Goal: Task Accomplishment & Management: Use online tool/utility

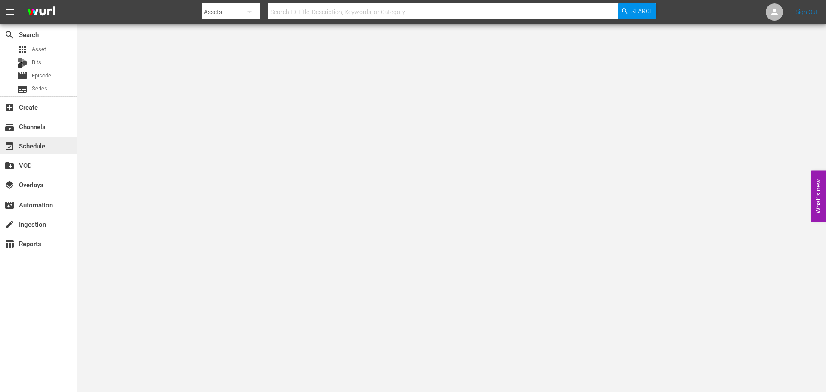
click at [40, 143] on div "event_available Schedule" at bounding box center [24, 145] width 48 height 8
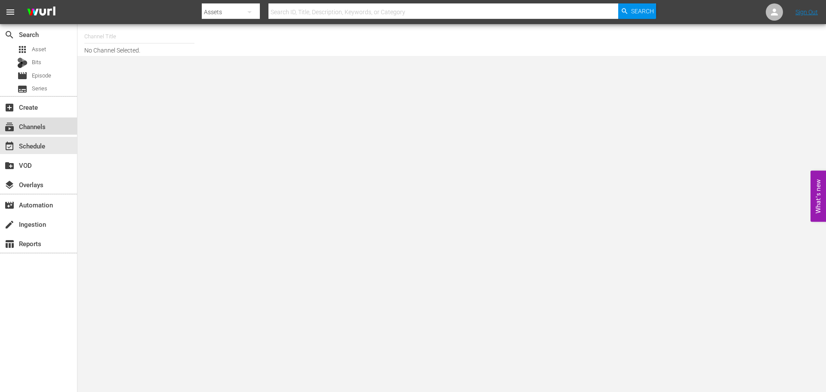
click at [51, 130] on div "subscriptions Channels" at bounding box center [38, 125] width 77 height 17
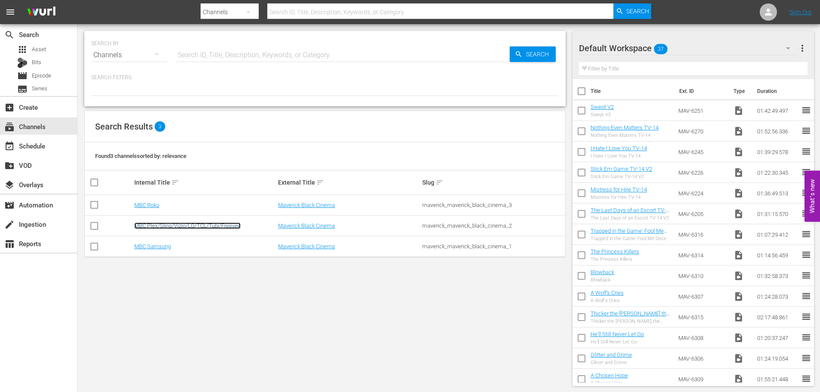
click at [167, 227] on link "MBC Plex/Sling/Vizio/LG/TCL/Tubi/Freevee" at bounding box center [187, 225] width 106 height 6
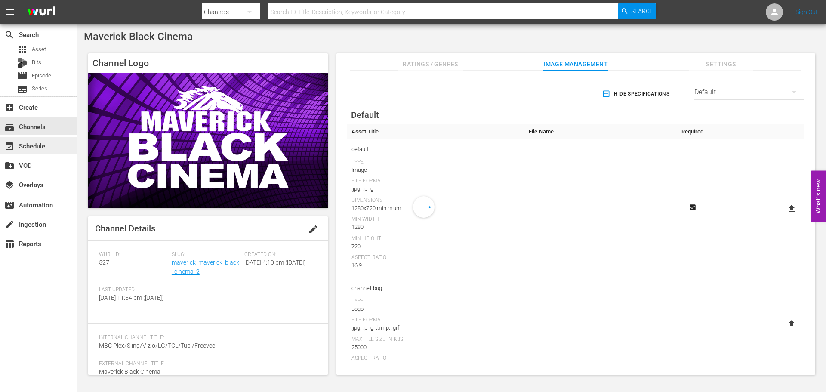
click at [48, 151] on div "event_available Schedule" at bounding box center [38, 145] width 77 height 17
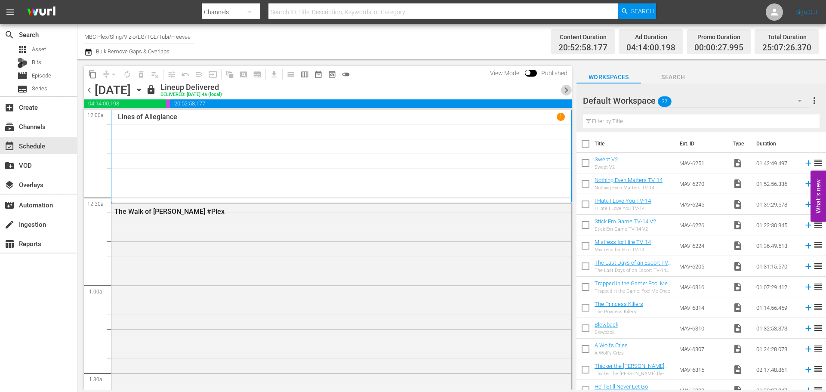
click at [570, 89] on span "chevron_right" at bounding box center [566, 90] width 11 height 11
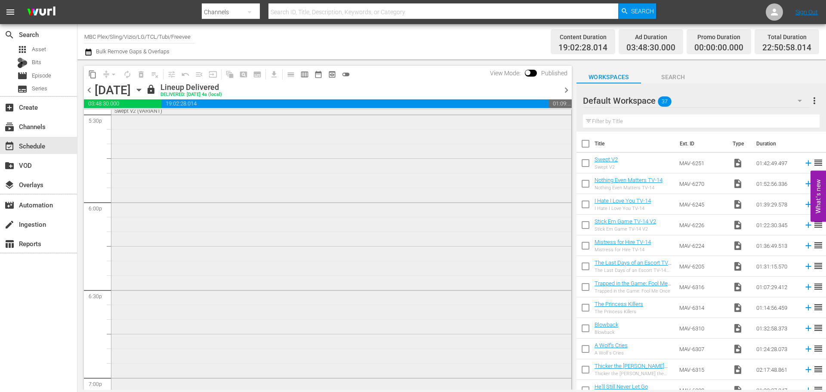
scroll to position [3033, 0]
click at [207, 227] on div "Swept V2 Swept V2 (VARIANT) VARIANT" at bounding box center [341, 313] width 460 height 364
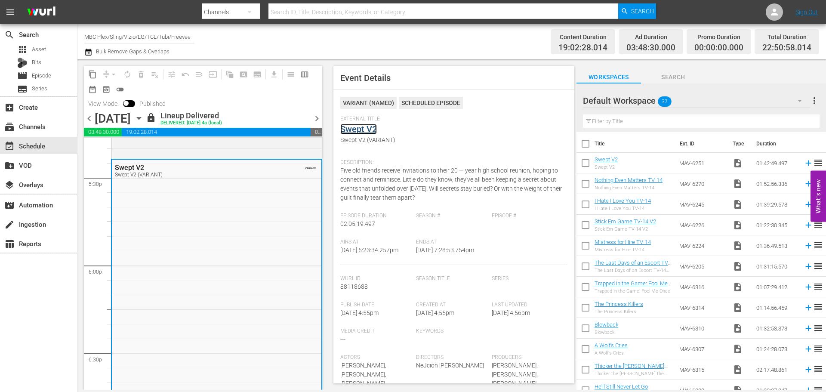
click at [349, 129] on link "Swept V2" at bounding box center [358, 129] width 37 height 10
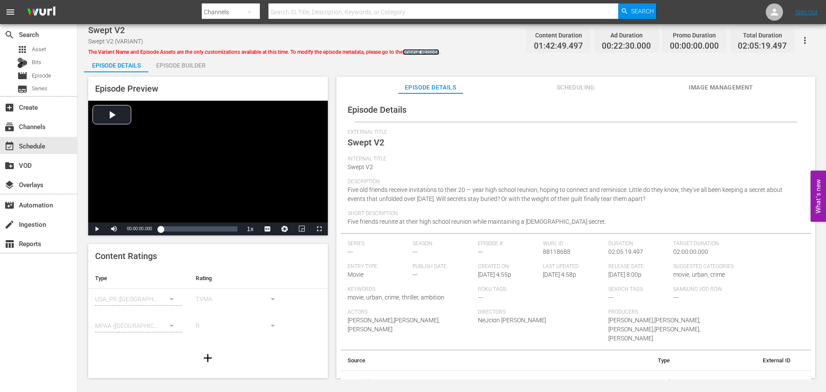
click at [426, 53] on link "original episode" at bounding box center [421, 52] width 37 height 6
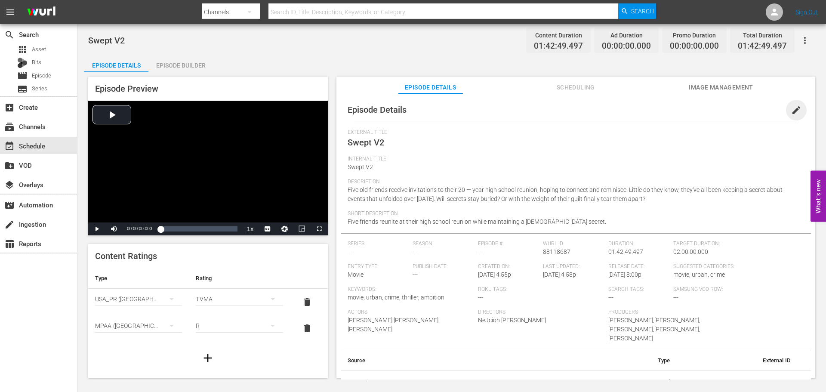
click at [792, 105] on span "edit" at bounding box center [796, 110] width 10 height 10
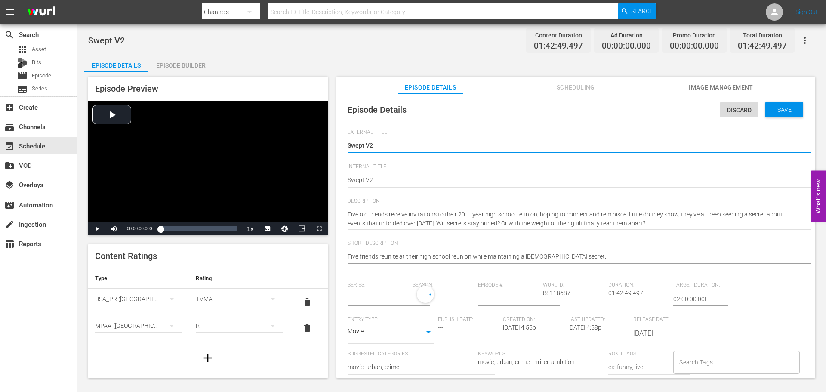
type input "No Series"
click at [382, 148] on textarea "Swept V2" at bounding box center [574, 146] width 452 height 10
type textarea "Swept V"
type textarea "Swept"
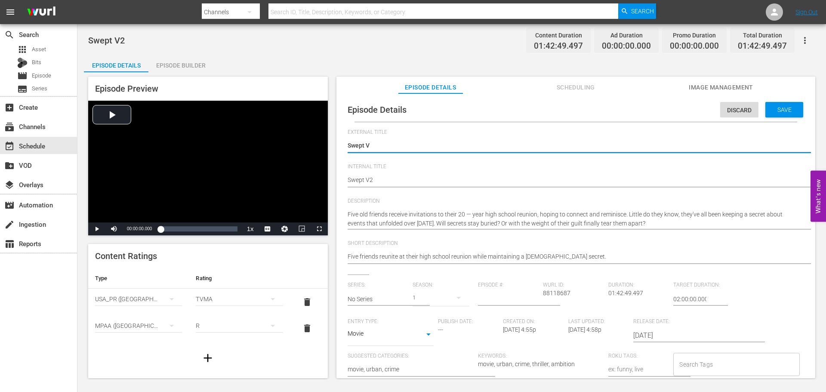
type textarea "Swept"
click at [766, 108] on div "Save" at bounding box center [785, 109] width 38 height 15
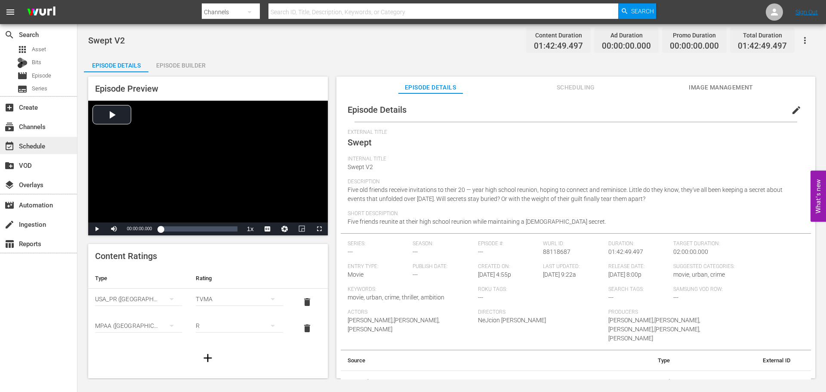
click at [48, 148] on div "event_available Schedule" at bounding box center [38, 145] width 77 height 17
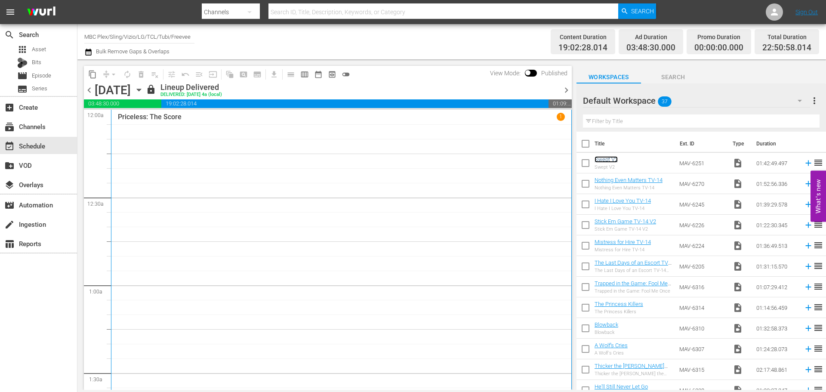
click at [613, 158] on link "Swept V2" at bounding box center [606, 159] width 23 height 6
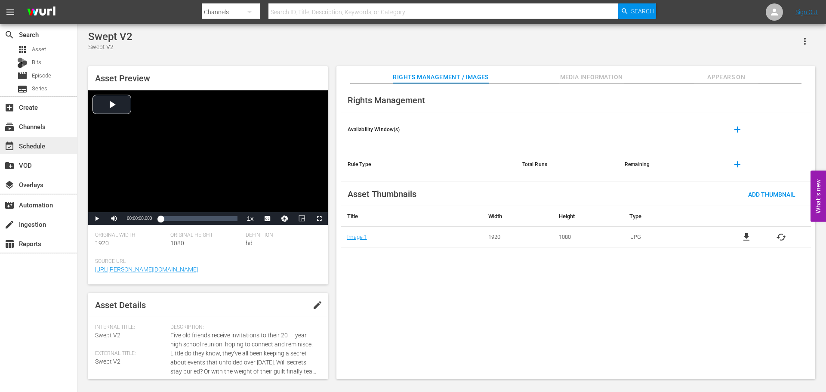
click at [49, 152] on div "event_available Schedule" at bounding box center [38, 145] width 77 height 17
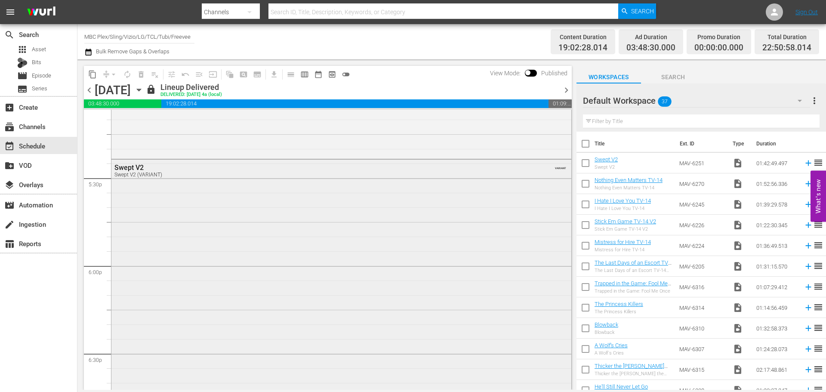
scroll to position [2990, 0]
click at [279, 247] on div "Swept V2 Swept V2 (VARIANT) VARIANT" at bounding box center [341, 356] width 460 height 364
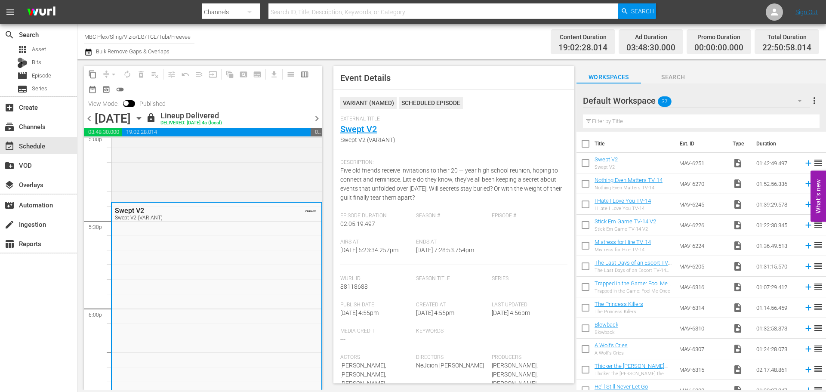
click at [141, 118] on icon "button" at bounding box center [139, 118] width 4 height 2
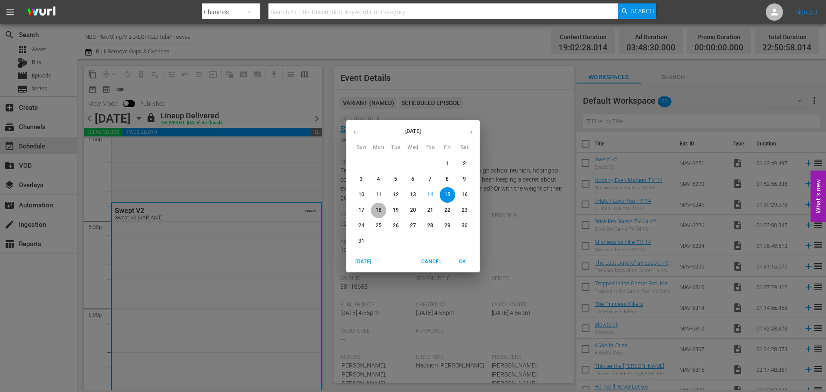
click at [374, 208] on span "18" at bounding box center [378, 210] width 15 height 7
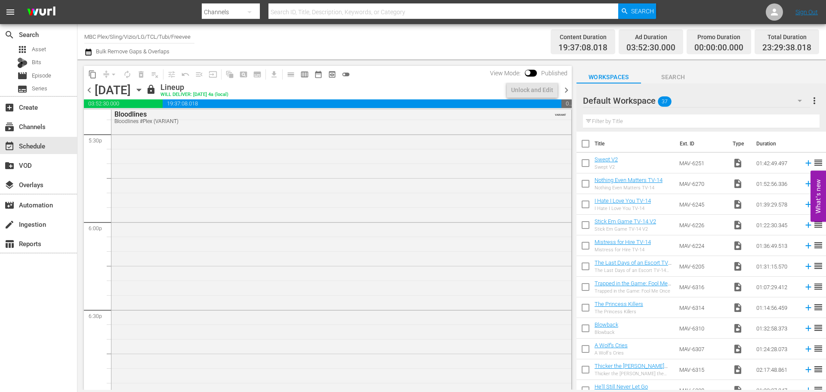
scroll to position [2946, 0]
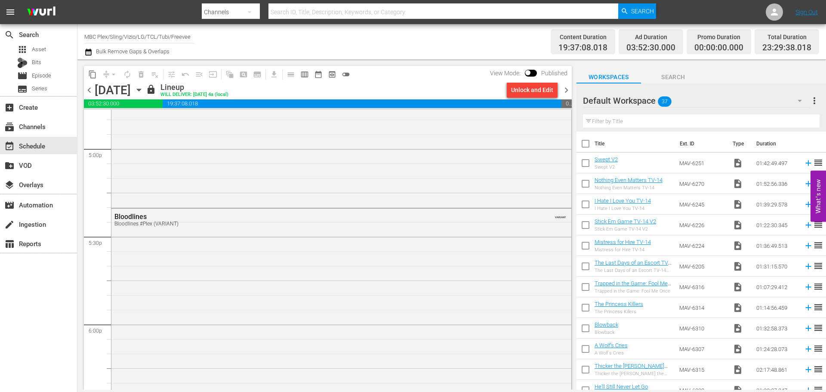
click at [527, 92] on div "Unlock and Edit" at bounding box center [532, 89] width 42 height 15
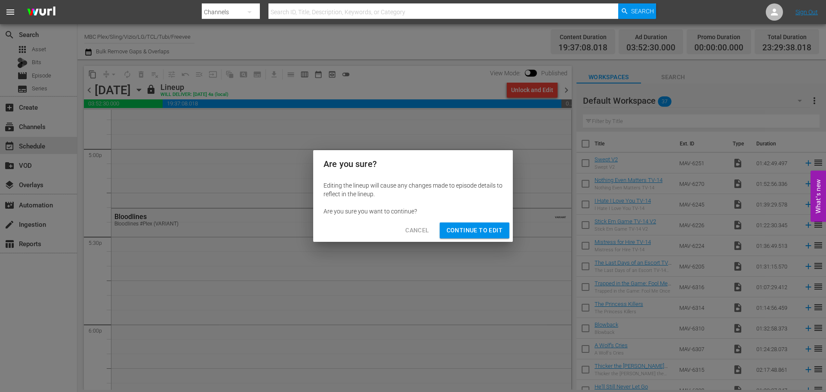
click at [476, 234] on span "Continue to Edit" at bounding box center [475, 230] width 56 height 11
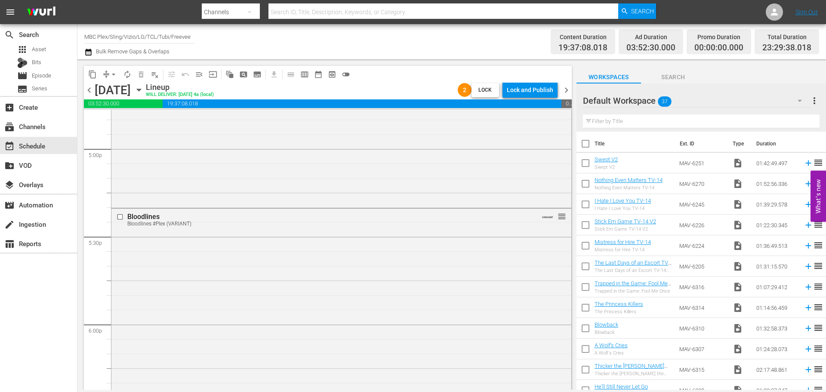
click at [531, 91] on div "Lock and Publish" at bounding box center [530, 89] width 46 height 15
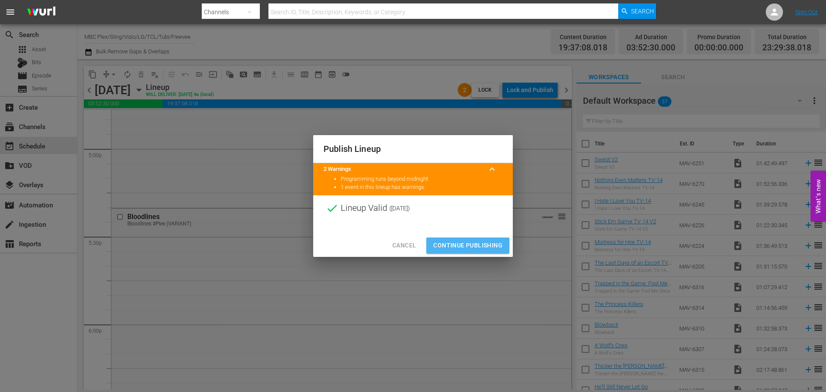
click at [469, 244] on span "Continue Publishing" at bounding box center [467, 245] width 69 height 11
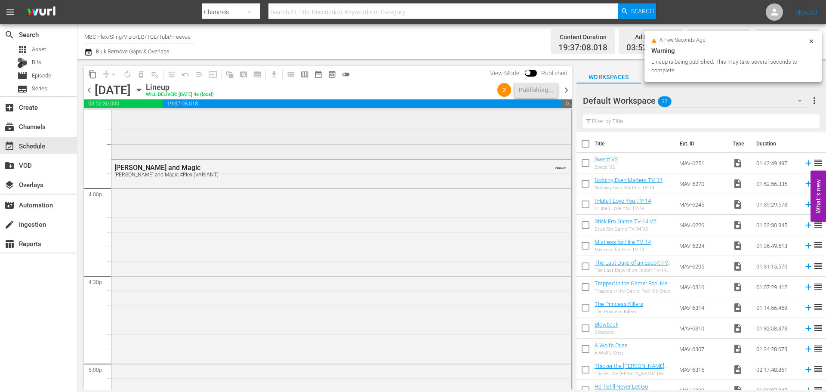
scroll to position [2731, 0]
click at [141, 90] on icon "button" at bounding box center [139, 90] width 4 height 2
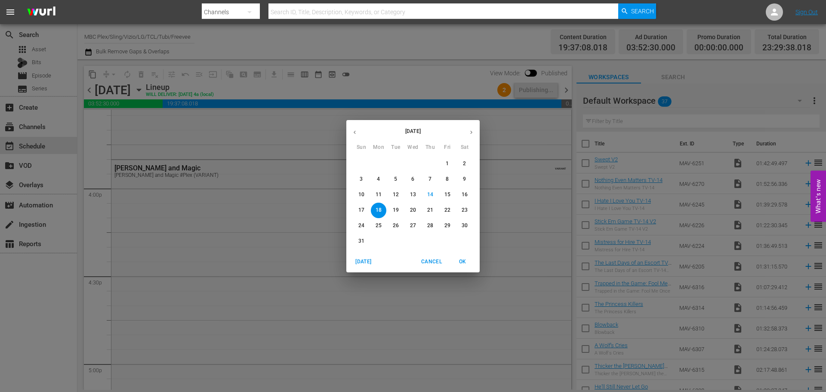
click at [447, 211] on p "22" at bounding box center [448, 210] width 6 height 7
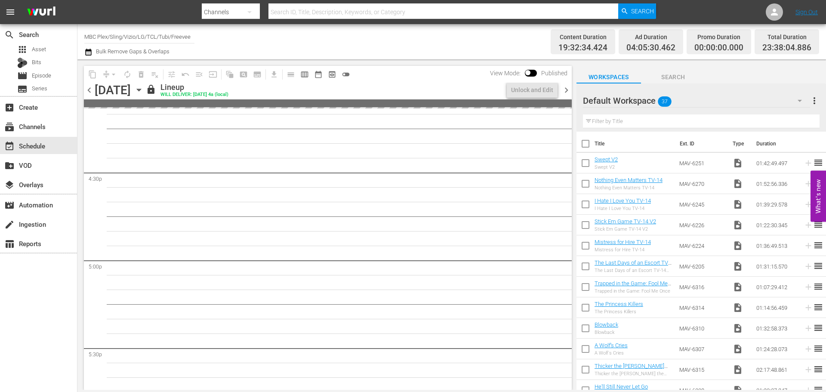
scroll to position [2760, 0]
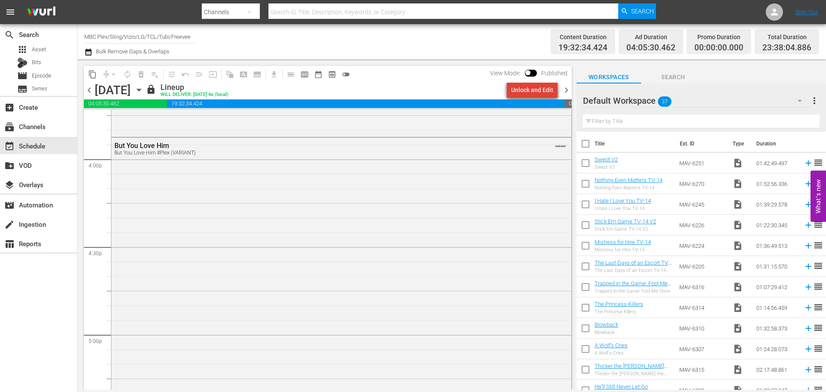
click at [546, 93] on div "Unlock and Edit" at bounding box center [532, 89] width 42 height 15
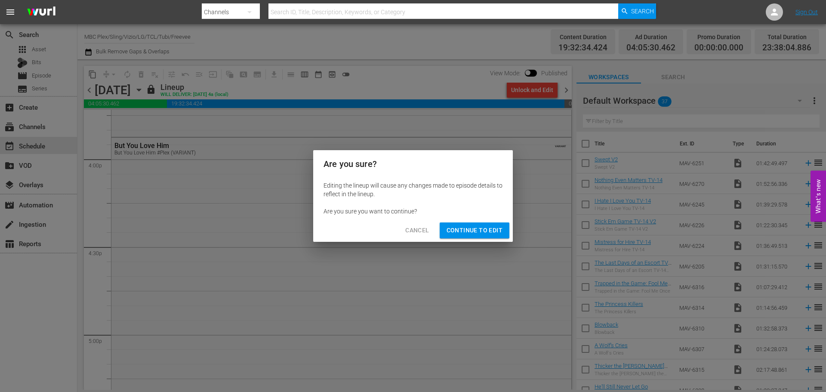
click at [486, 231] on span "Continue to Edit" at bounding box center [475, 230] width 56 height 11
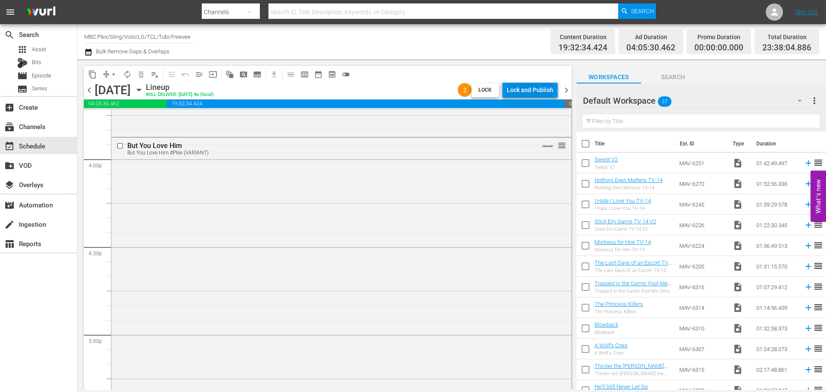
click at [527, 88] on div "Lock and Publish" at bounding box center [530, 89] width 46 height 15
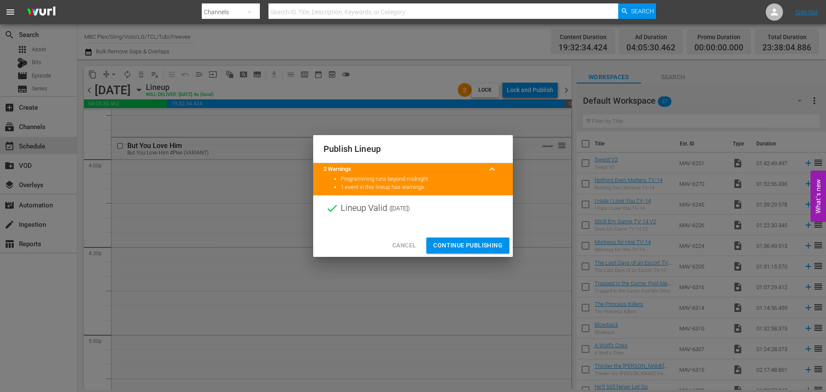
click at [458, 247] on span "Continue Publishing" at bounding box center [467, 245] width 69 height 11
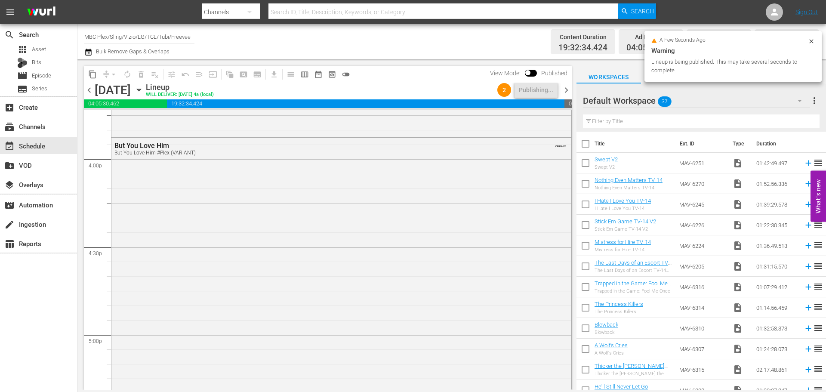
click at [141, 90] on icon "button" at bounding box center [139, 90] width 4 height 2
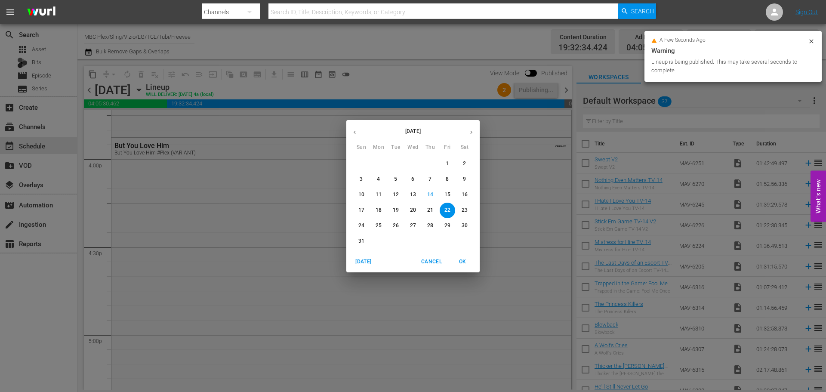
click at [377, 224] on p "25" at bounding box center [379, 225] width 6 height 7
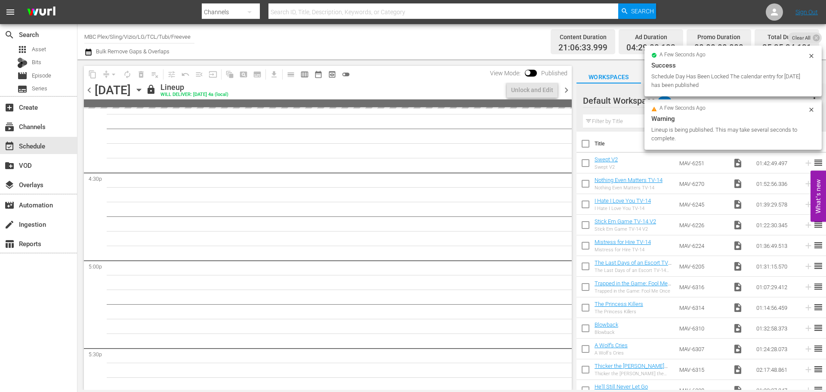
scroll to position [2760, 0]
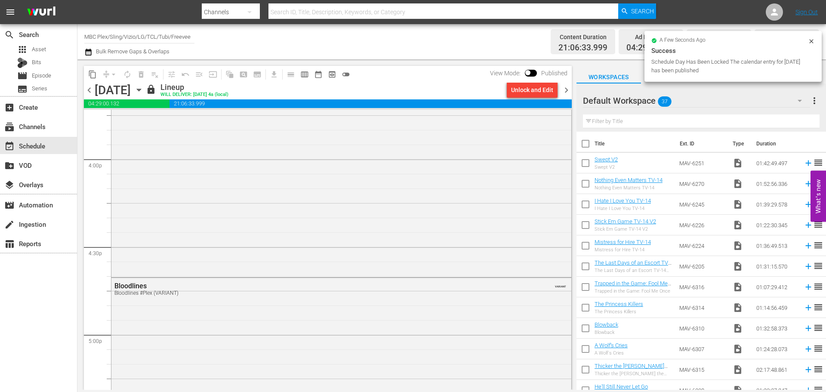
click at [537, 90] on div "Unlock and Edit" at bounding box center [532, 89] width 42 height 15
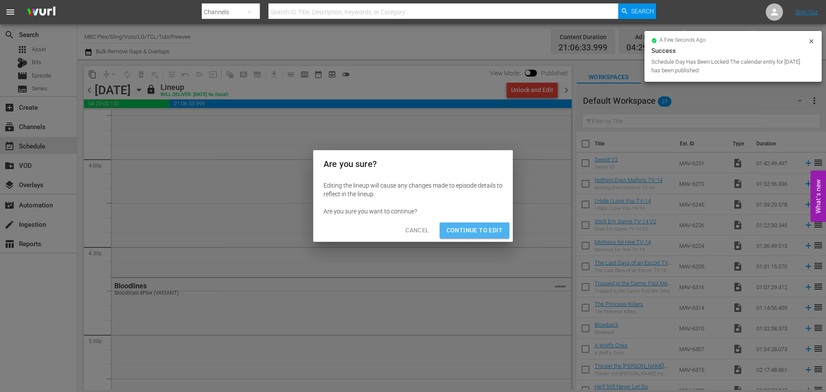
click at [482, 236] on button "Continue to Edit" at bounding box center [475, 230] width 70 height 16
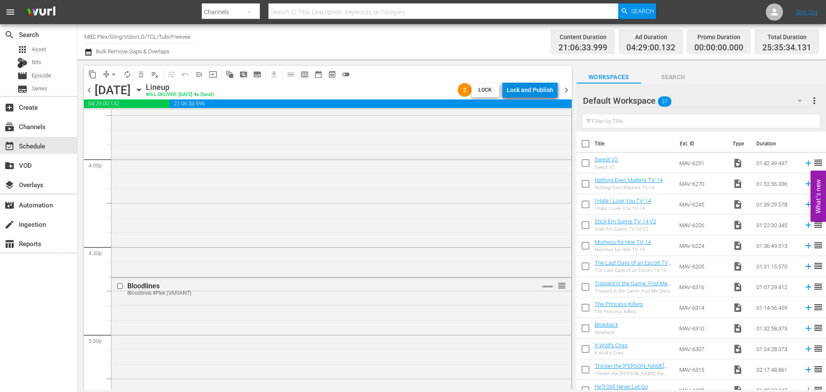
click at [542, 96] on div "Lock and Publish" at bounding box center [530, 89] width 46 height 15
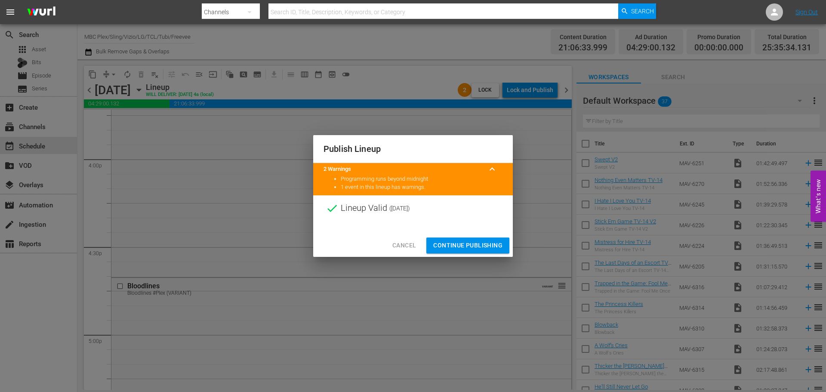
click at [464, 256] on div "Cancel Continue Publishing" at bounding box center [413, 245] width 200 height 23
click at [465, 248] on span "Continue Publishing" at bounding box center [467, 245] width 69 height 11
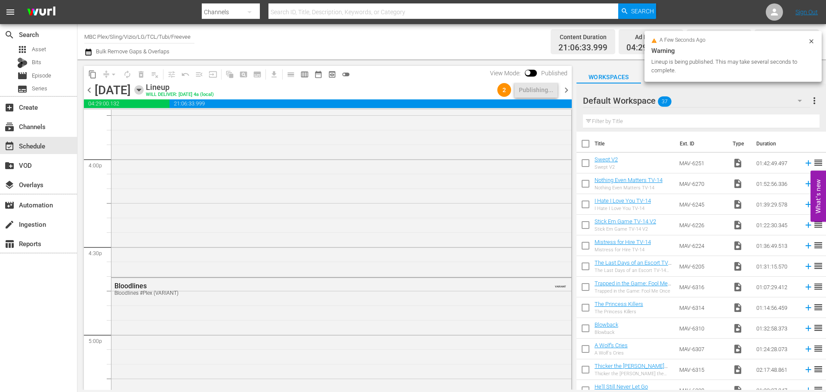
click at [144, 86] on icon "button" at bounding box center [138, 89] width 9 height 9
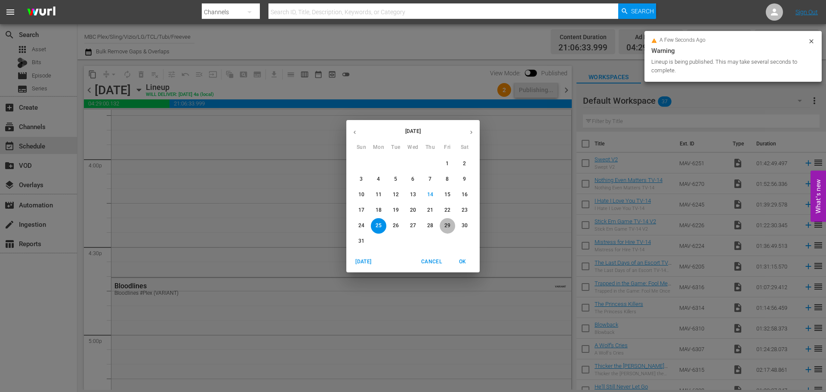
drag, startPoint x: 446, startPoint y: 226, endPoint x: 449, endPoint y: 220, distance: 6.6
click at [447, 226] on p "29" at bounding box center [448, 225] width 6 height 7
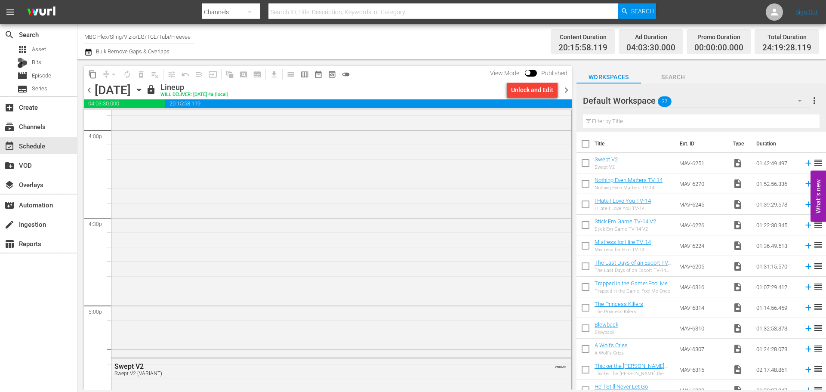
scroll to position [2908, 0]
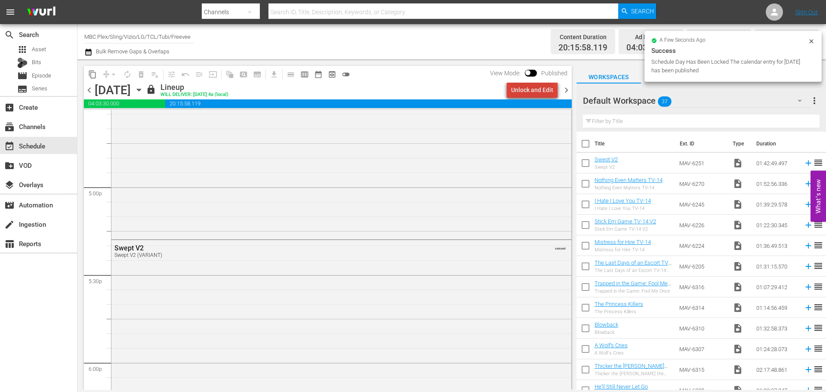
click at [540, 96] on div "Unlock and Edit" at bounding box center [532, 89] width 42 height 15
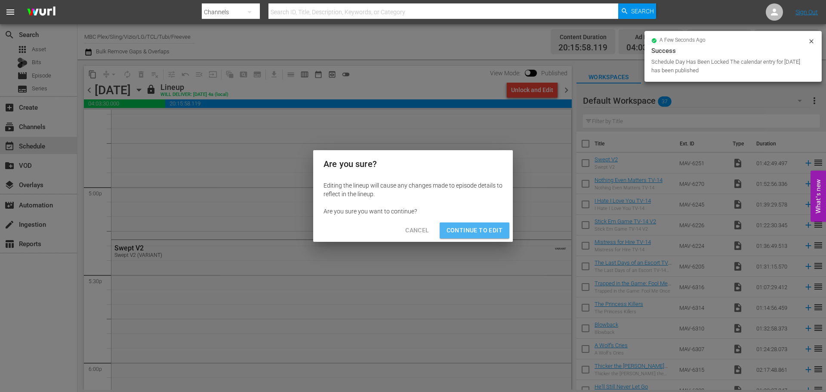
click at [480, 226] on span "Continue to Edit" at bounding box center [475, 230] width 56 height 11
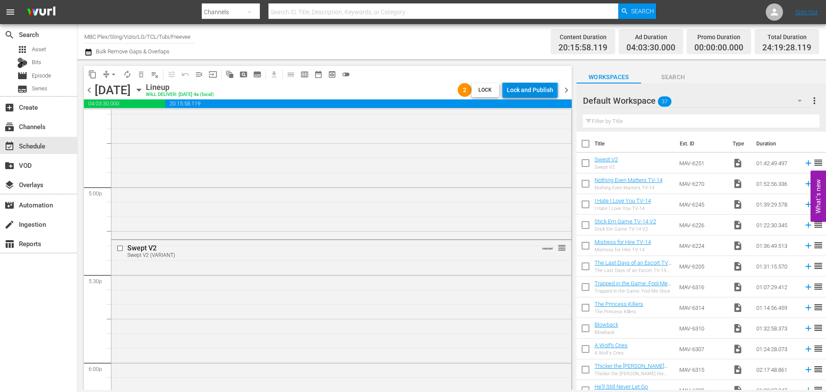
click at [535, 94] on div "Lock and Publish" at bounding box center [530, 89] width 46 height 15
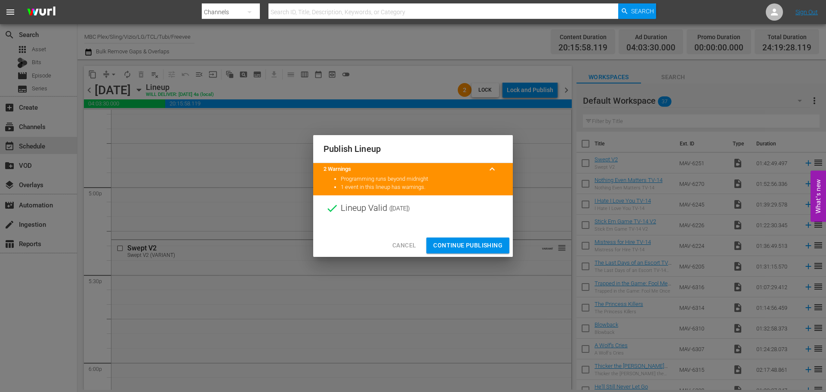
click at [473, 250] on span "Continue Publishing" at bounding box center [467, 245] width 69 height 11
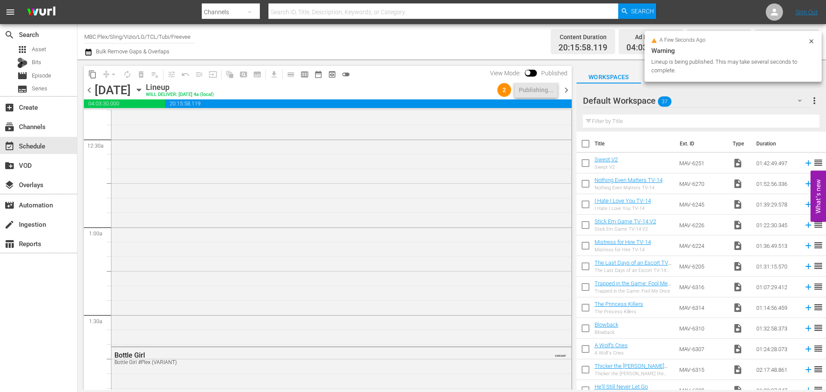
scroll to position [0, 0]
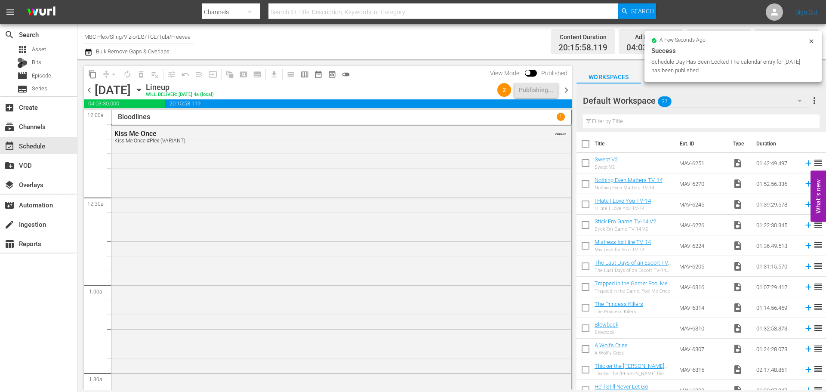
click at [144, 91] on icon "button" at bounding box center [138, 89] width 9 height 9
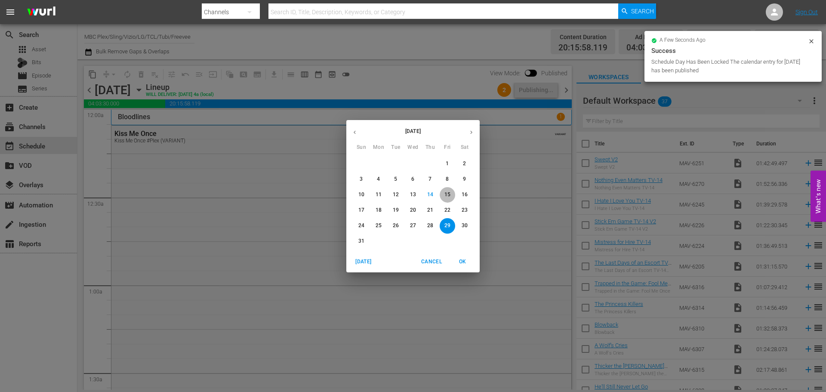
click at [450, 195] on p "15" at bounding box center [448, 194] width 6 height 7
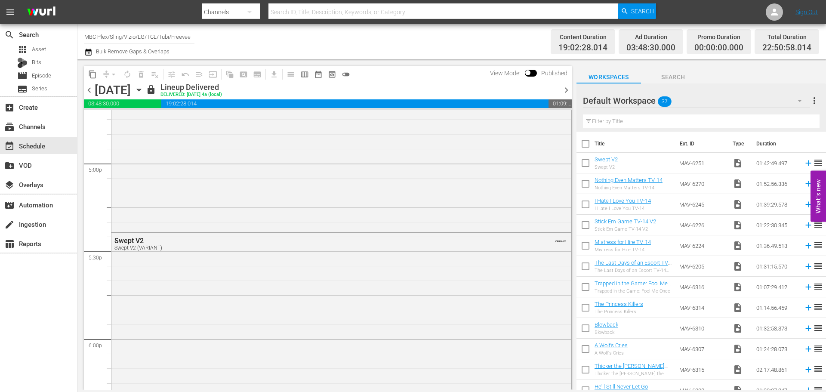
scroll to position [2903, 0]
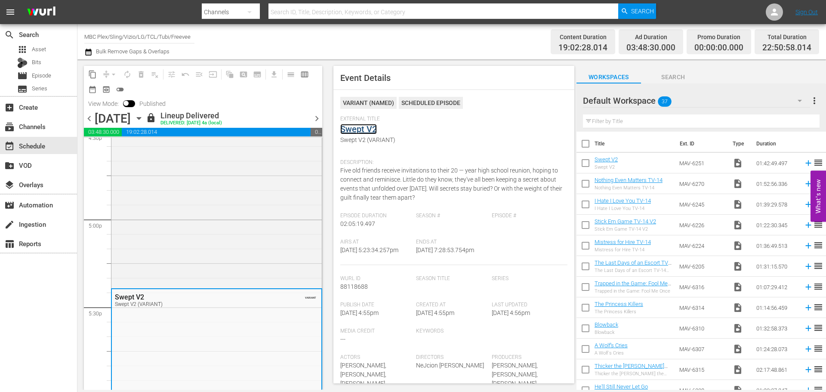
click at [362, 134] on link "Swept V2" at bounding box center [358, 129] width 37 height 10
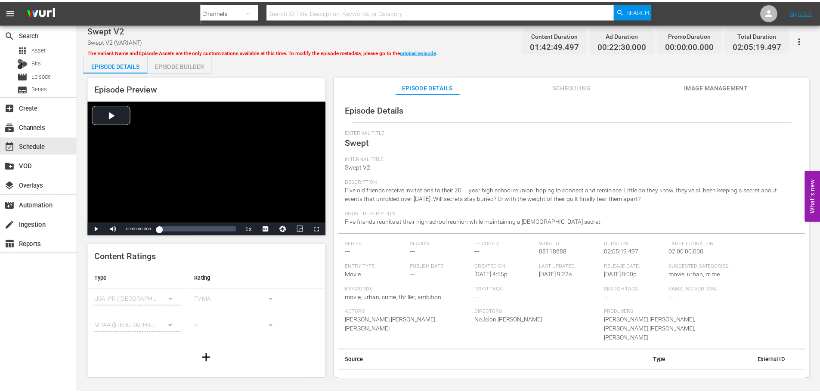
scroll to position [2, 0]
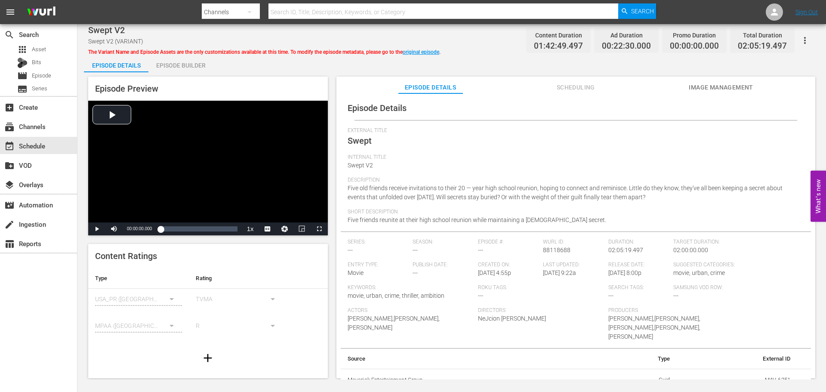
click at [205, 63] on div "Episode Builder" at bounding box center [180, 65] width 65 height 21
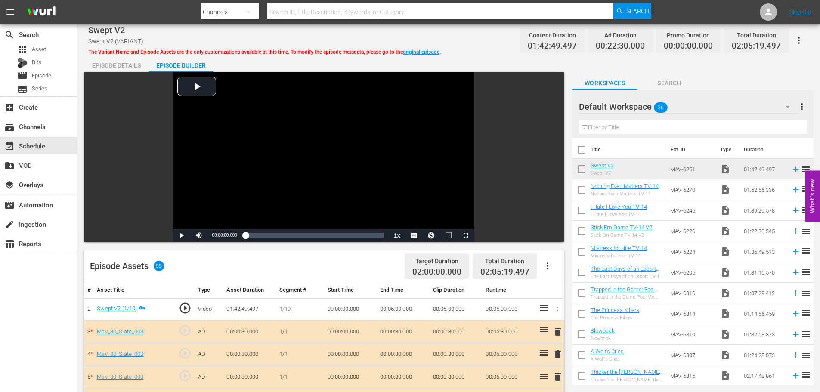
click at [111, 68] on div "Episode Details" at bounding box center [116, 65] width 65 height 21
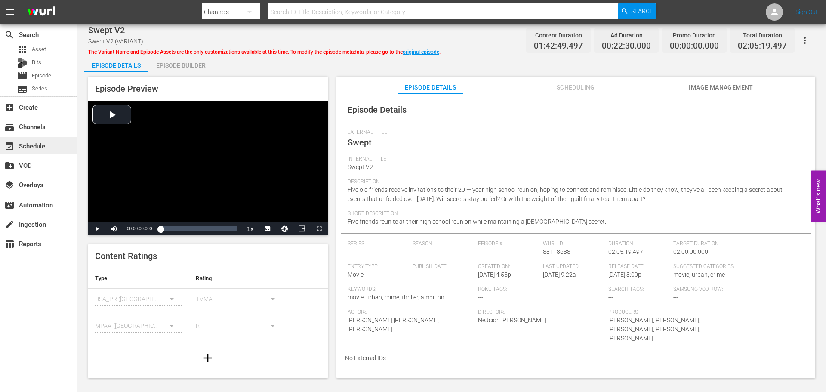
click at [58, 153] on div "event_available Schedule" at bounding box center [38, 145] width 77 height 17
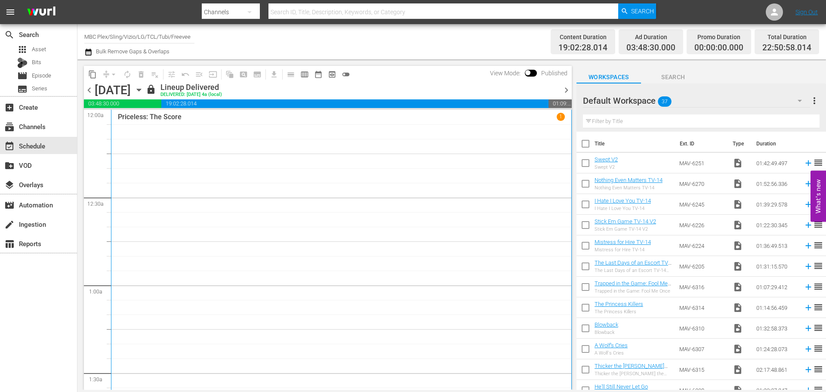
click at [144, 90] on icon "button" at bounding box center [138, 89] width 9 height 9
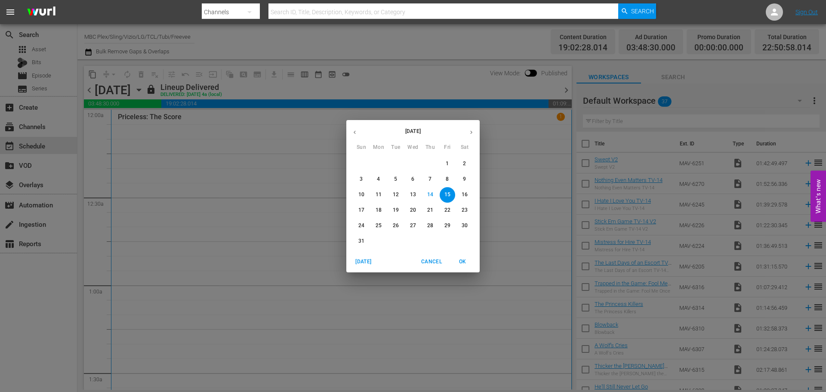
click at [470, 131] on icon "button" at bounding box center [471, 132] width 6 height 6
click at [433, 184] on button "11" at bounding box center [430, 179] width 15 height 15
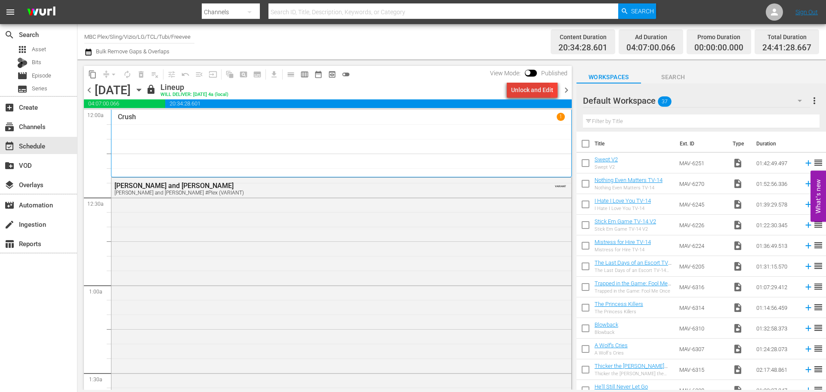
click at [526, 93] on div "Unlock and Edit" at bounding box center [532, 89] width 42 height 15
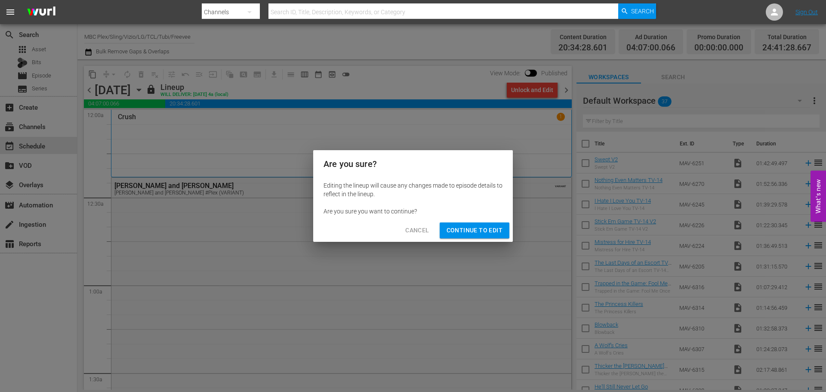
drag, startPoint x: 494, startPoint y: 219, endPoint x: 491, endPoint y: 224, distance: 6.1
click at [494, 220] on div "Cancel Continue to Edit" at bounding box center [413, 230] width 200 height 23
click at [487, 231] on span "Continue to Edit" at bounding box center [475, 230] width 56 height 11
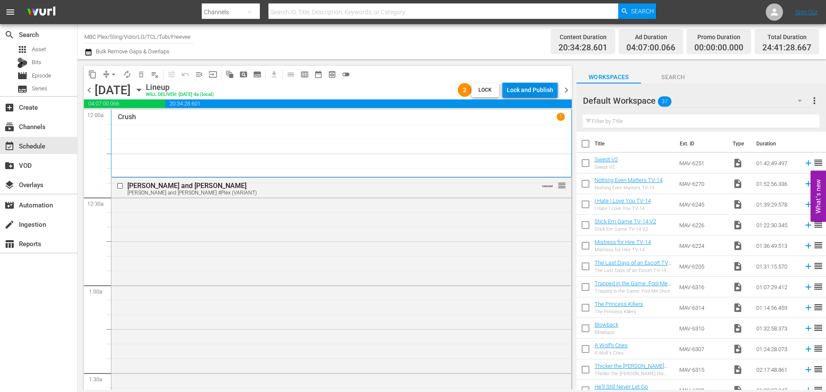
click at [543, 92] on div "Lock and Publish" at bounding box center [530, 89] width 46 height 15
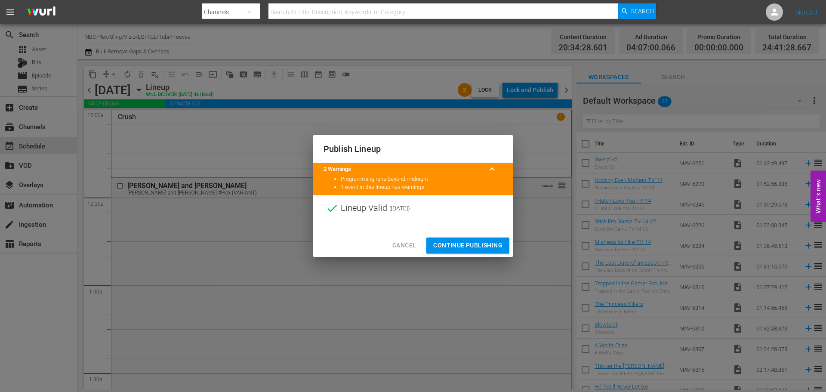
click at [469, 242] on span "Continue Publishing" at bounding box center [467, 245] width 69 height 11
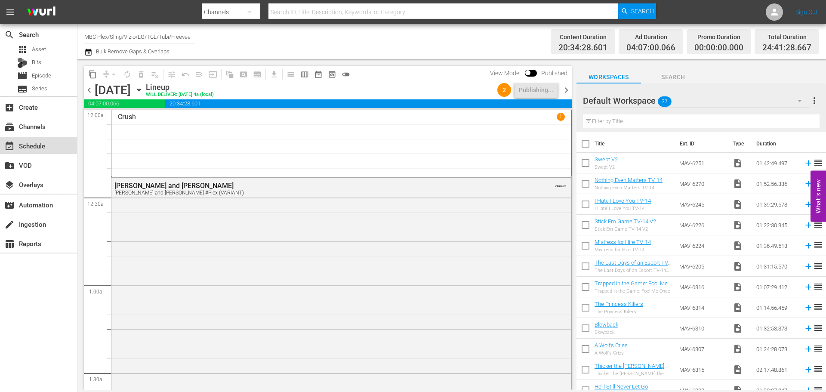
click at [36, 145] on div "event_available Schedule" at bounding box center [24, 145] width 48 height 8
drag, startPoint x: 494, startPoint y: 334, endPoint x: 500, endPoint y: 334, distance: 6.0
click at [494, 334] on div "Garrett Morris and Michael Schultz Garrett Morris and Michael Schultz #Plex (VA…" at bounding box center [341, 321] width 460 height 287
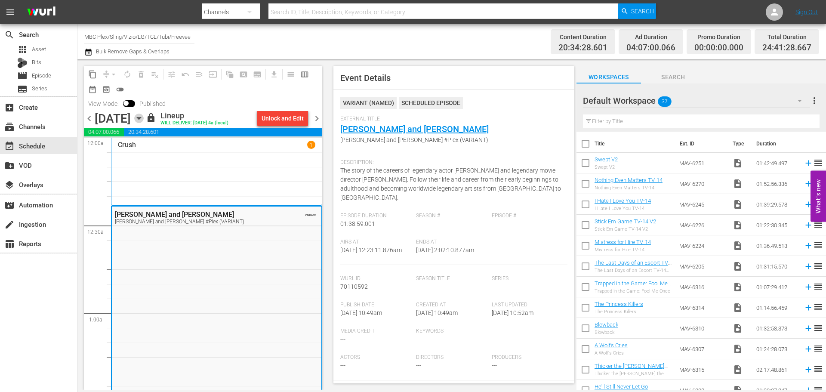
click at [144, 117] on icon "button" at bounding box center [138, 118] width 9 height 9
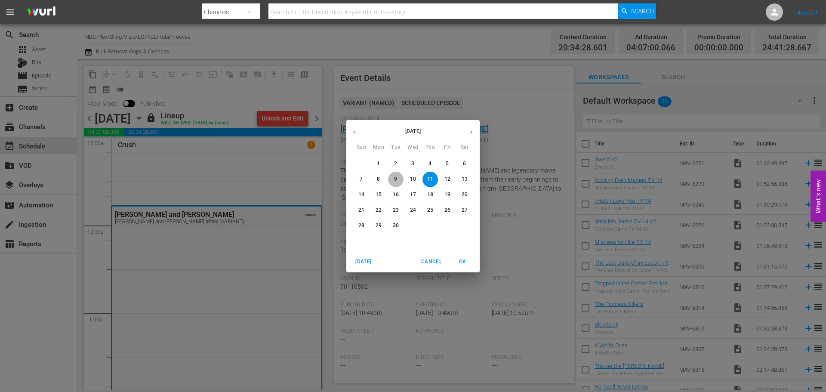
click at [399, 177] on span "9" at bounding box center [395, 179] width 15 height 7
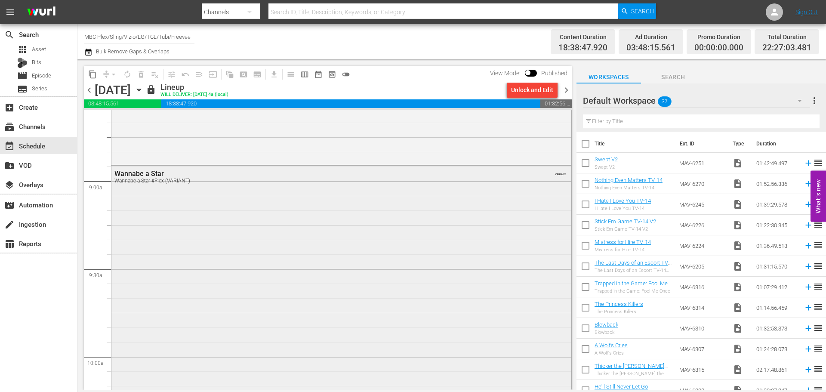
scroll to position [1420, 0]
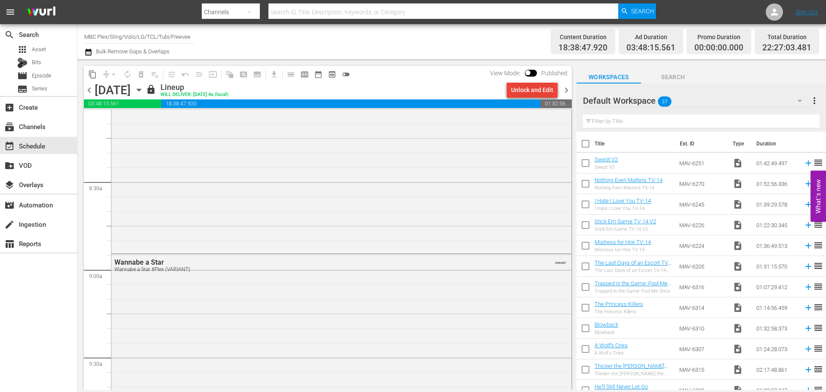
click at [547, 88] on div "Unlock and Edit" at bounding box center [532, 89] width 42 height 15
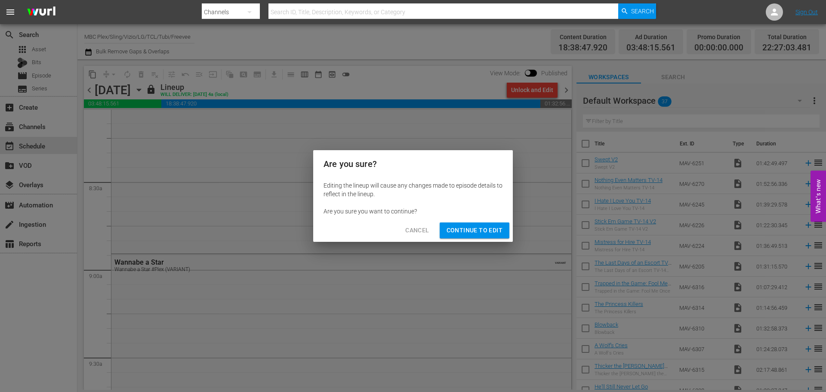
click at [498, 229] on span "Continue to Edit" at bounding box center [475, 230] width 56 height 11
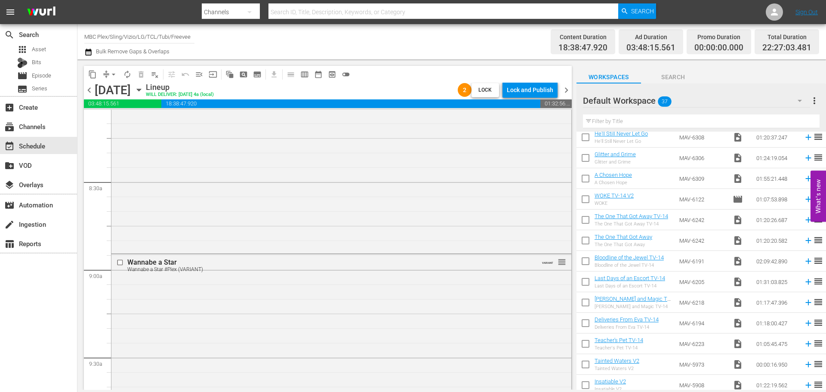
scroll to position [301, 0]
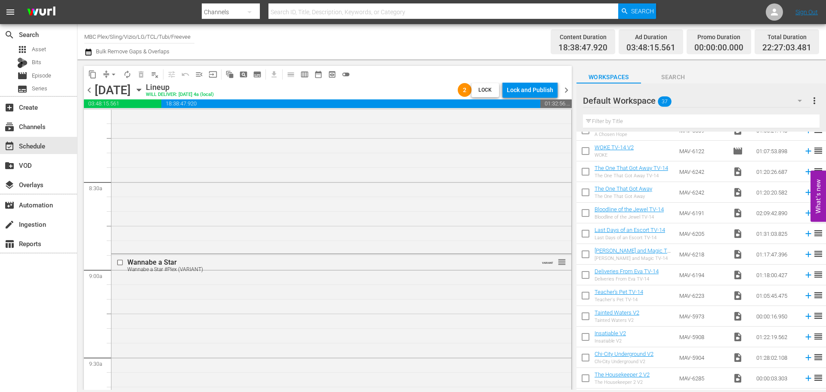
click at [688, 108] on div "Default Workspace 37" at bounding box center [696, 101] width 227 height 24
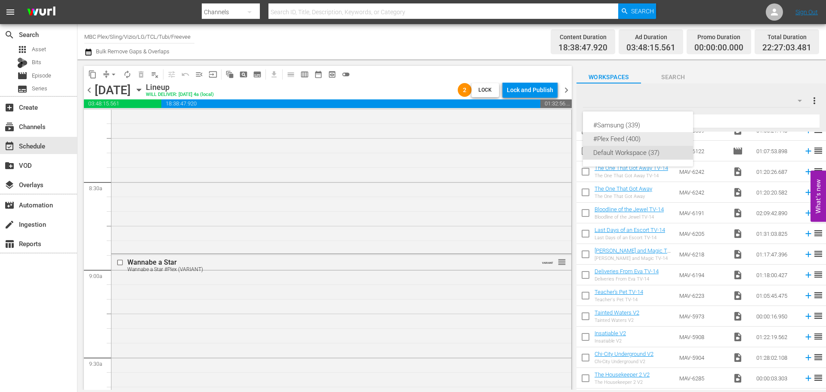
click at [646, 139] on div "#Plex Feed (400)" at bounding box center [638, 139] width 90 height 14
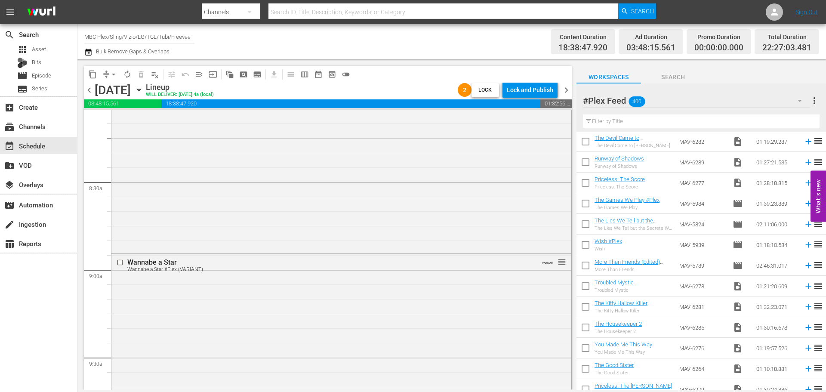
scroll to position [789, 0]
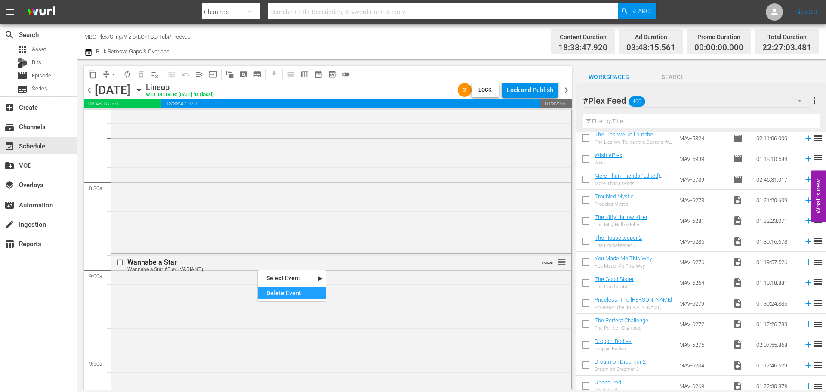
click at [275, 292] on div "Delete Event" at bounding box center [292, 293] width 68 height 12
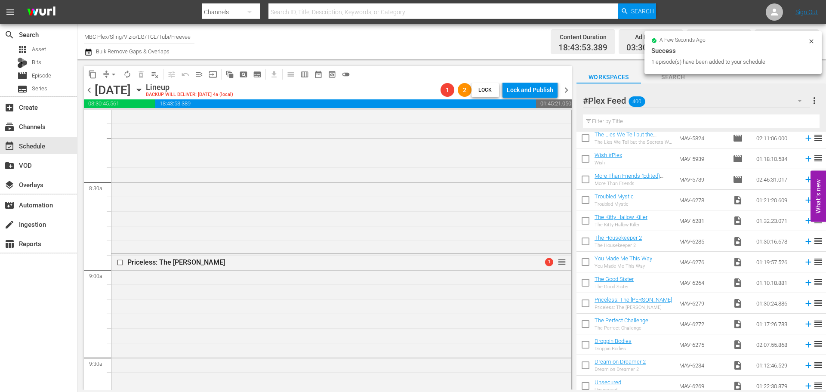
click at [216, 309] on div "Priceless: The Dawn 1 reorder" at bounding box center [341, 385] width 460 height 262
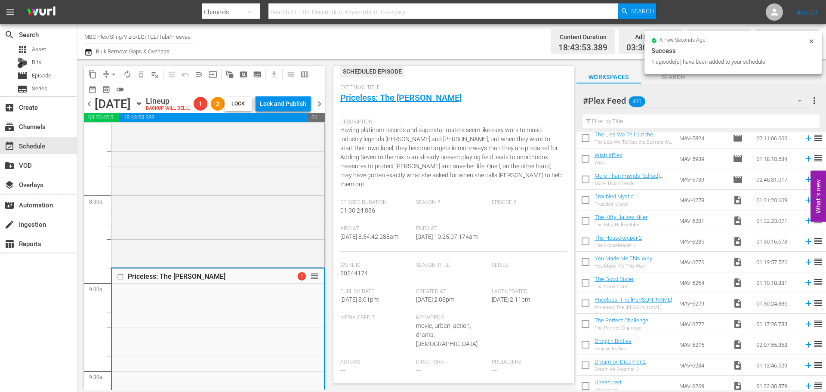
scroll to position [215, 0]
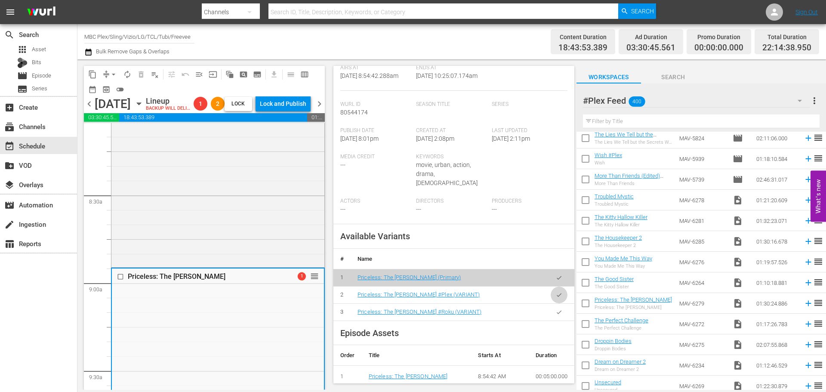
click at [552, 287] on button "button" at bounding box center [559, 295] width 17 height 17
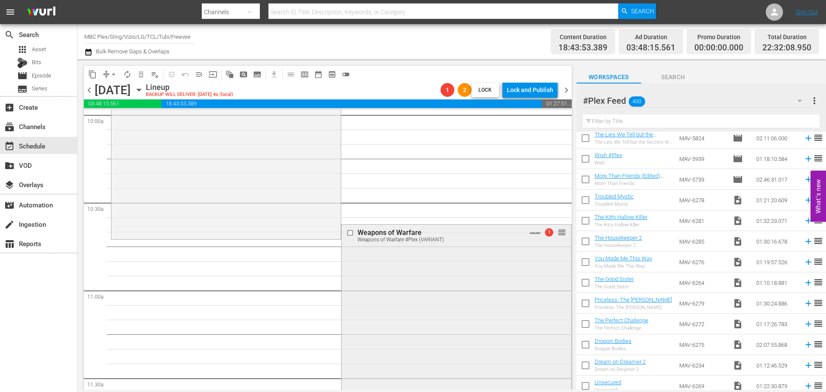
scroll to position [1764, 0]
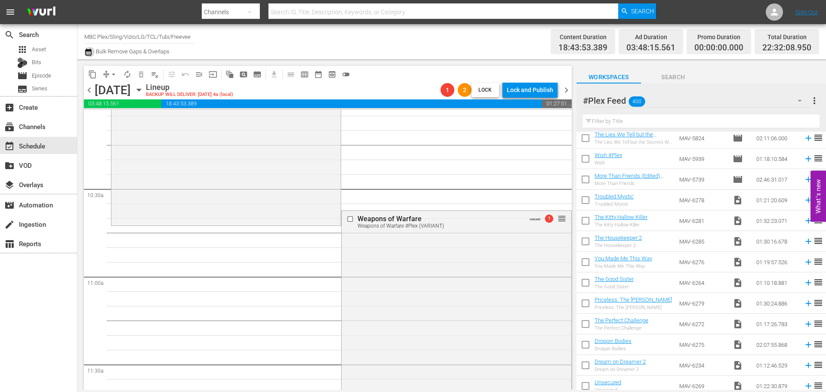
click at [87, 53] on icon "button" at bounding box center [88, 52] width 8 height 10
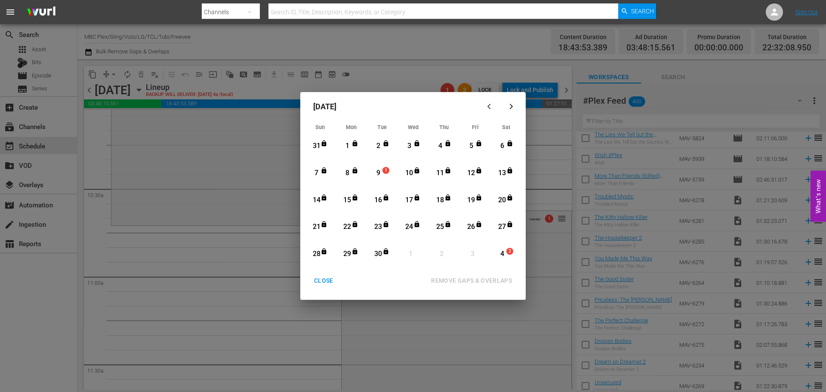
click at [384, 176] on div "1" at bounding box center [387, 173] width 7 height 9
click at [383, 255] on div "30" at bounding box center [378, 254] width 11 height 10
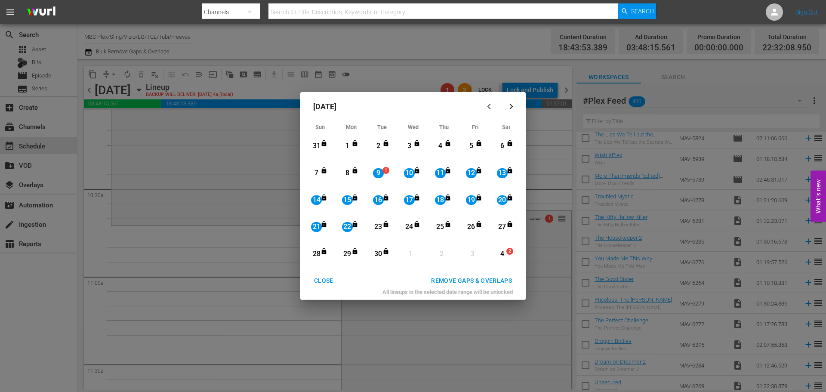
click at [468, 279] on div "REMOVE GAPS & OVERLAPS" at bounding box center [471, 280] width 95 height 11
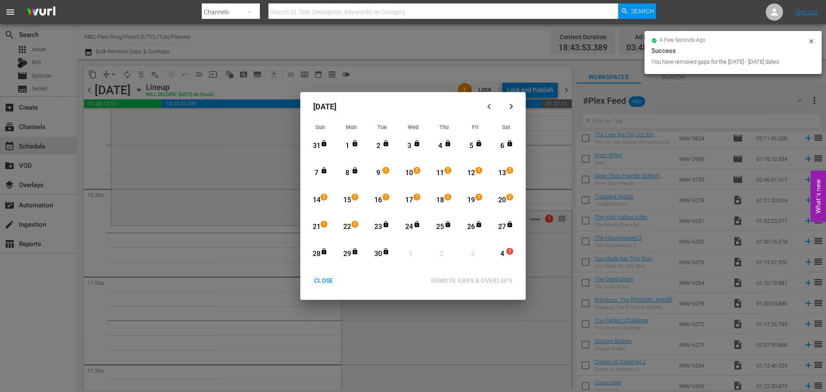
click at [330, 280] on div "CLOSE" at bounding box center [323, 280] width 33 height 11
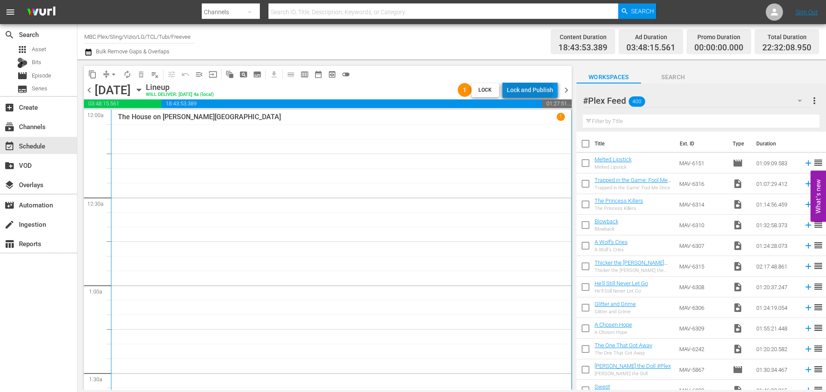
click at [532, 89] on div "Lock and Publish" at bounding box center [530, 89] width 46 height 15
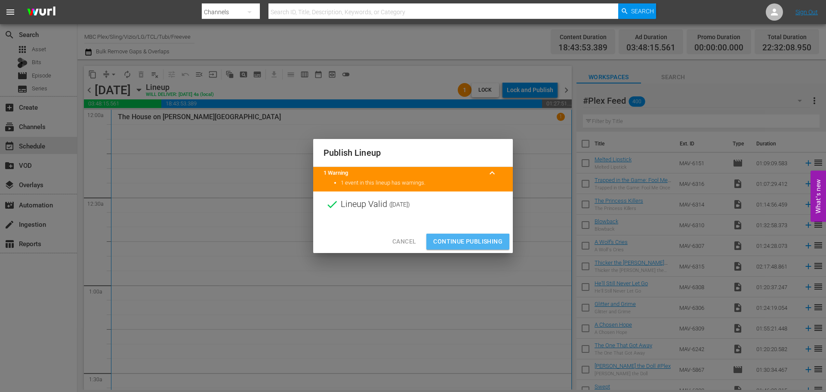
click at [461, 242] on span "Continue Publishing" at bounding box center [467, 241] width 69 height 11
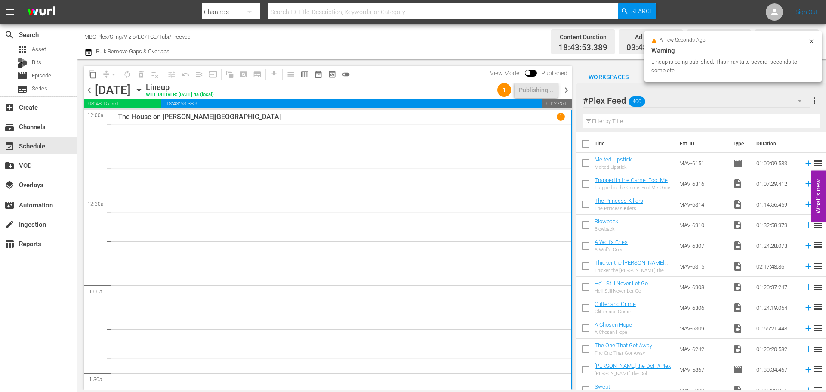
click at [564, 93] on span "chevron_right" at bounding box center [566, 90] width 11 height 11
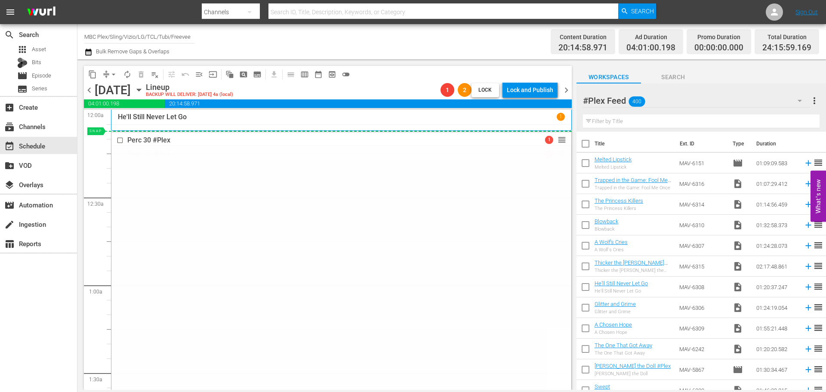
drag, startPoint x: 553, startPoint y: 151, endPoint x: 555, endPoint y: 137, distance: 13.5
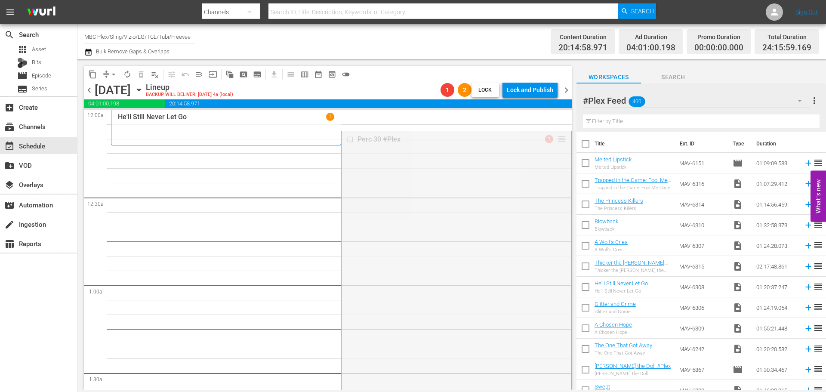
drag, startPoint x: 556, startPoint y: 139, endPoint x: 554, endPoint y: 151, distance: 12.1
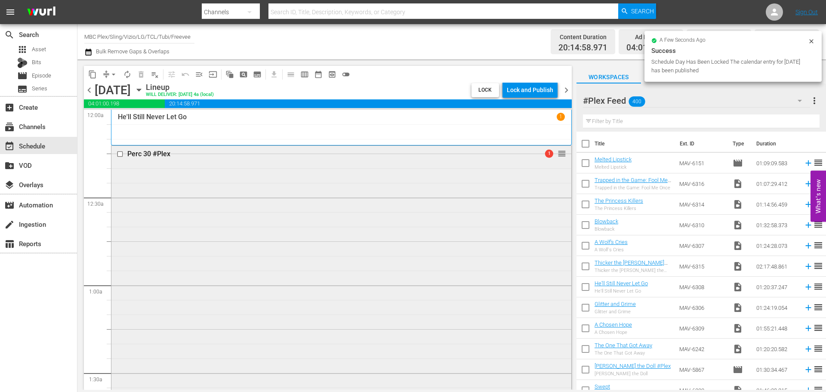
click at [504, 178] on div "Perc 30 #Plex 1 reorder" at bounding box center [341, 365] width 460 height 439
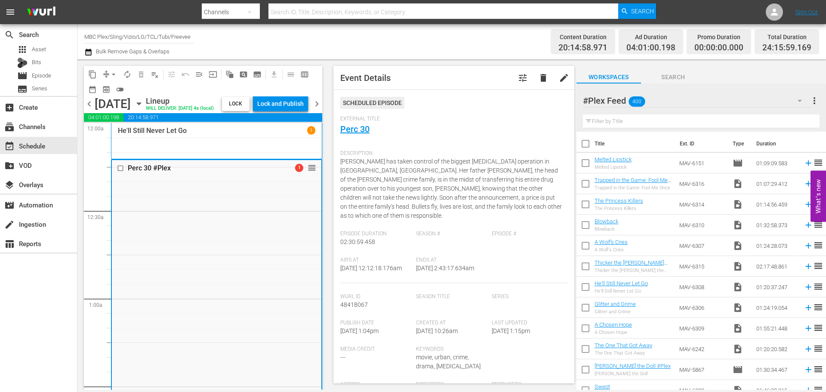
click at [131, 111] on div "Wednesday, September 10th" at bounding box center [113, 104] width 36 height 14
click at [284, 111] on div "Lock and Publish" at bounding box center [280, 103] width 46 height 15
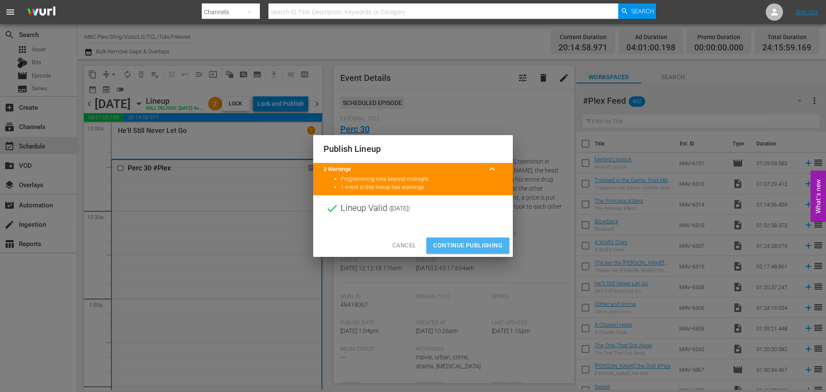
click at [431, 249] on button "Continue Publishing" at bounding box center [467, 246] width 83 height 16
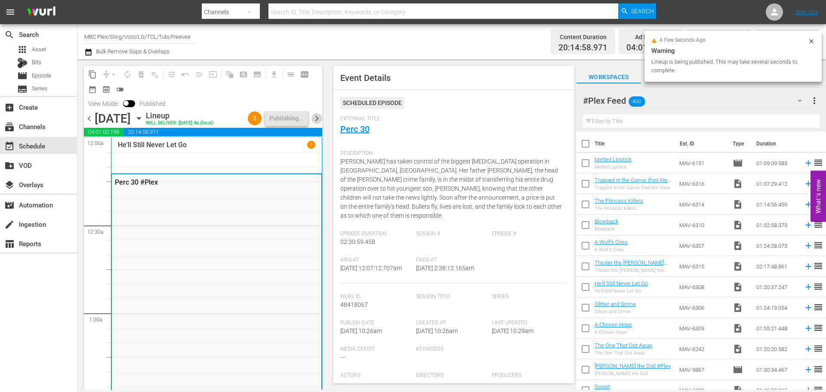
click at [317, 124] on span "chevron_right" at bounding box center [317, 118] width 11 height 11
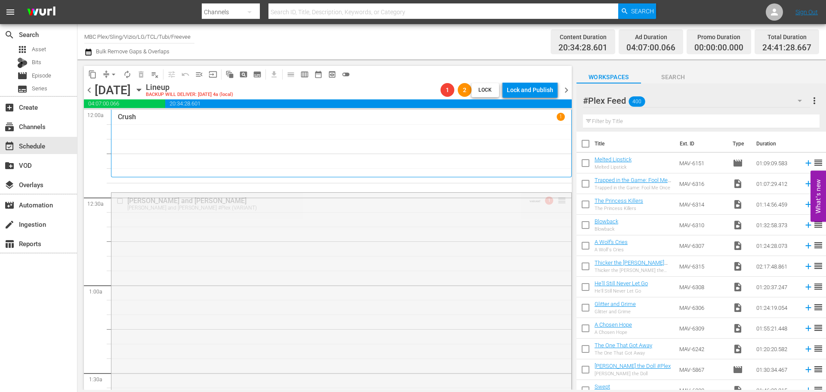
drag, startPoint x: 558, startPoint y: 198, endPoint x: 563, endPoint y: 179, distance: 19.6
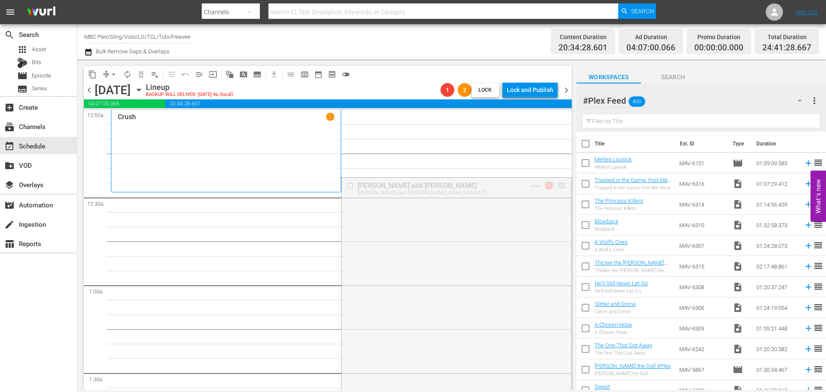
drag, startPoint x: 556, startPoint y: 182, endPoint x: 556, endPoint y: 195, distance: 12.9
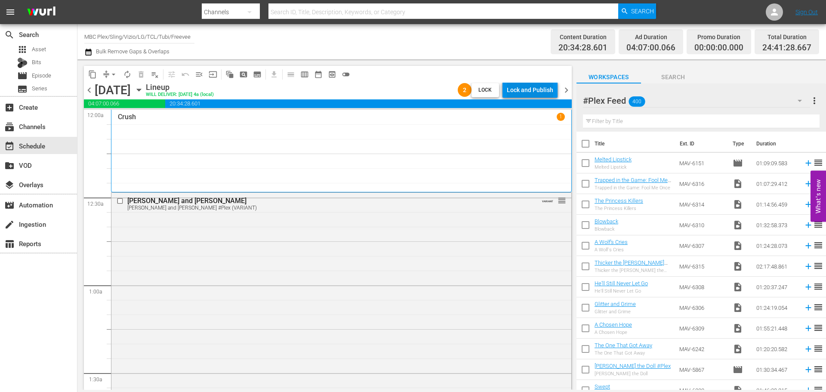
click at [534, 89] on div "Lock and Publish" at bounding box center [530, 89] width 46 height 15
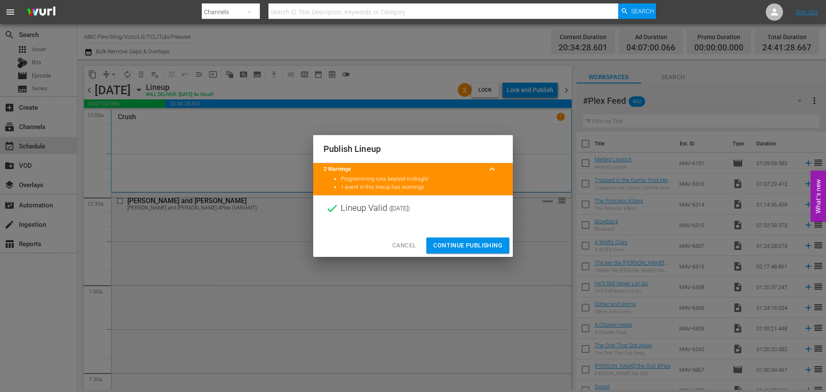
drag, startPoint x: 464, startPoint y: 248, endPoint x: 474, endPoint y: 247, distance: 10.0
click at [463, 249] on span "Continue Publishing" at bounding box center [467, 245] width 69 height 11
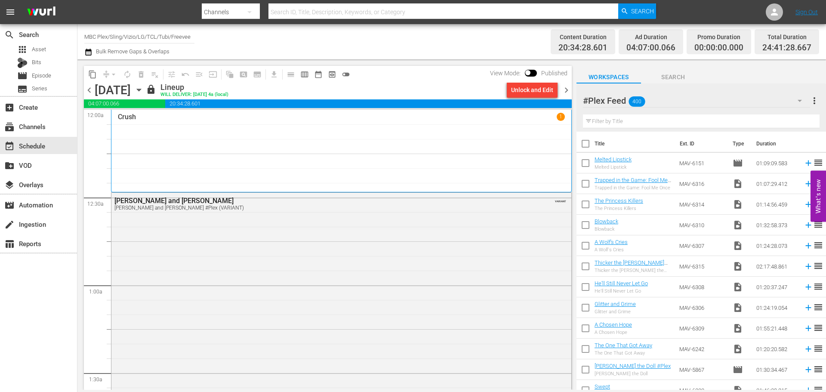
click at [564, 93] on span "chevron_right" at bounding box center [566, 90] width 11 height 11
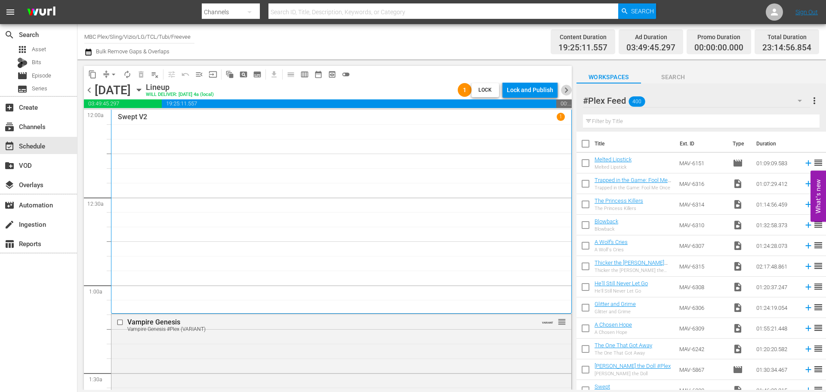
click at [566, 88] on span "chevron_right" at bounding box center [566, 90] width 11 height 11
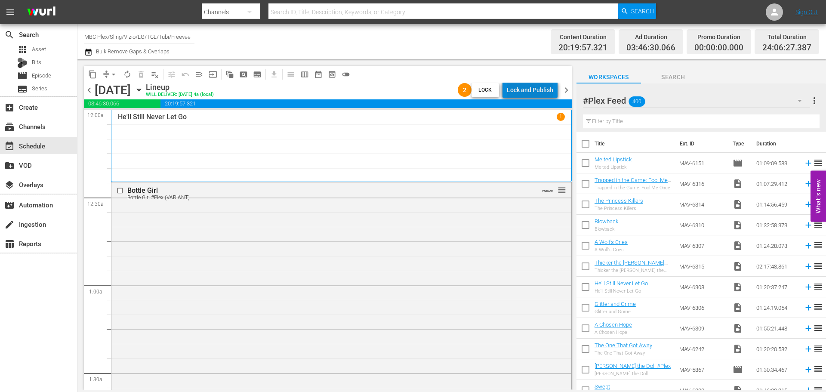
click at [541, 91] on div "Lock and Publish" at bounding box center [530, 89] width 46 height 15
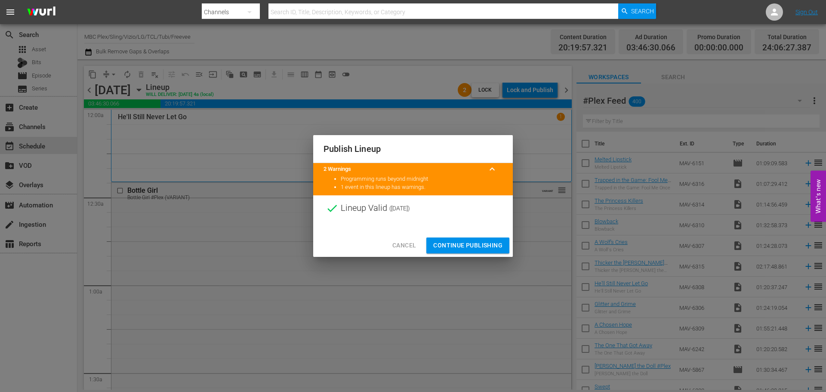
click at [468, 251] on button "Continue Publishing" at bounding box center [467, 246] width 83 height 16
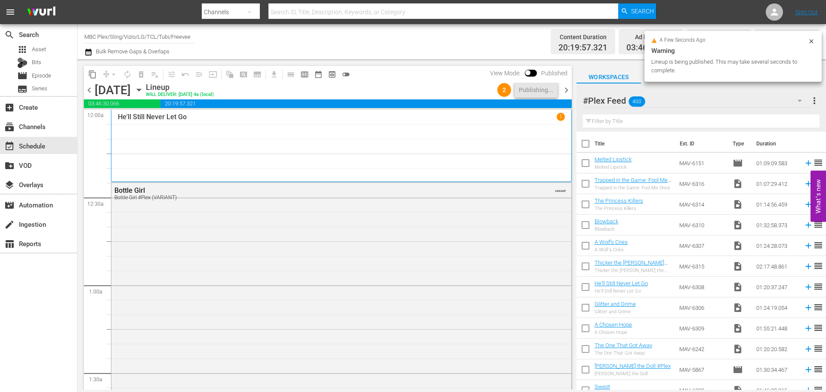
click at [565, 89] on span "chevron_right" at bounding box center [566, 90] width 11 height 11
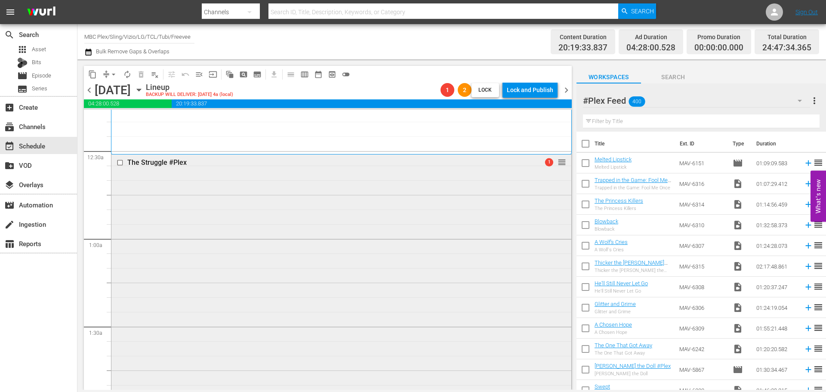
scroll to position [43, 0]
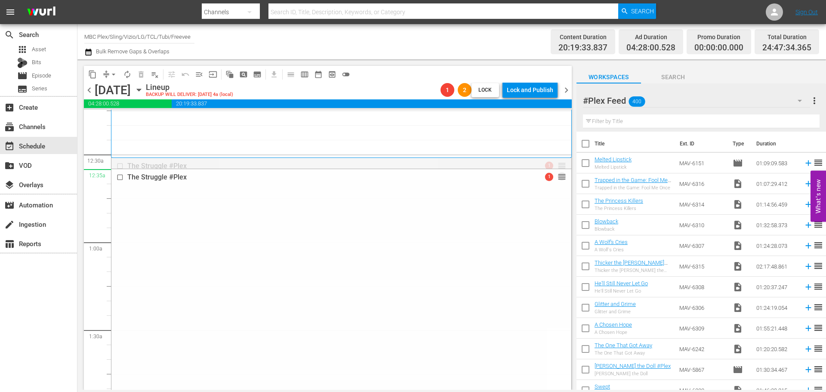
drag, startPoint x: 555, startPoint y: 163, endPoint x: 554, endPoint y: 177, distance: 14.7
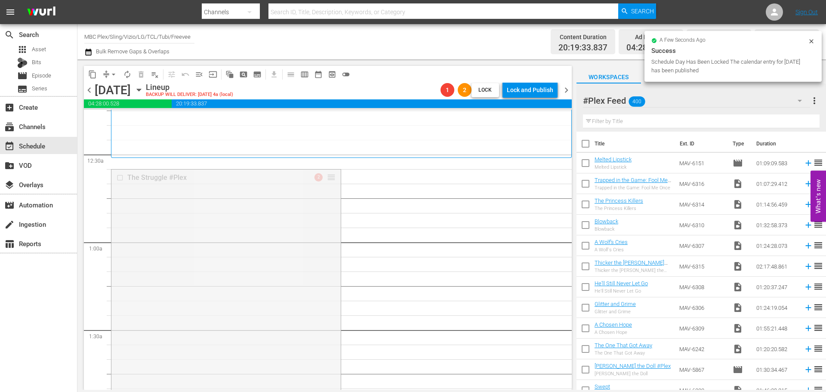
drag, startPoint x: 345, startPoint y: 177, endPoint x: 337, endPoint y: 162, distance: 17.7
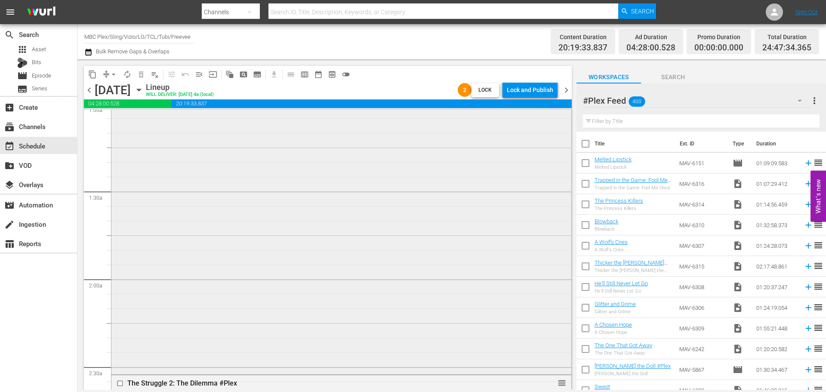
scroll to position [215, 0]
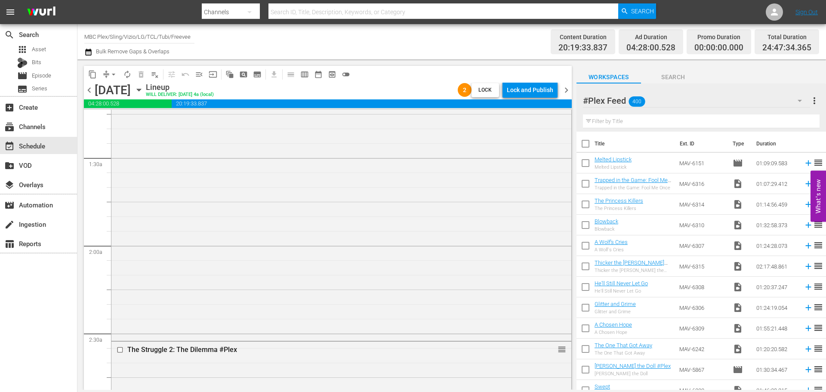
click at [536, 89] on div "Lock and Publish" at bounding box center [530, 89] width 46 height 15
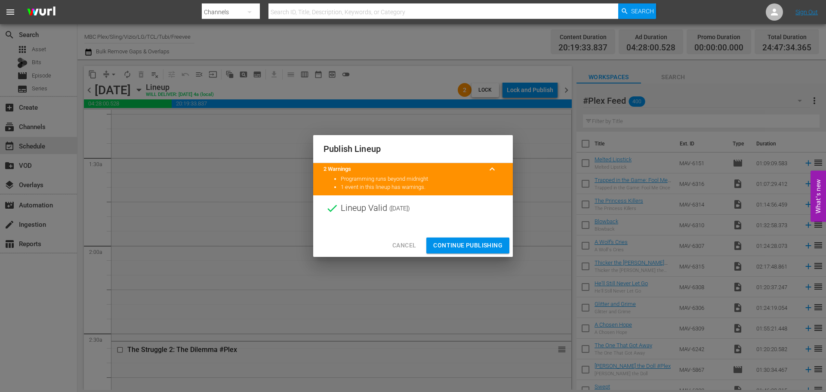
click at [477, 247] on span "Continue Publishing" at bounding box center [467, 245] width 69 height 11
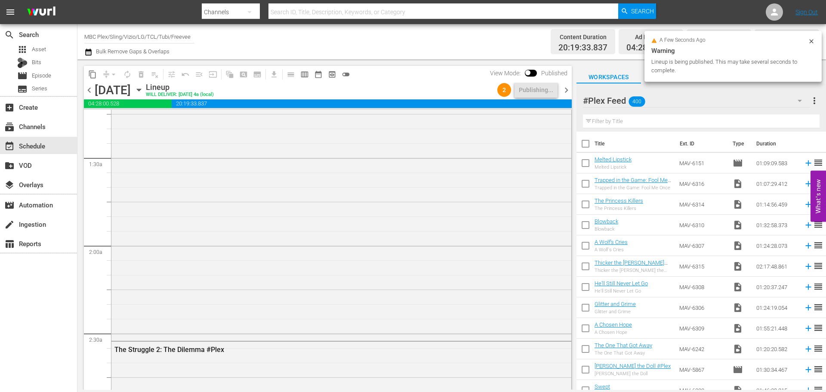
drag, startPoint x: 566, startPoint y: 91, endPoint x: 556, endPoint y: 98, distance: 12.4
click at [566, 91] on span "chevron_right" at bounding box center [566, 90] width 11 height 11
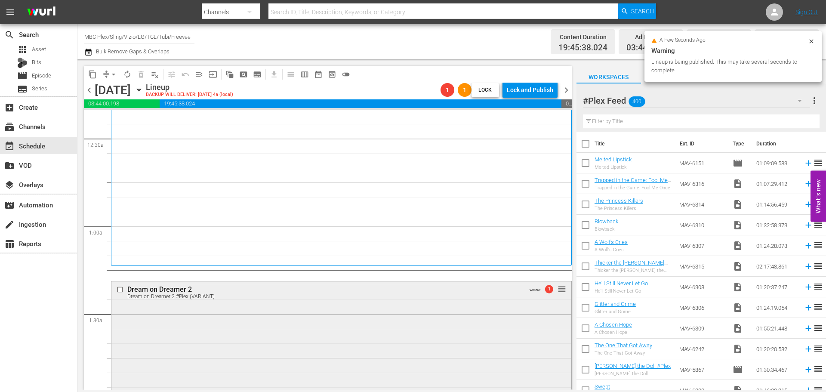
scroll to position [58, 0]
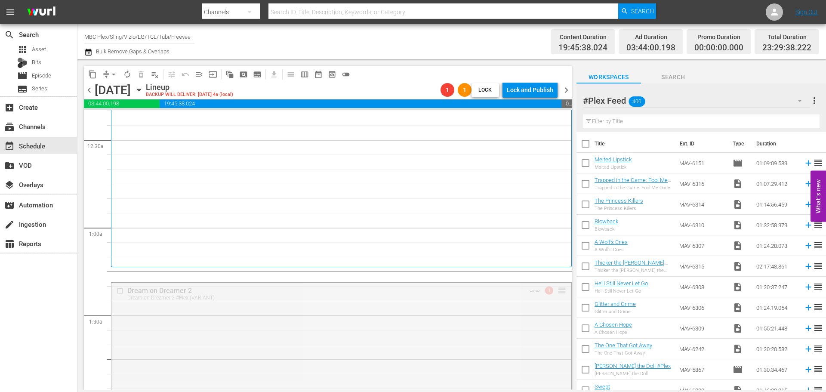
drag, startPoint x: 556, startPoint y: 293, endPoint x: 556, endPoint y: 280, distance: 12.9
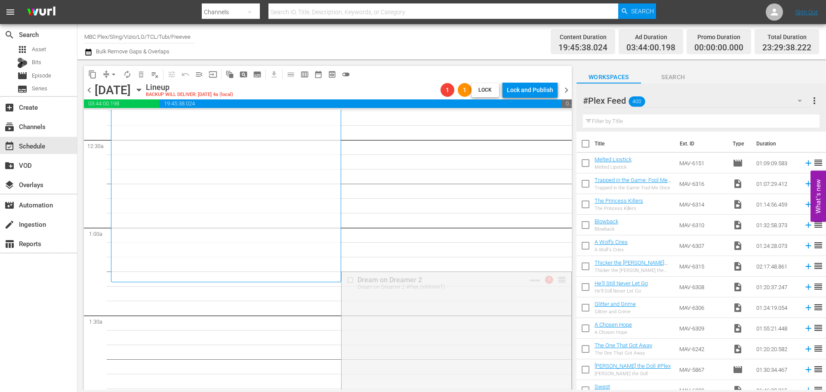
drag, startPoint x: 555, startPoint y: 277, endPoint x: 553, endPoint y: 283, distance: 6.4
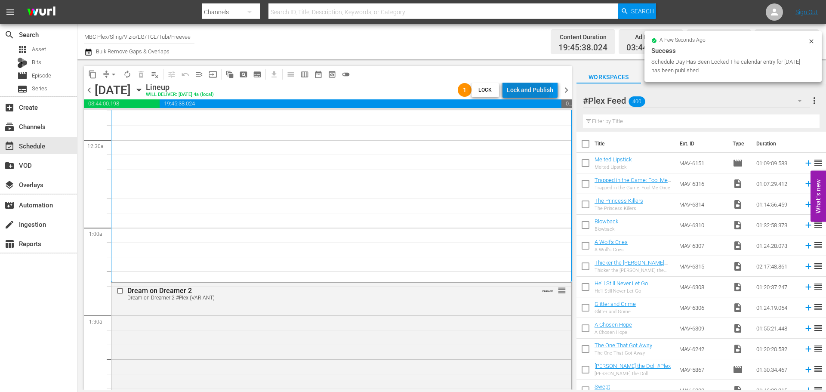
click at [525, 87] on div "Lock and Publish" at bounding box center [530, 89] width 46 height 15
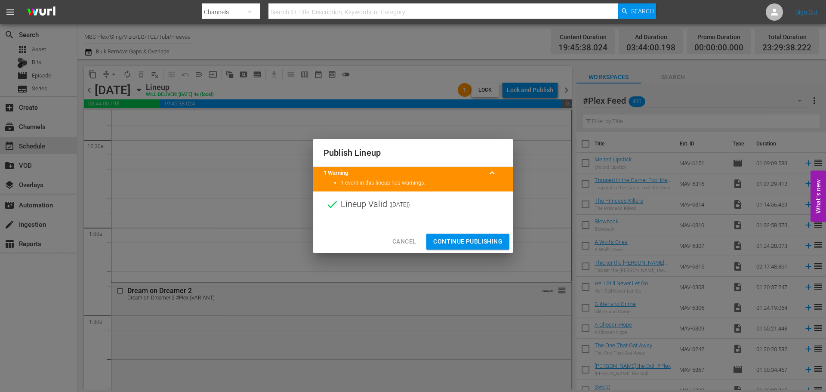
click at [455, 244] on span "Continue Publishing" at bounding box center [467, 241] width 69 height 11
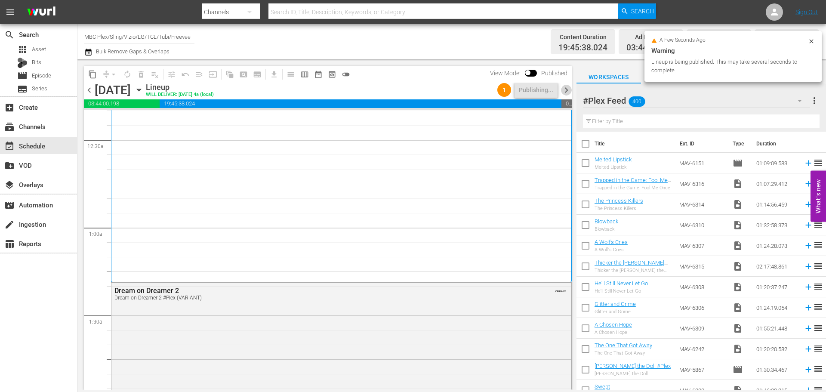
click at [568, 93] on span "chevron_right" at bounding box center [566, 90] width 11 height 11
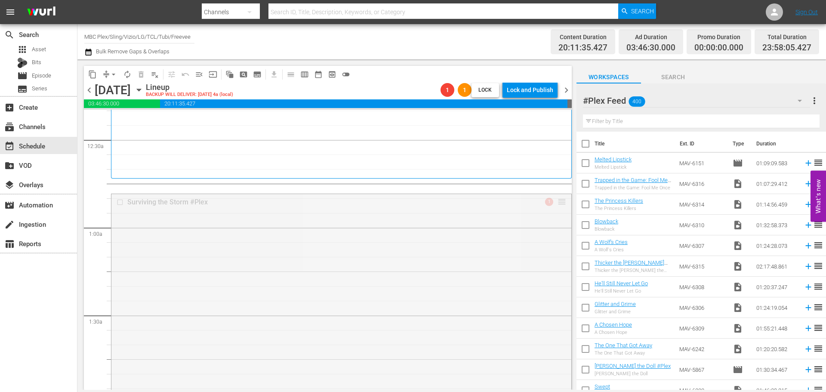
drag, startPoint x: 556, startPoint y: 203, endPoint x: 559, endPoint y: 182, distance: 20.9
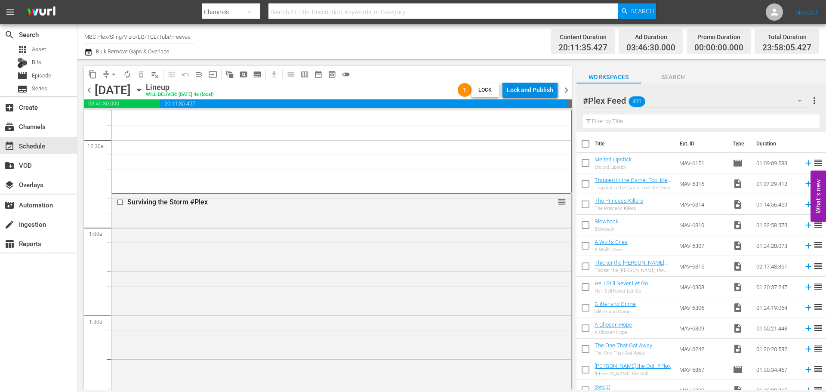
click at [513, 95] on div "Lock and Publish" at bounding box center [530, 89] width 46 height 15
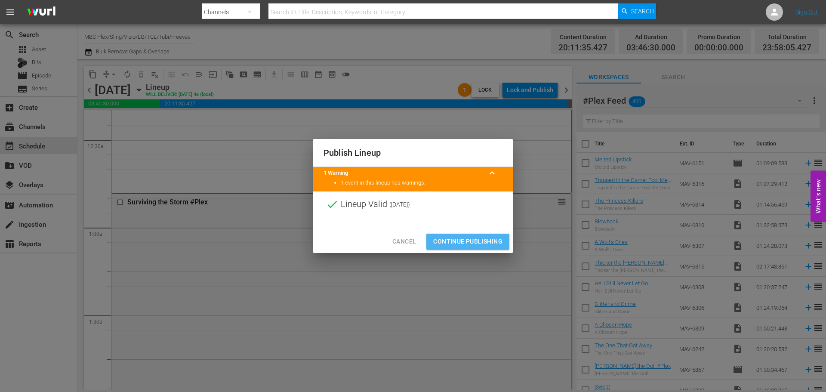
click at [461, 235] on button "Continue Publishing" at bounding box center [467, 242] width 83 height 16
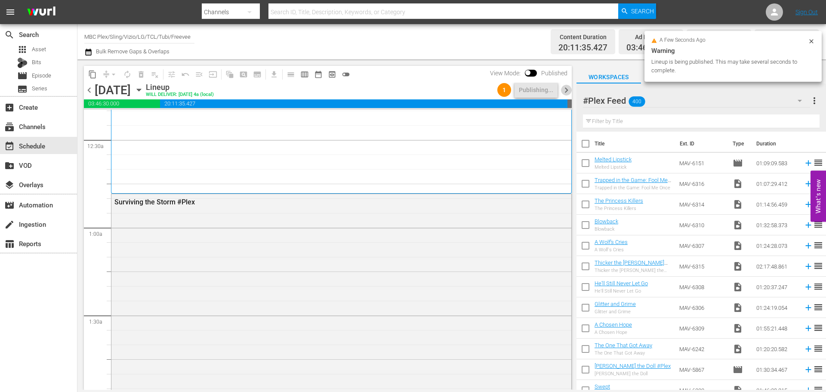
drag, startPoint x: 569, startPoint y: 92, endPoint x: 563, endPoint y: 94, distance: 6.0
click at [569, 92] on span "chevron_right" at bounding box center [566, 90] width 11 height 11
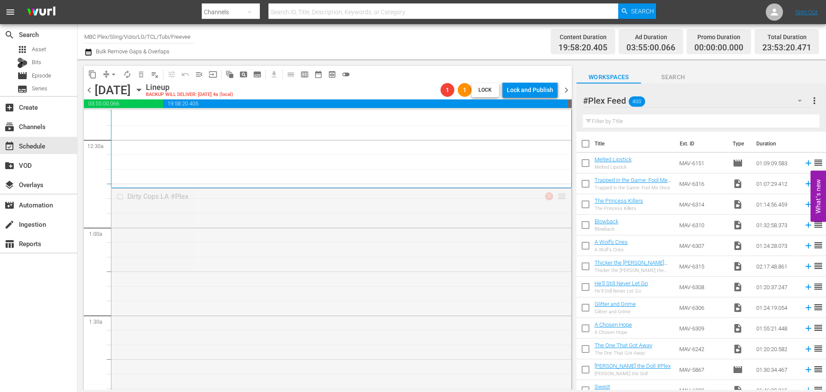
drag, startPoint x: 560, startPoint y: 198, endPoint x: 548, endPoint y: 223, distance: 28.1
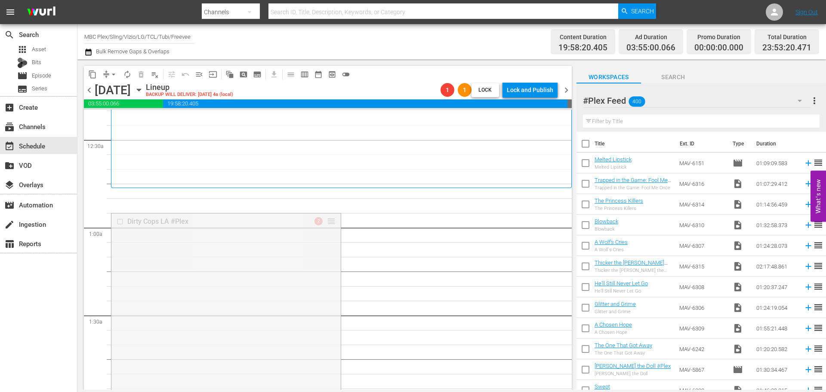
drag, startPoint x: 330, startPoint y: 219, endPoint x: 340, endPoint y: 195, distance: 26.7
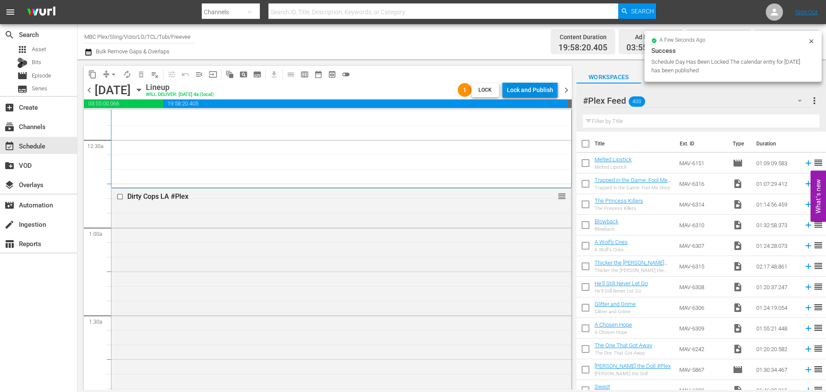
click at [522, 93] on div "Lock and Publish" at bounding box center [530, 89] width 46 height 15
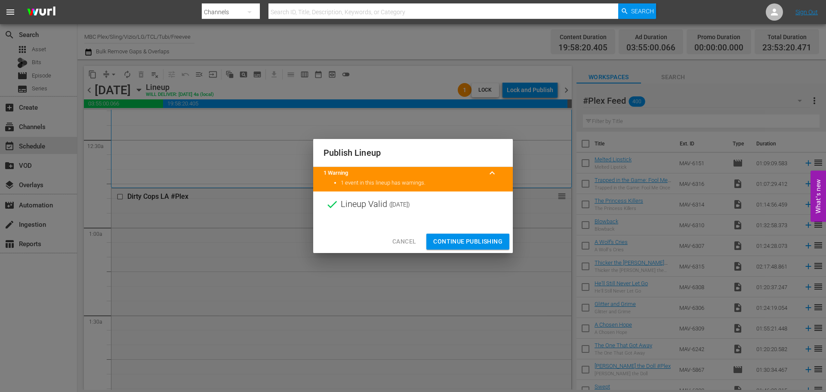
click at [476, 245] on span "Continue Publishing" at bounding box center [467, 241] width 69 height 11
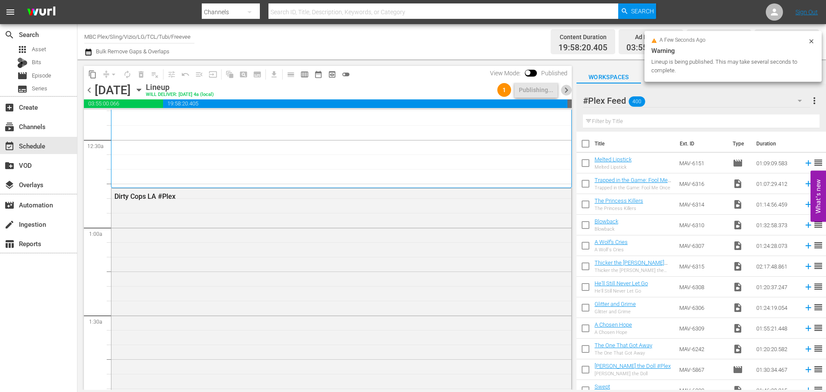
click at [566, 89] on span "chevron_right" at bounding box center [566, 90] width 11 height 11
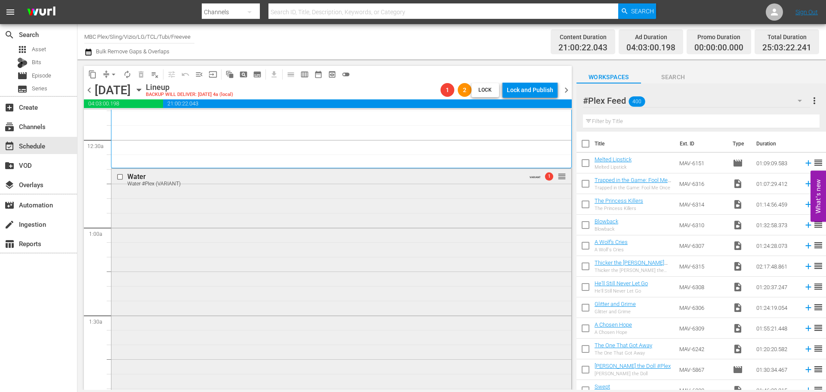
click at [541, 183] on div "Water Water #Plex (VARIANT) VARIANT 1 reorder" at bounding box center [341, 179] width 460 height 21
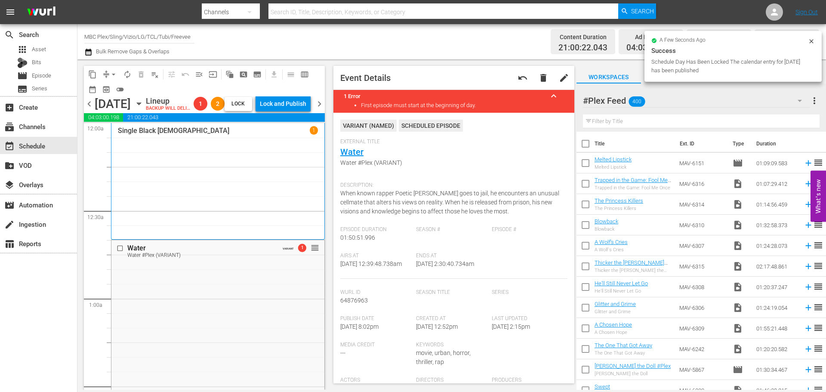
drag, startPoint x: 311, startPoint y: 263, endPoint x: 306, endPoint y: 276, distance: 14.5
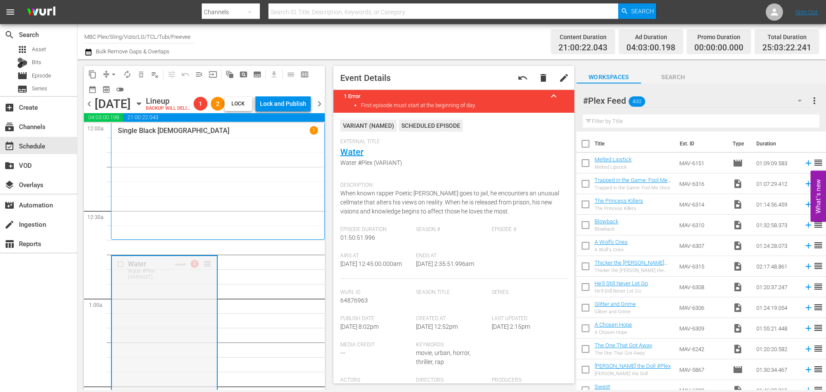
drag, startPoint x: 205, startPoint y: 277, endPoint x: 215, endPoint y: 258, distance: 21.0
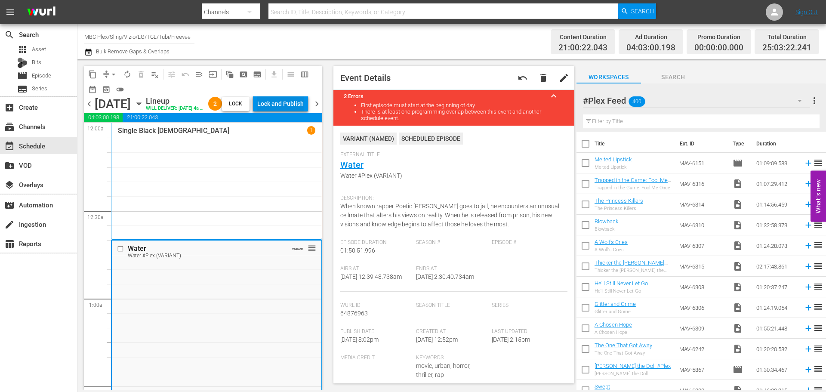
click at [286, 102] on div "Lock and Publish" at bounding box center [280, 103] width 46 height 15
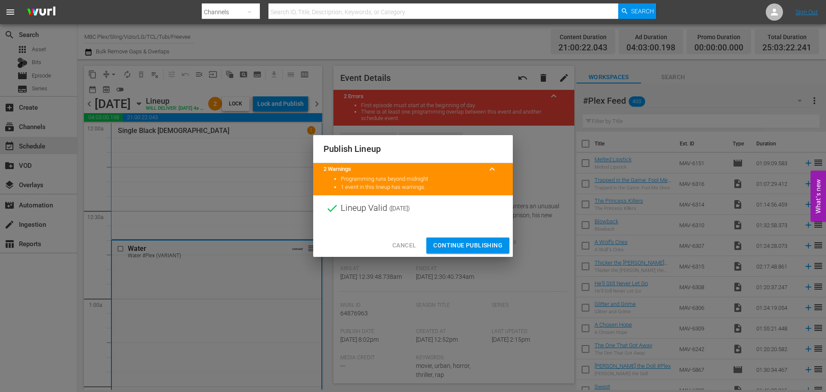
click at [453, 242] on span "Continue Publishing" at bounding box center [467, 245] width 69 height 11
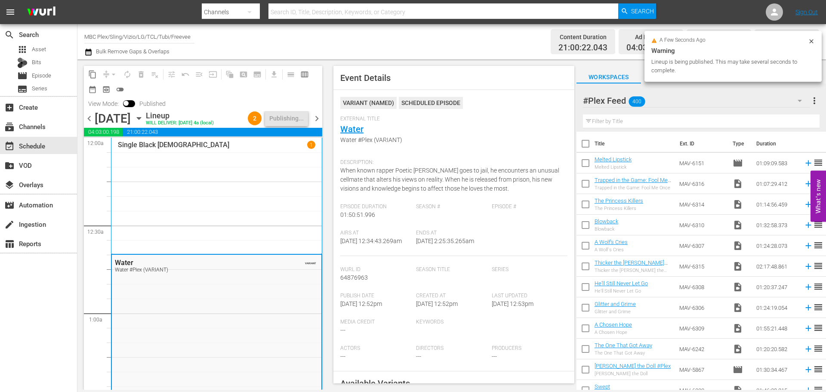
click at [318, 124] on span "chevron_right" at bounding box center [317, 118] width 11 height 11
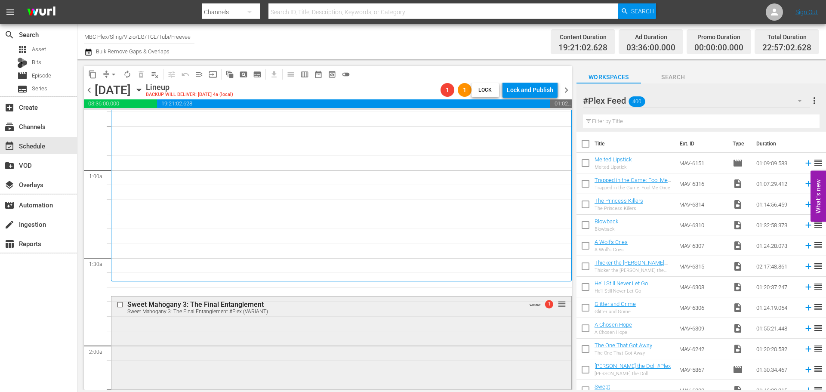
scroll to position [129, 0]
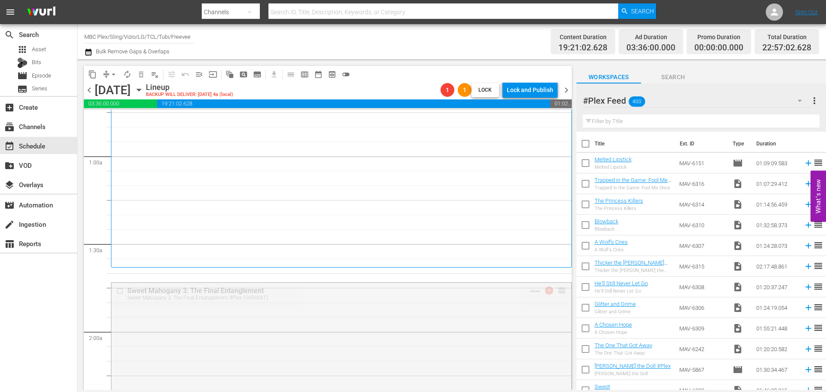
drag, startPoint x: 555, startPoint y: 292, endPoint x: 559, endPoint y: 272, distance: 20.8
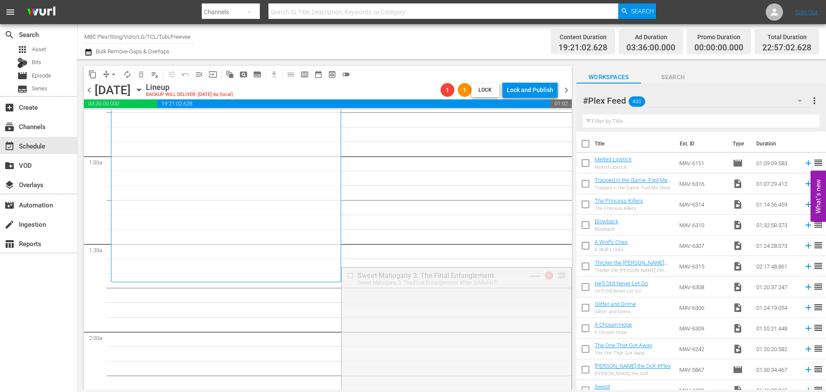
drag, startPoint x: 559, startPoint y: 273, endPoint x: 558, endPoint y: 284, distance: 11.3
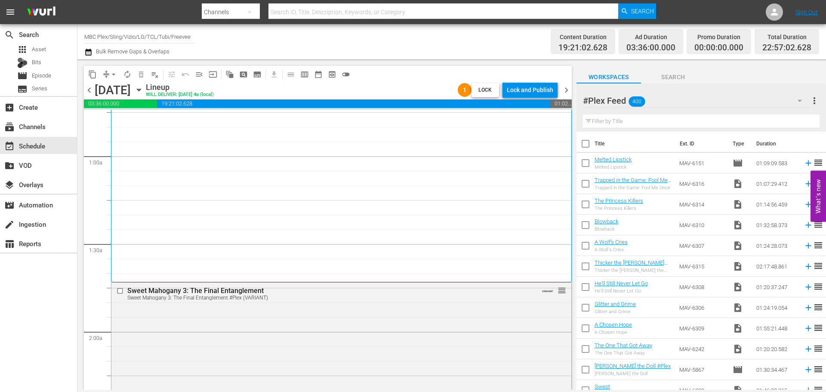
click at [537, 90] on div "Lock and Publish" at bounding box center [530, 89] width 46 height 15
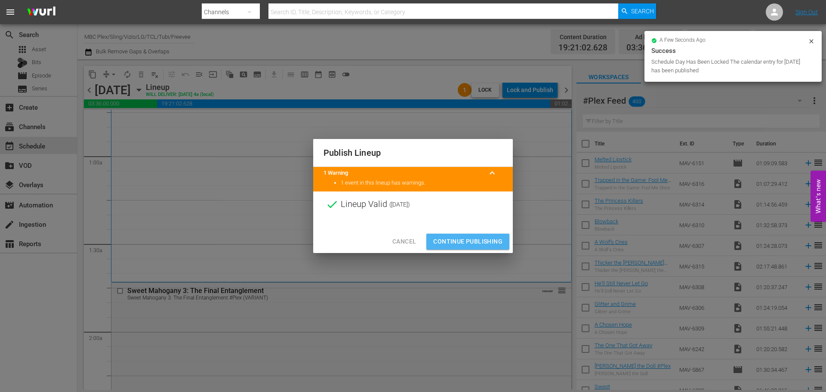
click at [485, 238] on span "Continue Publishing" at bounding box center [467, 241] width 69 height 11
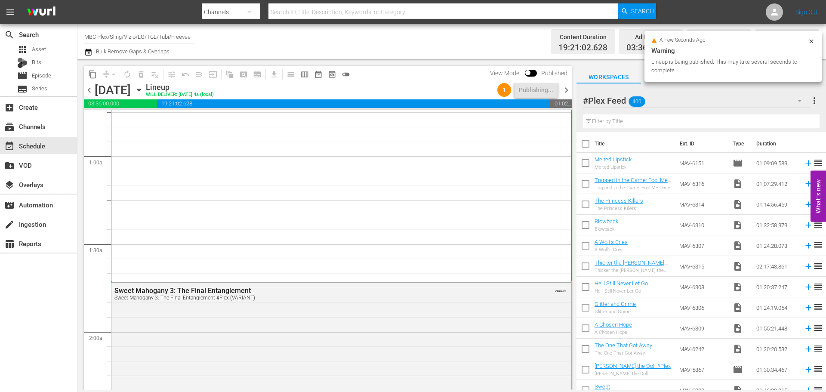
click at [566, 89] on span "chevron_right" at bounding box center [566, 90] width 11 height 11
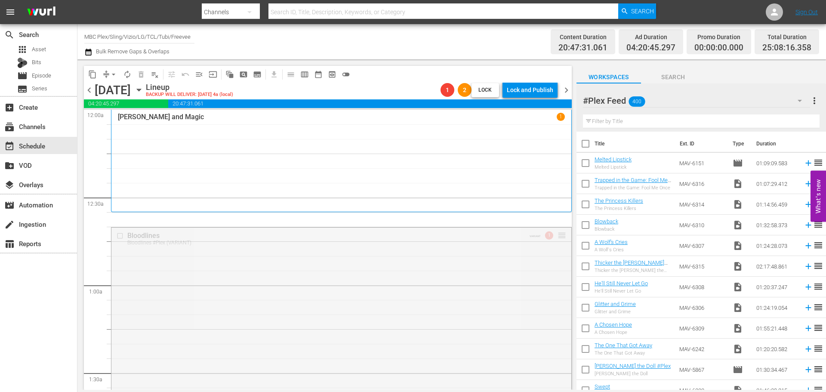
drag, startPoint x: 555, startPoint y: 237, endPoint x: 555, endPoint y: 221, distance: 15.5
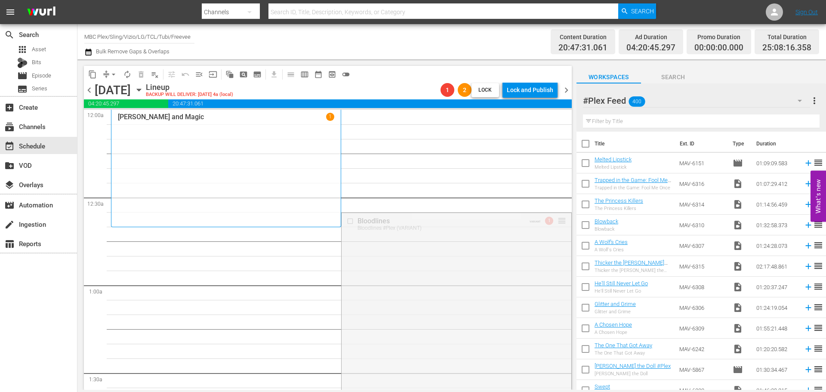
drag, startPoint x: 557, startPoint y: 221, endPoint x: 554, endPoint y: 228, distance: 7.9
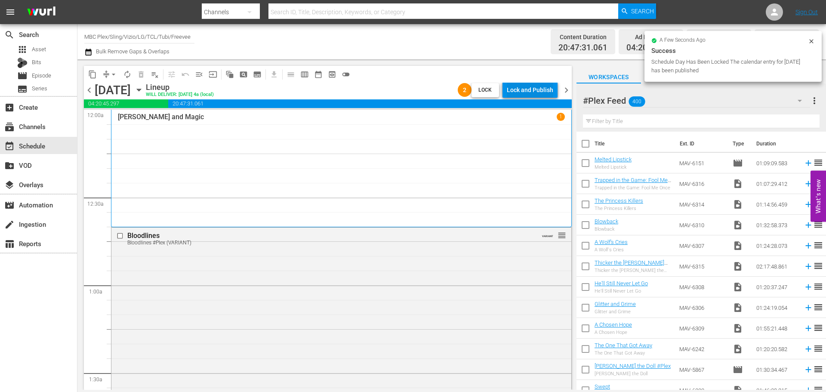
click at [528, 90] on div "Lock and Publish" at bounding box center [530, 89] width 46 height 15
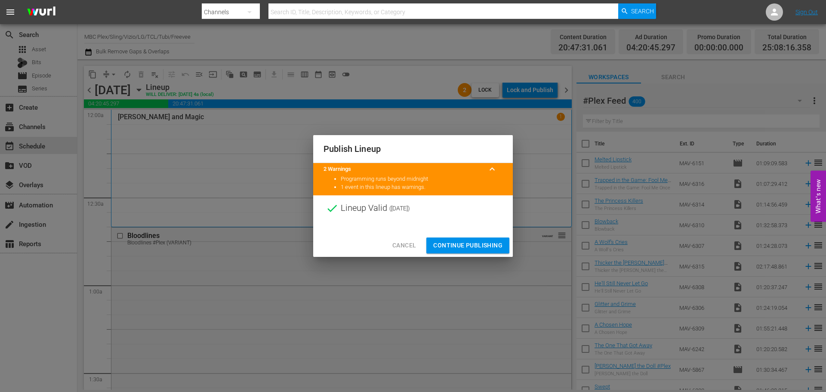
click at [476, 243] on span "Continue Publishing" at bounding box center [467, 245] width 69 height 11
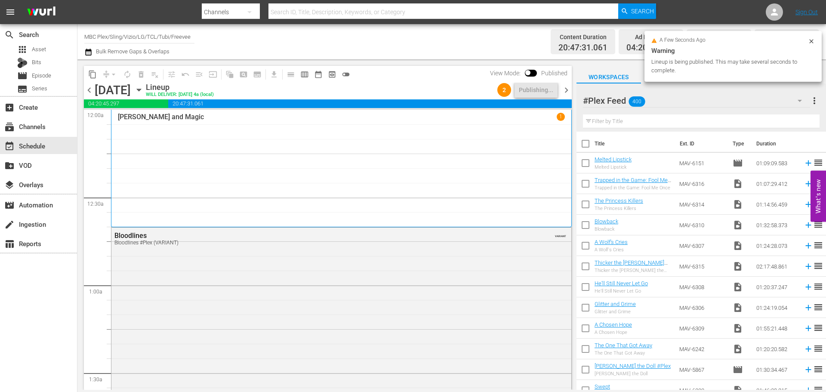
click at [569, 92] on span "chevron_right" at bounding box center [566, 90] width 11 height 11
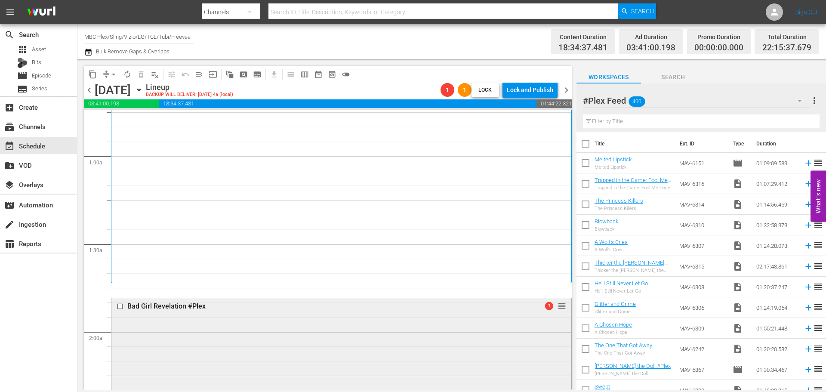
scroll to position [258, 0]
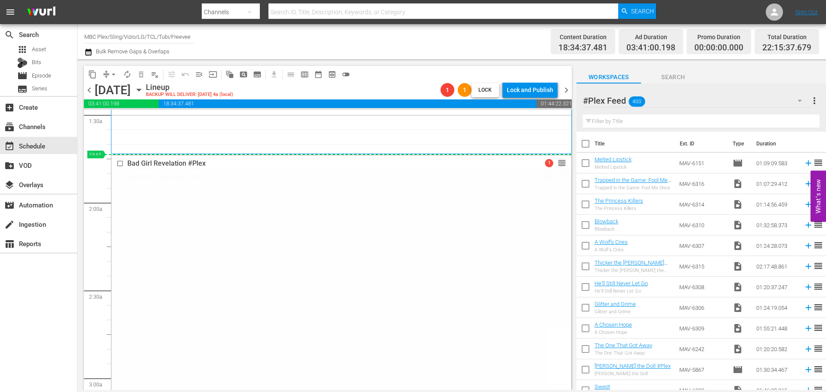
drag, startPoint x: 553, startPoint y: 175, endPoint x: 556, endPoint y: 157, distance: 17.8
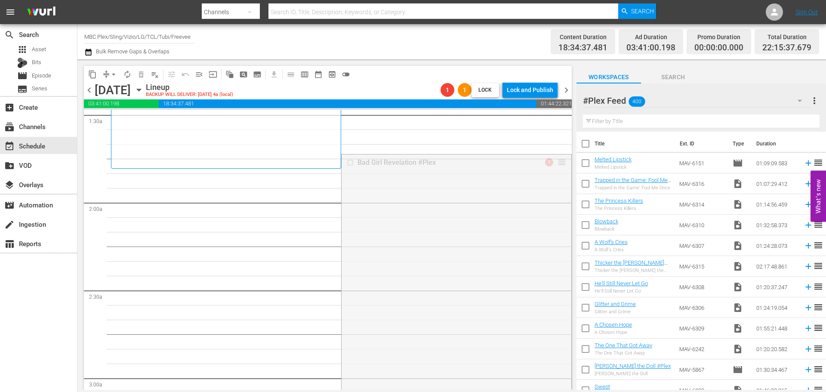
drag, startPoint x: 555, startPoint y: 160, endPoint x: 553, endPoint y: 170, distance: 10.4
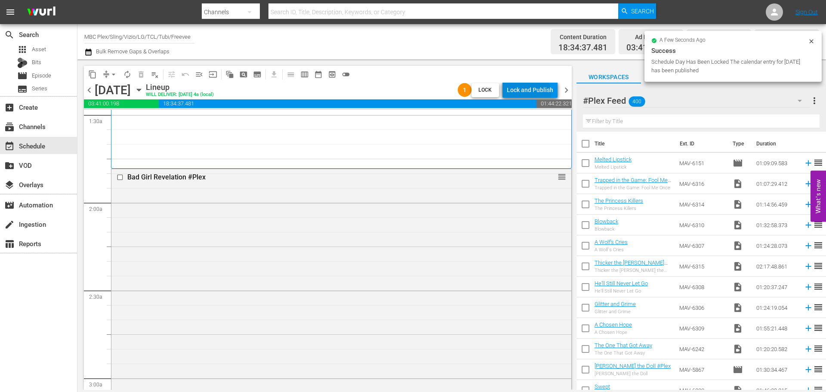
click at [528, 94] on div "Lock and Publish" at bounding box center [530, 89] width 46 height 15
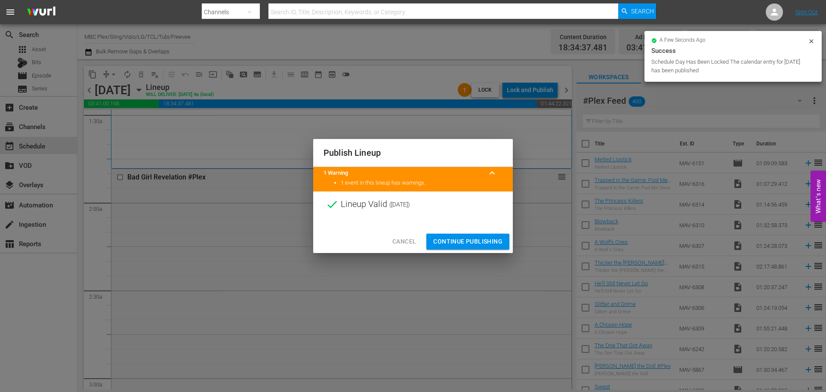
click at [468, 240] on span "Continue Publishing" at bounding box center [467, 241] width 69 height 11
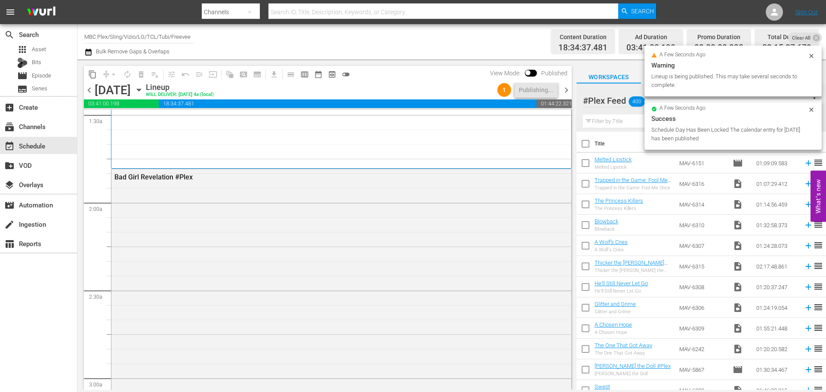
click at [566, 89] on span "chevron_right" at bounding box center [566, 90] width 11 height 11
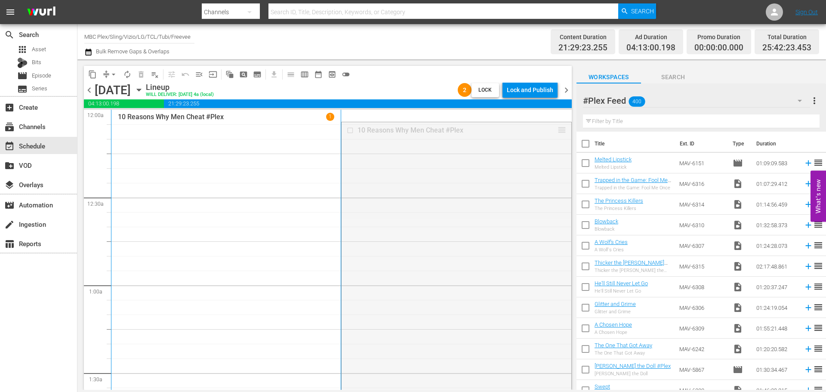
drag, startPoint x: 556, startPoint y: 130, endPoint x: 555, endPoint y: 142, distance: 12.9
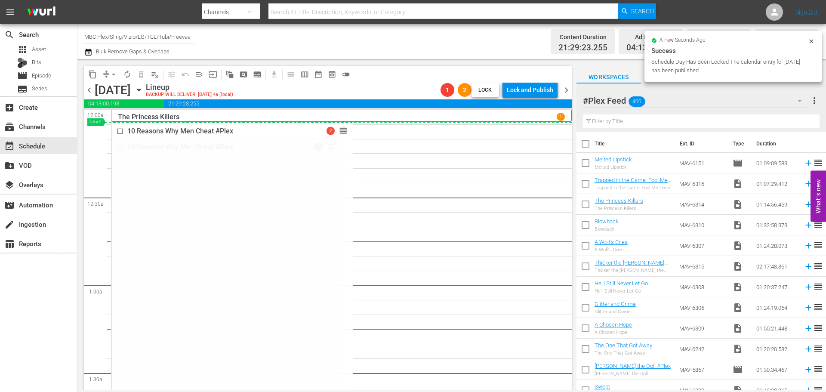
drag, startPoint x: 329, startPoint y: 146, endPoint x: 339, endPoint y: 130, distance: 18.7
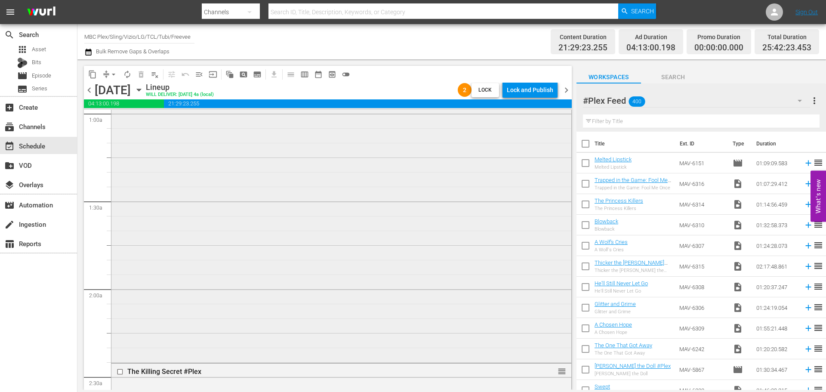
scroll to position [172, 0]
click at [523, 90] on div "Lock and Publish" at bounding box center [530, 89] width 46 height 15
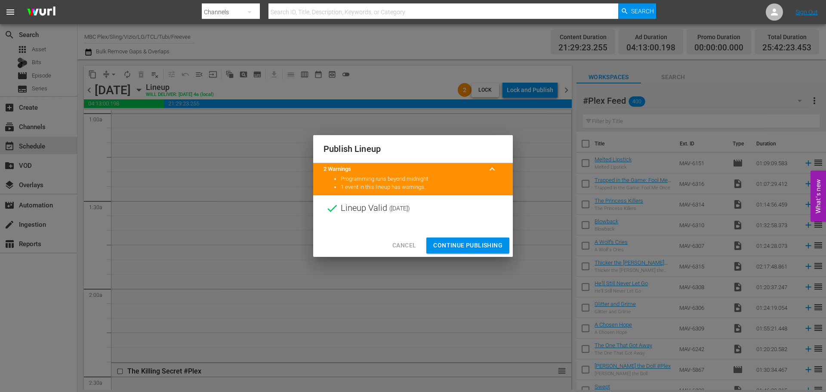
click at [451, 246] on span "Continue Publishing" at bounding box center [467, 245] width 69 height 11
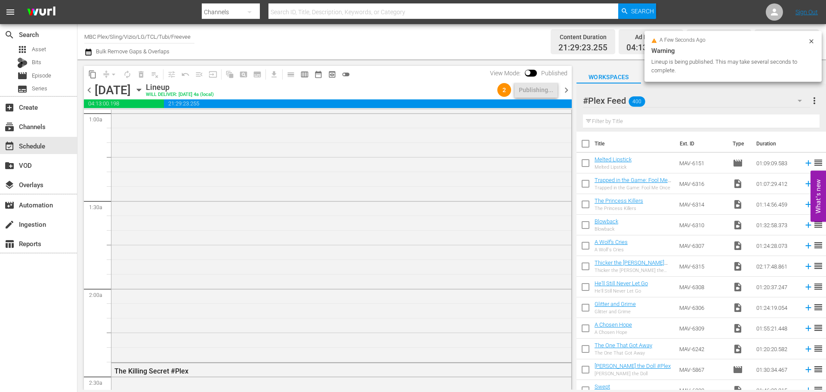
click at [566, 90] on span "chevron_right" at bounding box center [566, 90] width 11 height 11
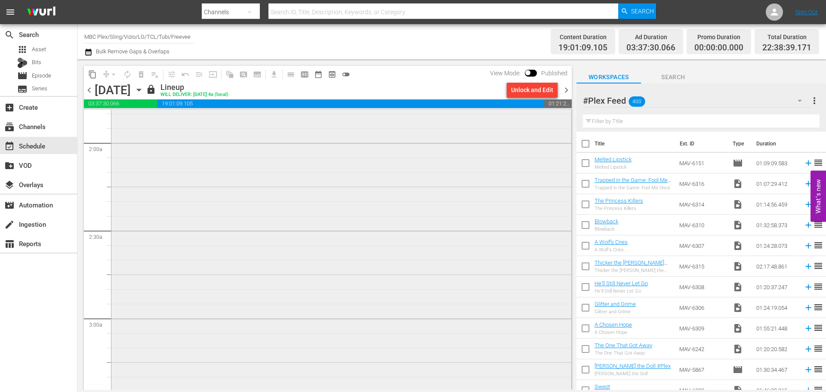
scroll to position [344, 0]
click at [83, 54] on div "Channel Title MBC Plex/Sling/Vizio/LG/TCL/Tubi/Freevee Bulk Remove Gaps & Overl…" at bounding box center [451, 41] width 749 height 35
click at [88, 54] on icon "button" at bounding box center [88, 52] width 8 height 10
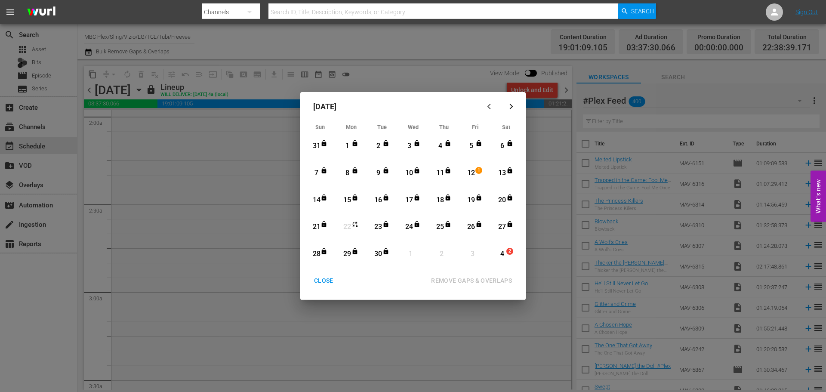
click at [378, 223] on div "23" at bounding box center [378, 227] width 11 height 10
click at [380, 256] on div "30" at bounding box center [378, 254] width 11 height 10
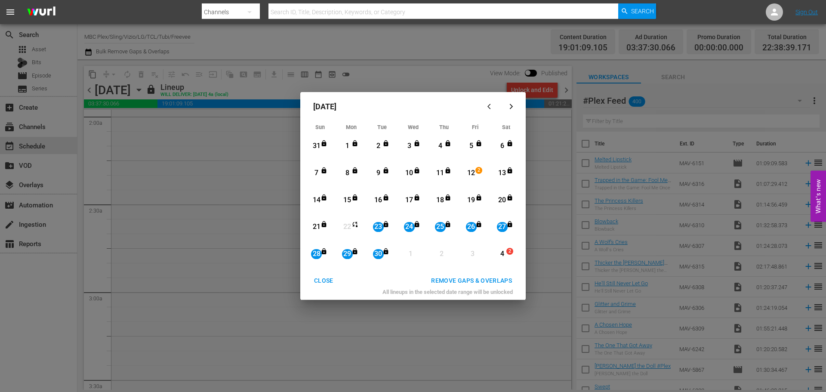
click at [451, 281] on div "REMOVE GAPS & OVERLAPS" at bounding box center [471, 280] width 95 height 11
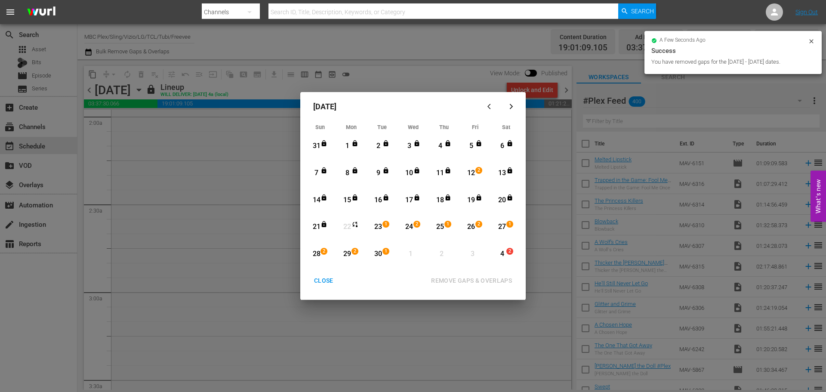
click at [324, 281] on div "CLOSE" at bounding box center [323, 280] width 33 height 11
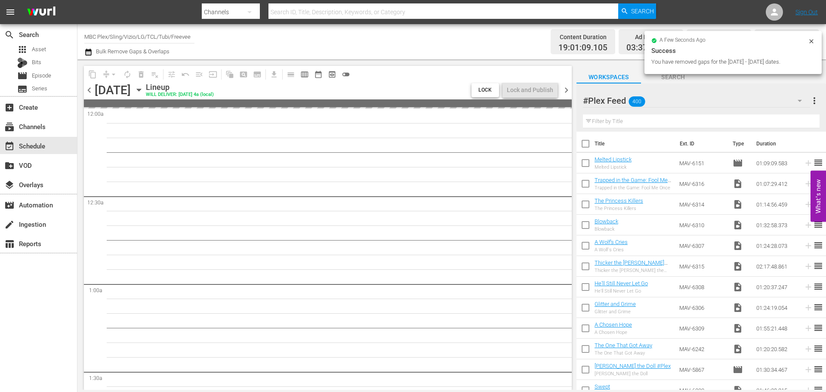
click at [144, 88] on icon "button" at bounding box center [138, 89] width 9 height 9
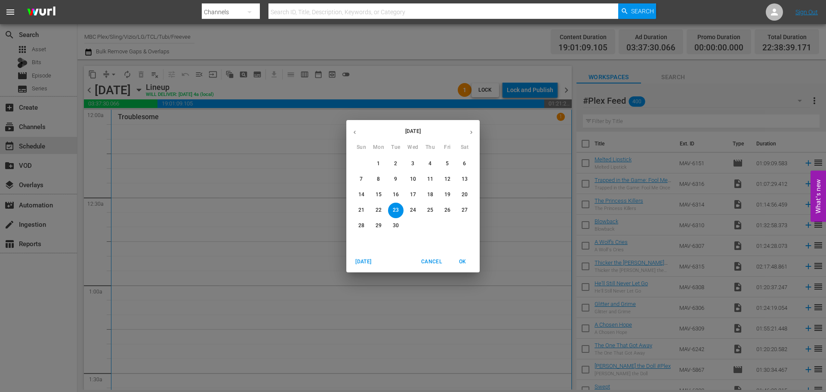
click at [444, 179] on span "12" at bounding box center [447, 179] width 15 height 7
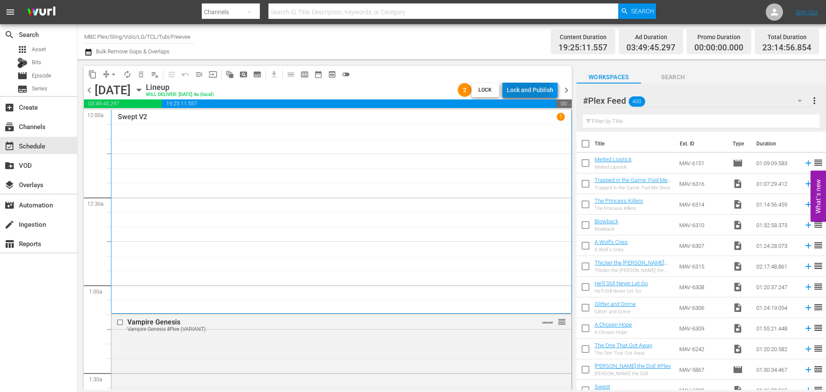
click at [530, 90] on div "Lock and Publish" at bounding box center [530, 89] width 46 height 15
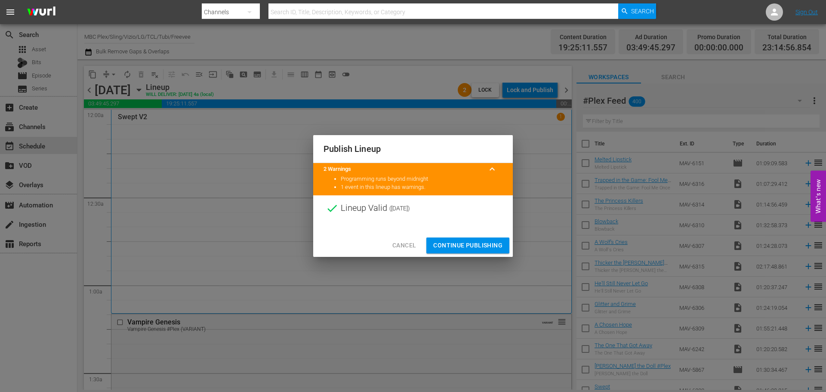
click at [462, 241] on span "Continue Publishing" at bounding box center [467, 245] width 69 height 11
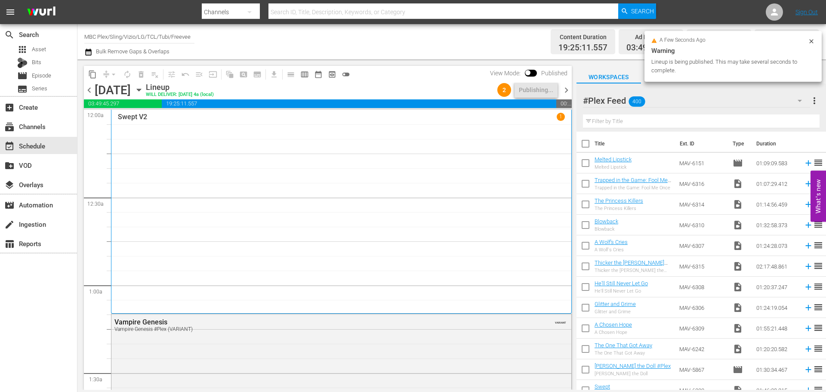
click at [144, 91] on icon "button" at bounding box center [138, 89] width 9 height 9
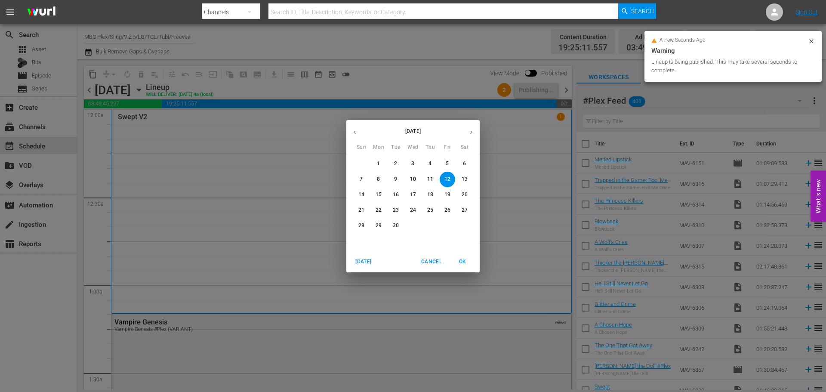
click at [398, 210] on p "23" at bounding box center [396, 210] width 6 height 7
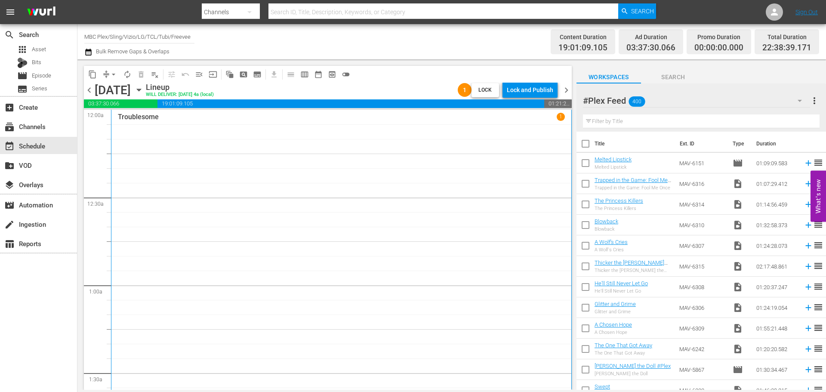
click at [543, 98] on div "chevron_left [DATE] [DATE] Lineup WILL DELIVER: [DATE] 4a (local) 1 Lock Lock a…" at bounding box center [328, 91] width 488 height 17
click at [543, 91] on div "Lock and Publish" at bounding box center [530, 89] width 46 height 15
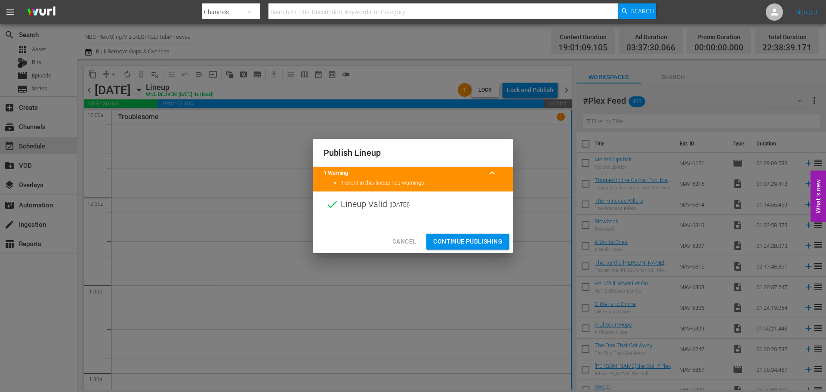
click at [482, 241] on span "Continue Publishing" at bounding box center [467, 241] width 69 height 11
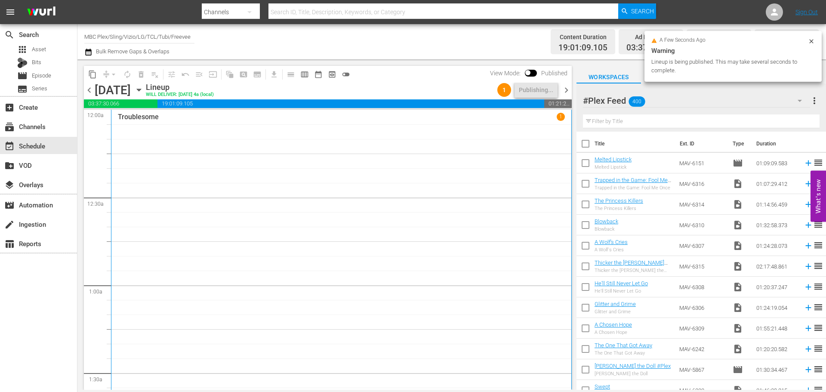
click at [568, 94] on span "chevron_right" at bounding box center [566, 90] width 11 height 11
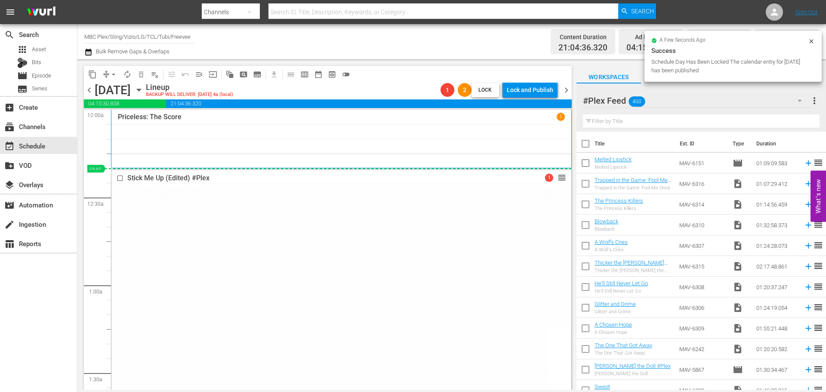
drag, startPoint x: 554, startPoint y: 192, endPoint x: 559, endPoint y: 177, distance: 15.5
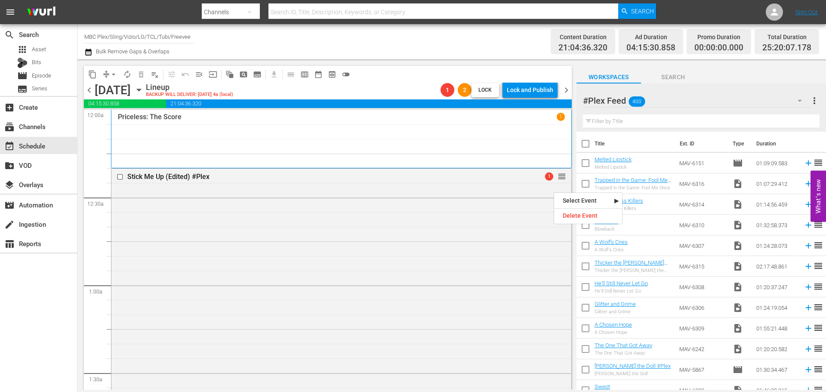
click at [389, 252] on div "Stick Me Up (Edited) #Plex 1 reorder" at bounding box center [341, 314] width 460 height 291
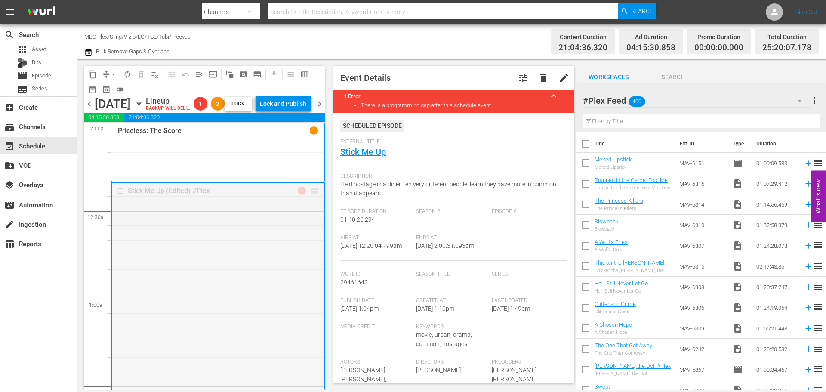
drag, startPoint x: 309, startPoint y: 211, endPoint x: 309, endPoint y: 230, distance: 19.4
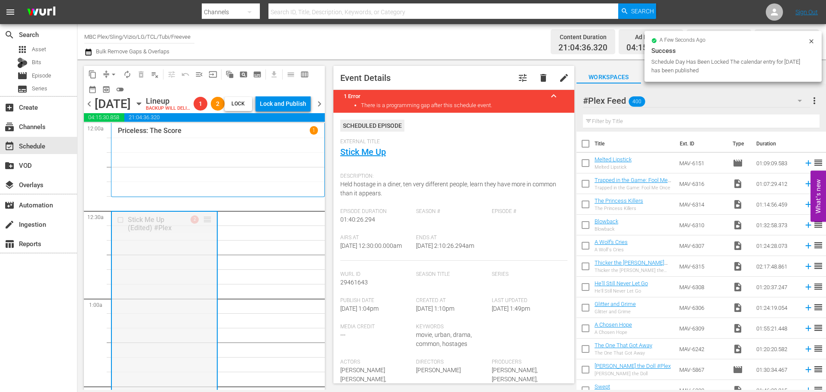
drag, startPoint x: 208, startPoint y: 233, endPoint x: 210, endPoint y: 224, distance: 9.7
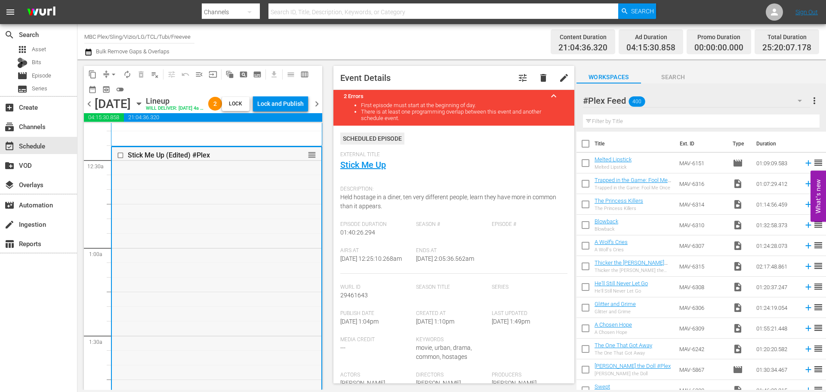
scroll to position [172, 0]
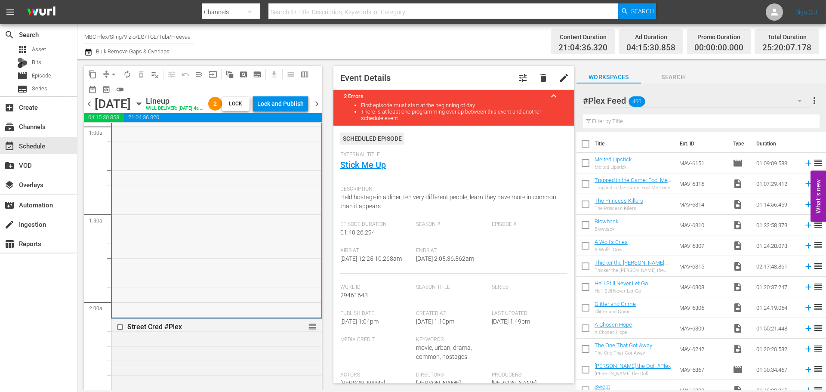
click at [275, 226] on div "Stick Me Up (Edited) #Plex reorder" at bounding box center [217, 171] width 210 height 291
click at [297, 108] on div "Lock and Publish" at bounding box center [280, 103] width 46 height 15
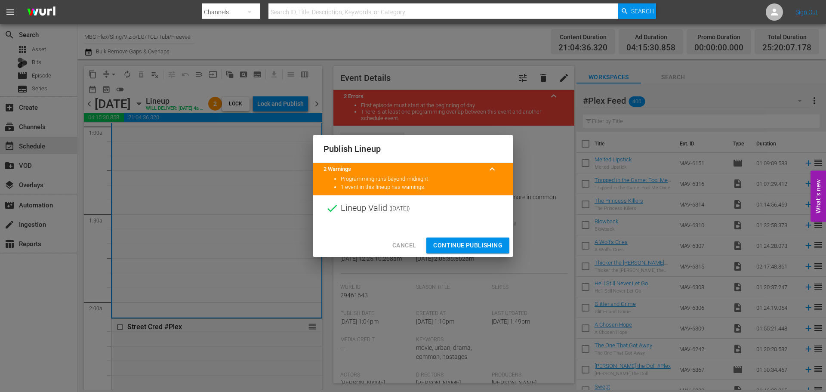
click at [458, 244] on span "Continue Publishing" at bounding box center [467, 245] width 69 height 11
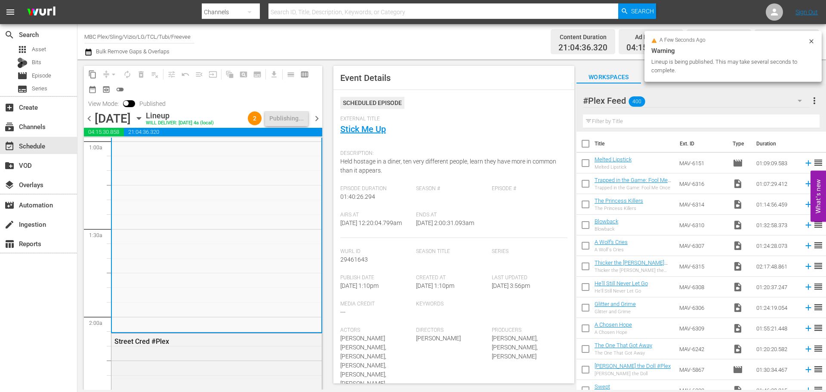
click at [317, 124] on span "chevron_right" at bounding box center [317, 118] width 11 height 11
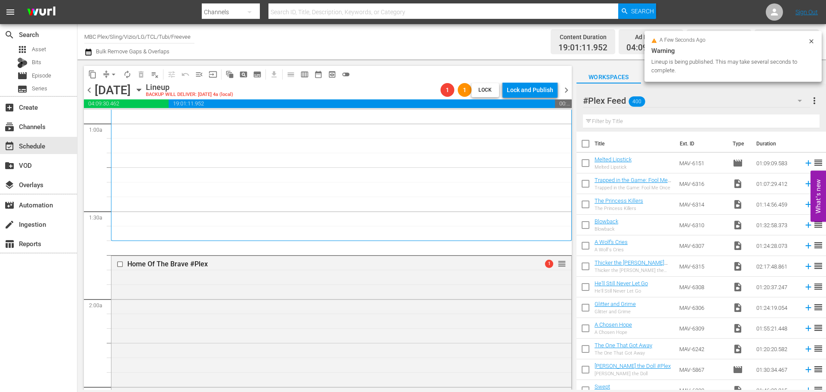
scroll to position [129, 0]
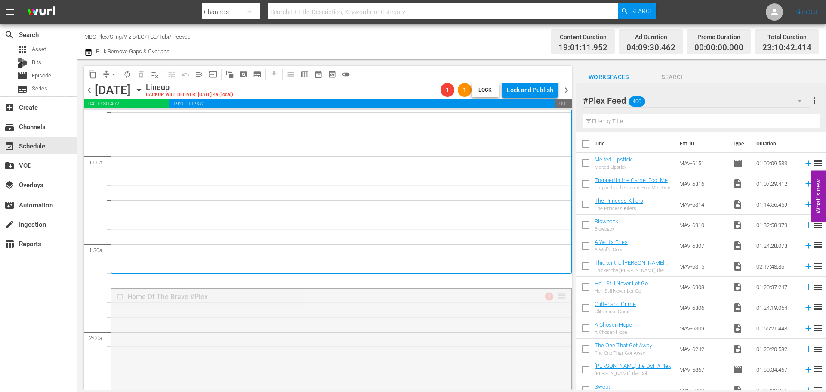
drag, startPoint x: 555, startPoint y: 296, endPoint x: 554, endPoint y: 284, distance: 12.5
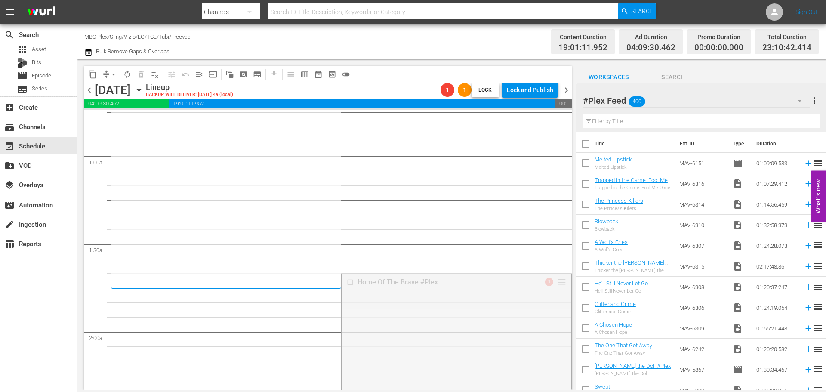
drag, startPoint x: 559, startPoint y: 280, endPoint x: 556, endPoint y: 291, distance: 11.6
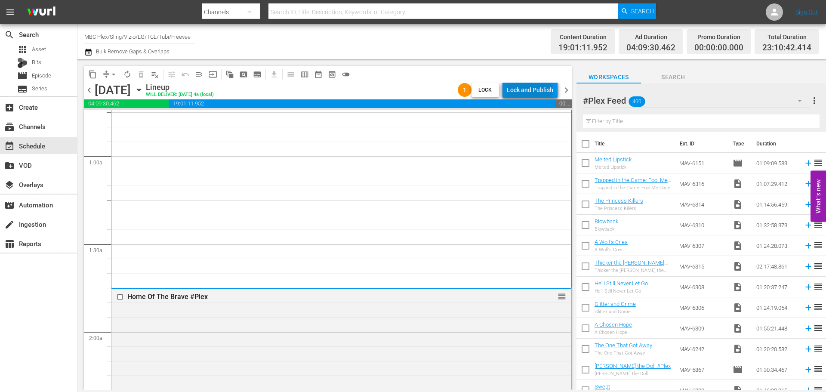
click at [531, 90] on div "Lock and Publish" at bounding box center [530, 89] width 46 height 15
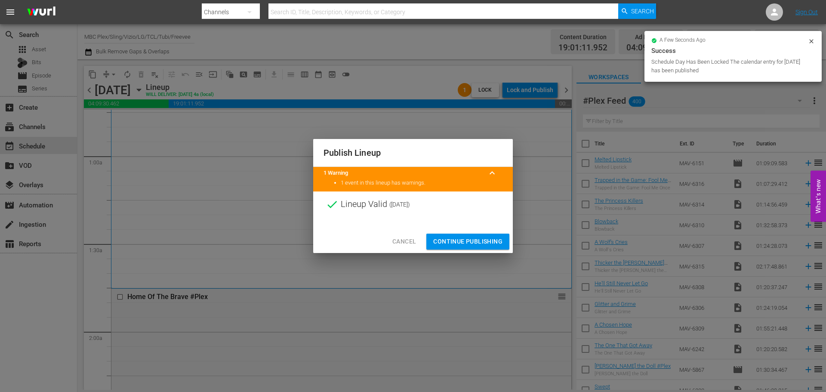
click at [480, 238] on span "Continue Publishing" at bounding box center [467, 241] width 69 height 11
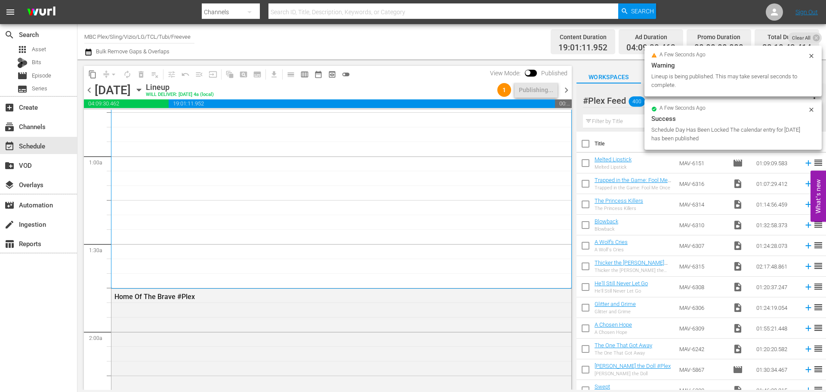
click at [567, 91] on span "chevron_right" at bounding box center [566, 90] width 11 height 11
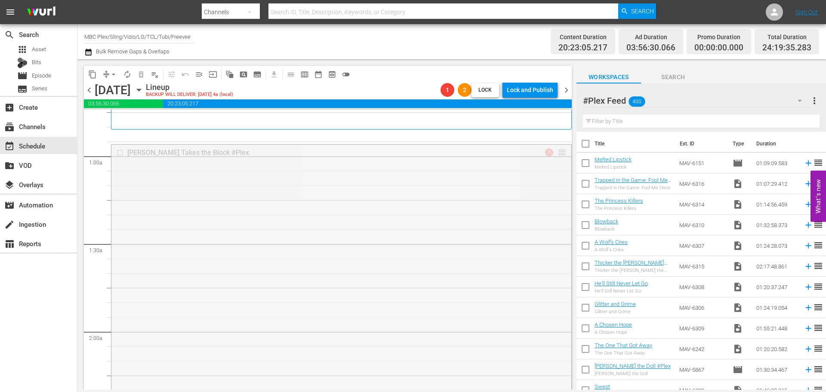
drag, startPoint x: 556, startPoint y: 154, endPoint x: 556, endPoint y: 135, distance: 18.5
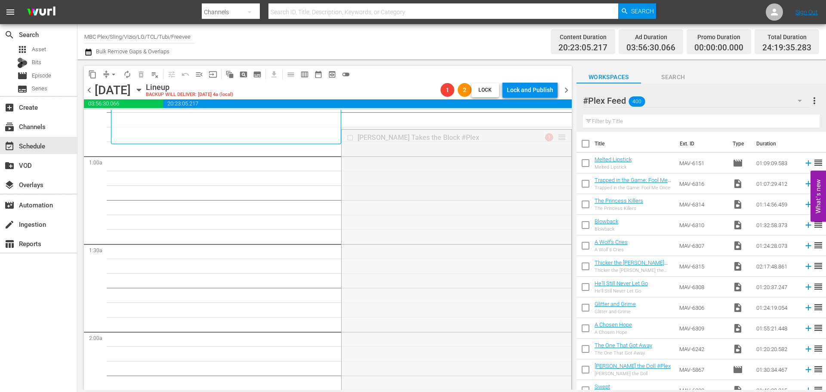
drag, startPoint x: 557, startPoint y: 135, endPoint x: 553, endPoint y: 148, distance: 13.8
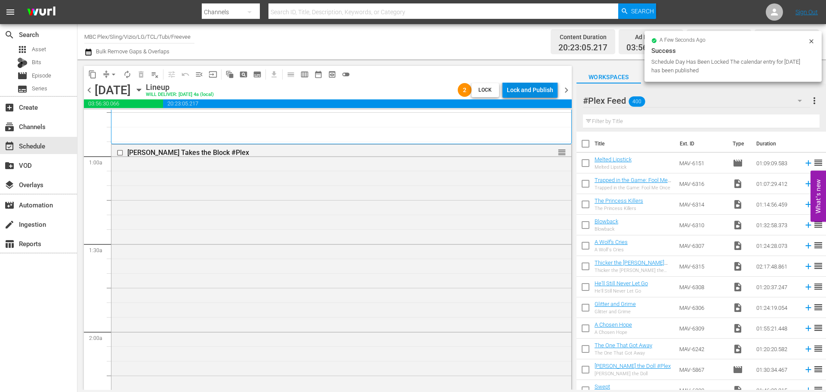
click at [534, 87] on div "Lock and Publish" at bounding box center [530, 89] width 46 height 15
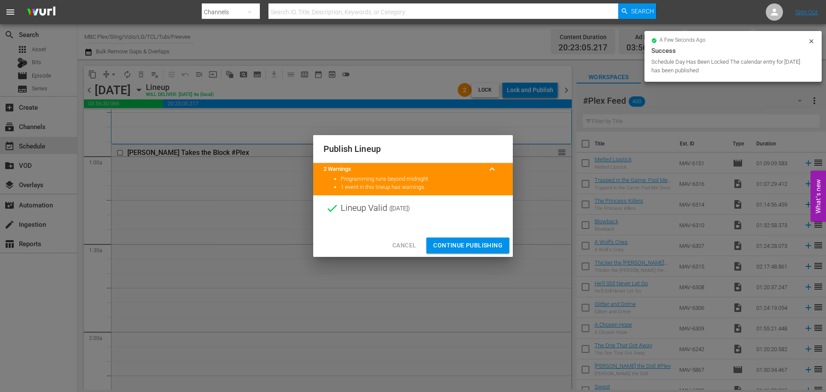
click at [462, 240] on button "Continue Publishing" at bounding box center [467, 246] width 83 height 16
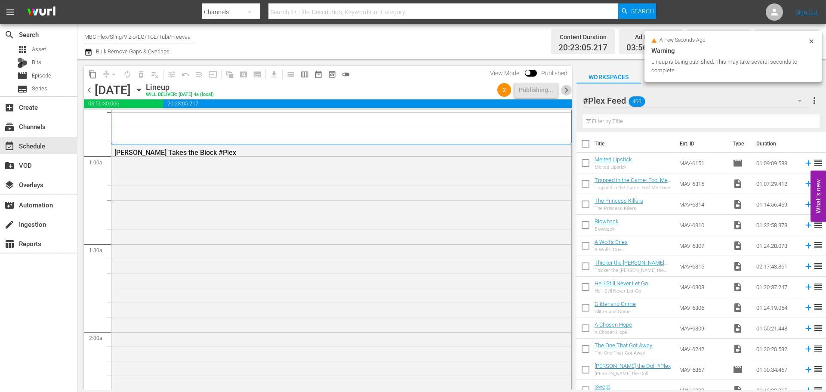
click at [563, 90] on span "chevron_right" at bounding box center [566, 90] width 11 height 11
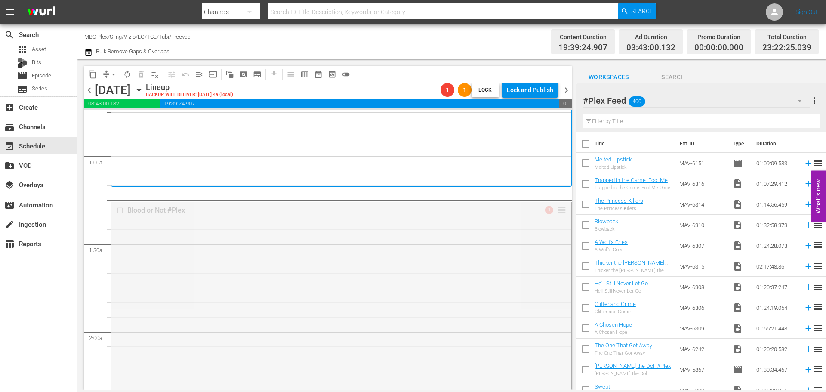
drag, startPoint x: 554, startPoint y: 209, endPoint x: 554, endPoint y: 199, distance: 9.9
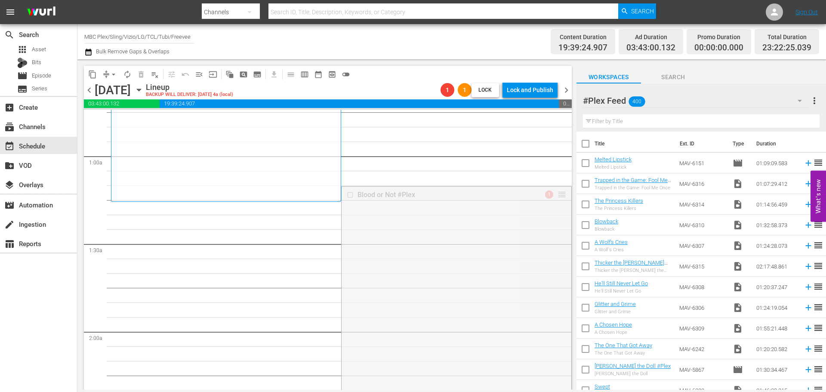
drag, startPoint x: 557, startPoint y: 194, endPoint x: 551, endPoint y: 207, distance: 14.1
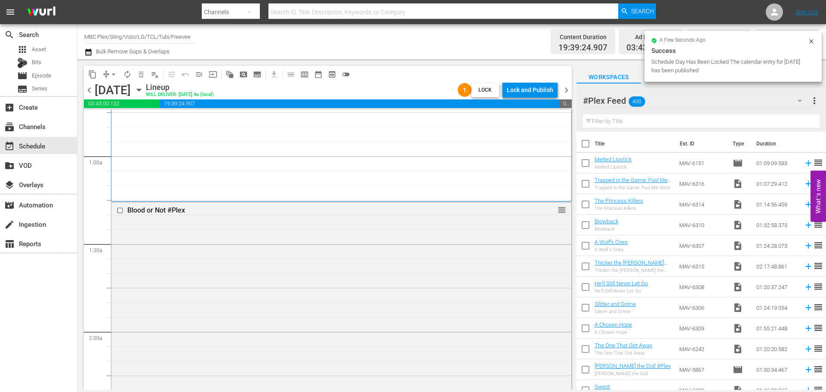
click at [539, 90] on div "Lock and Publish" at bounding box center [530, 89] width 46 height 15
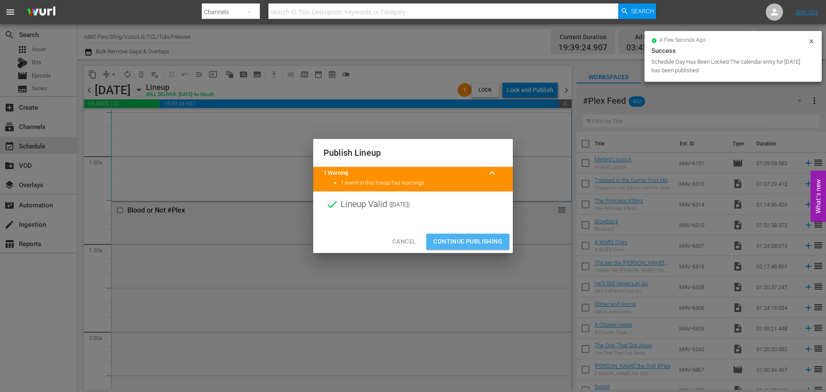
click at [456, 236] on button "Continue Publishing" at bounding box center [467, 242] width 83 height 16
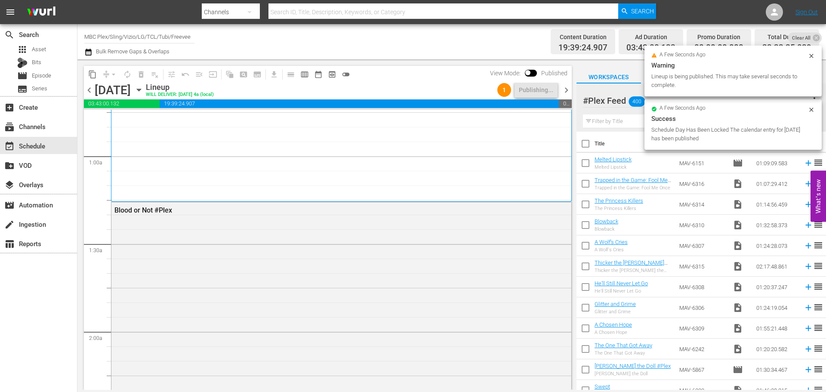
click at [569, 93] on span "chevron_right" at bounding box center [566, 90] width 11 height 11
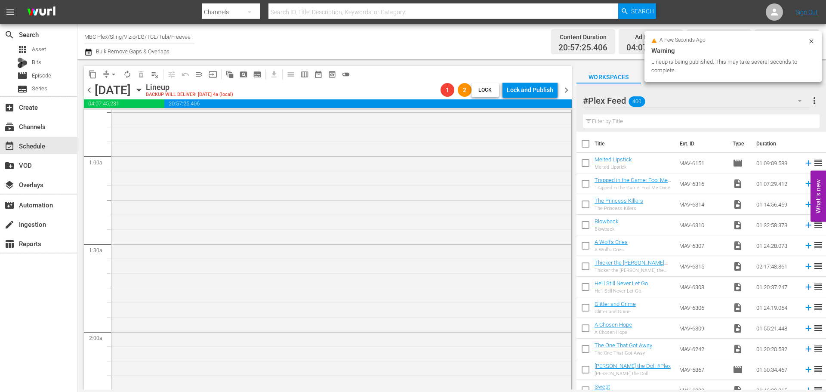
scroll to position [43, 0]
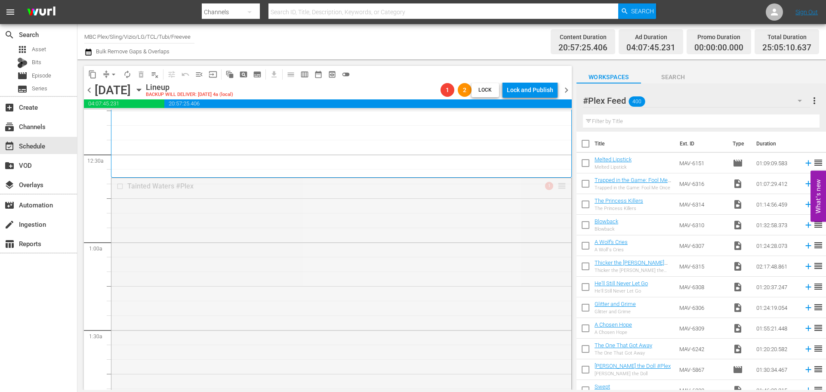
drag, startPoint x: 554, startPoint y: 185, endPoint x: 550, endPoint y: 204, distance: 19.4
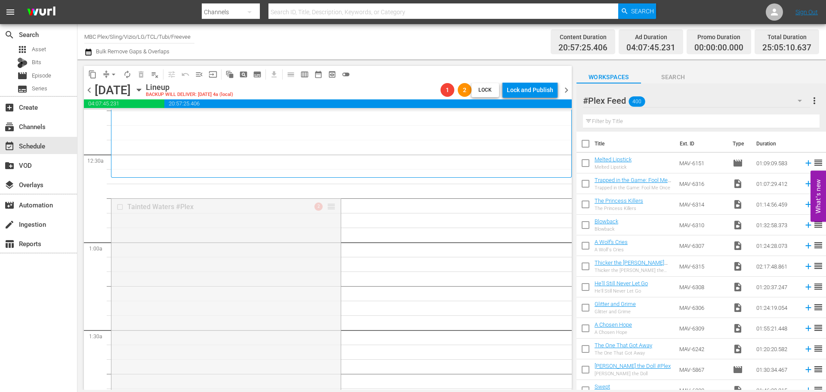
drag, startPoint x: 331, startPoint y: 204, endPoint x: 338, endPoint y: 181, distance: 23.5
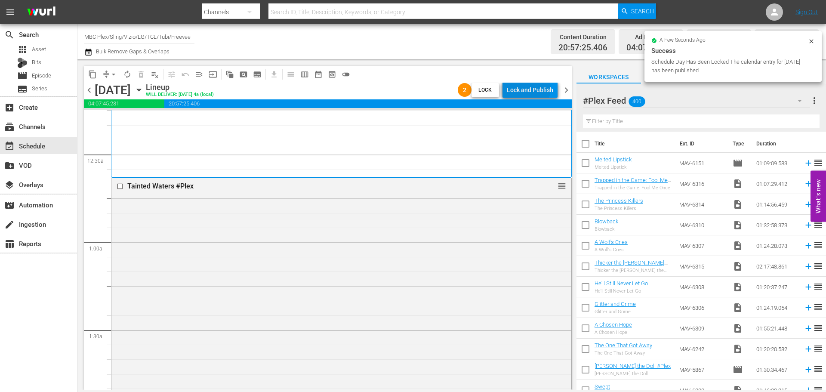
click at [531, 89] on div "Lock and Publish" at bounding box center [530, 89] width 46 height 15
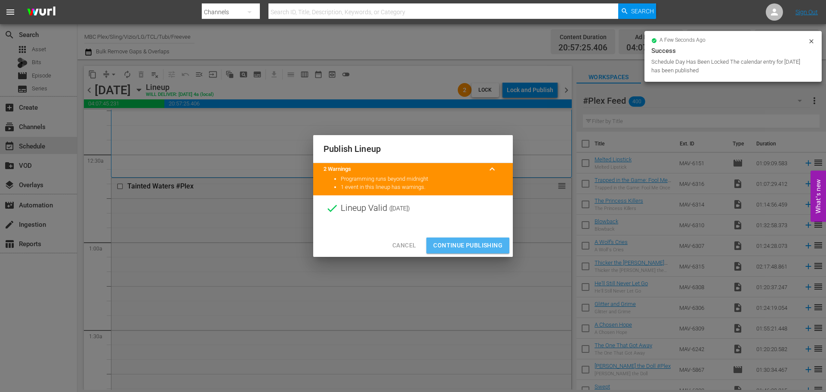
click at [467, 245] on span "Continue Publishing" at bounding box center [467, 245] width 69 height 11
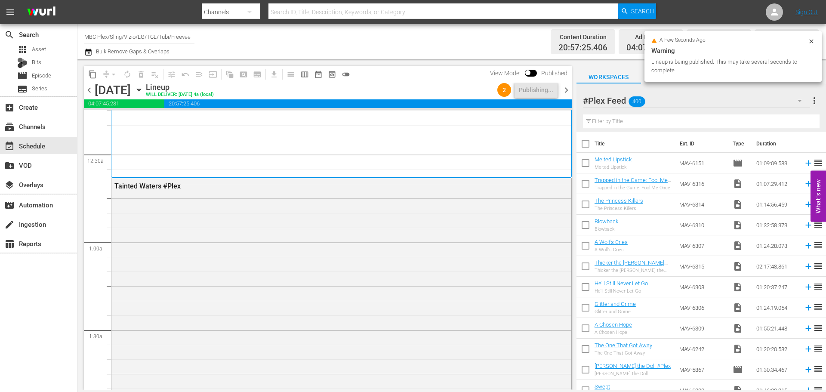
click at [567, 91] on span "chevron_right" at bounding box center [566, 90] width 11 height 11
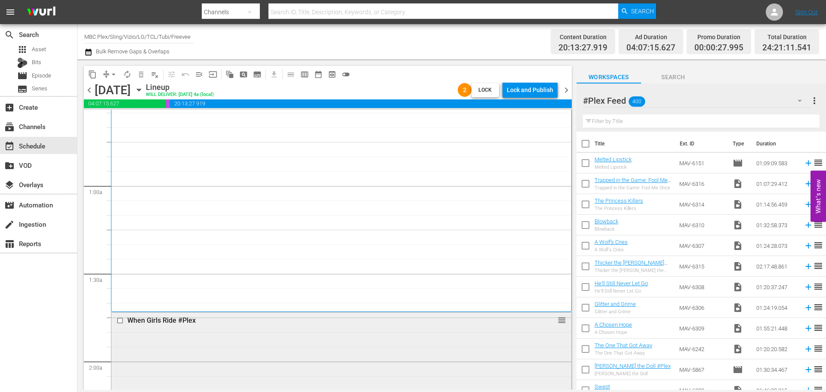
scroll to position [43, 0]
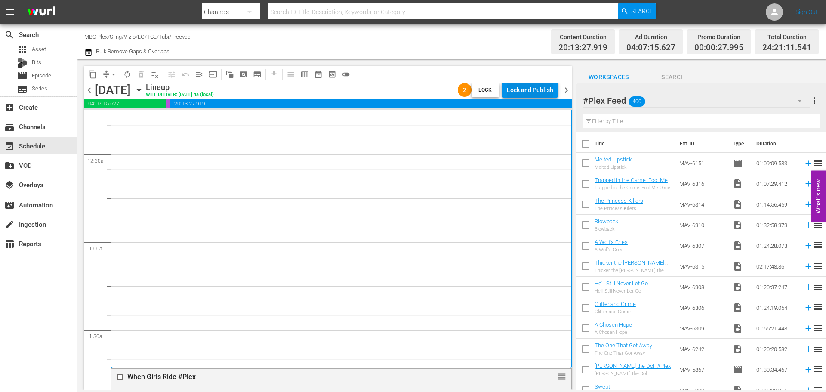
click at [542, 92] on div "Lock and Publish" at bounding box center [530, 89] width 46 height 15
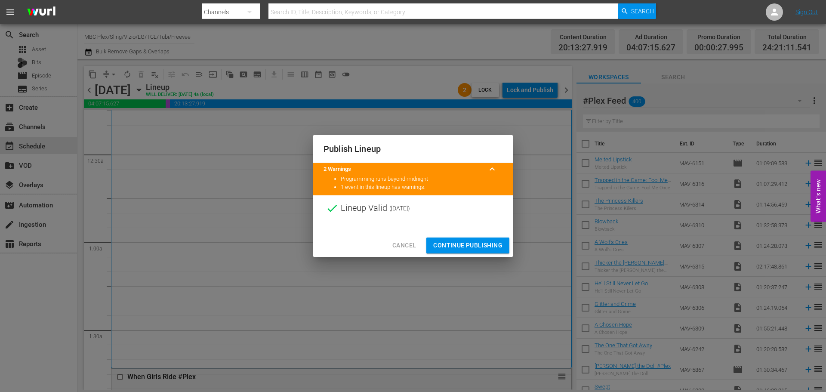
click at [456, 243] on span "Continue Publishing" at bounding box center [467, 245] width 69 height 11
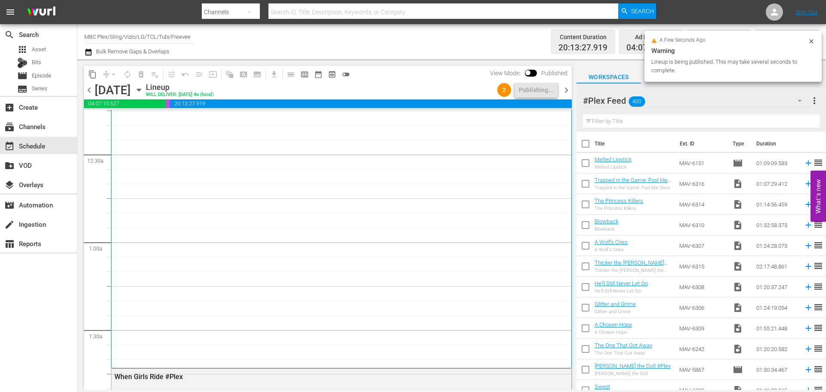
click at [568, 91] on span "chevron_right" at bounding box center [566, 90] width 11 height 11
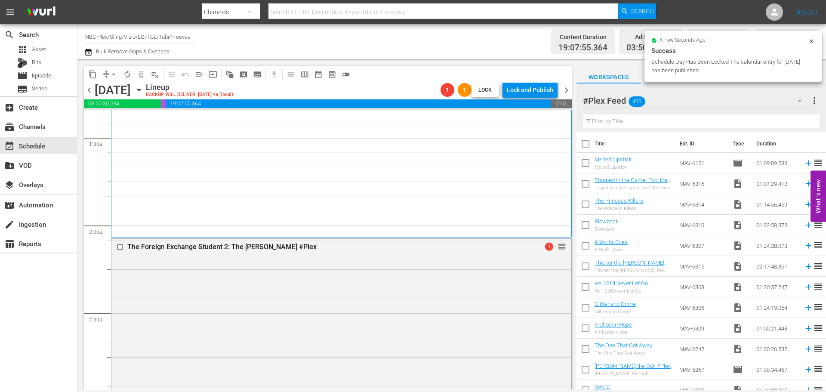
scroll to position [258, 0]
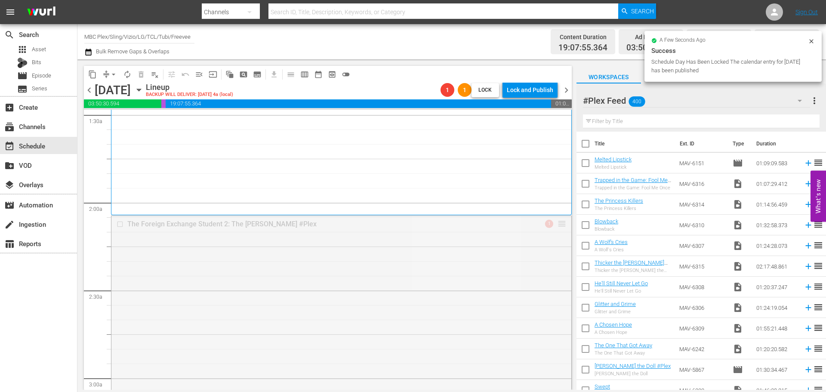
drag, startPoint x: 553, startPoint y: 222, endPoint x: 550, endPoint y: 232, distance: 9.7
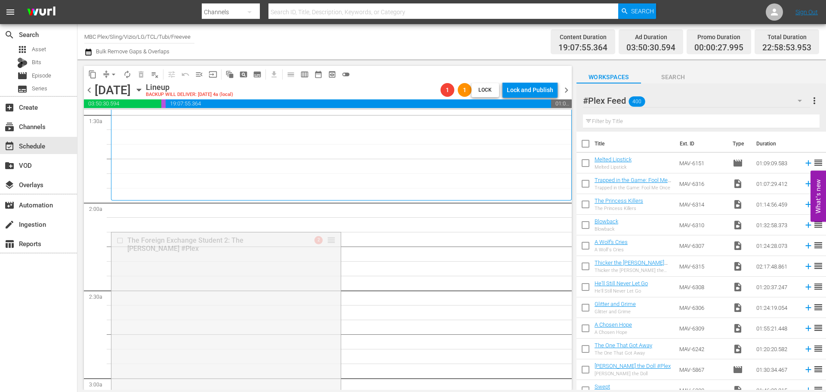
drag, startPoint x: 329, startPoint y: 241, endPoint x: 340, endPoint y: 211, distance: 31.9
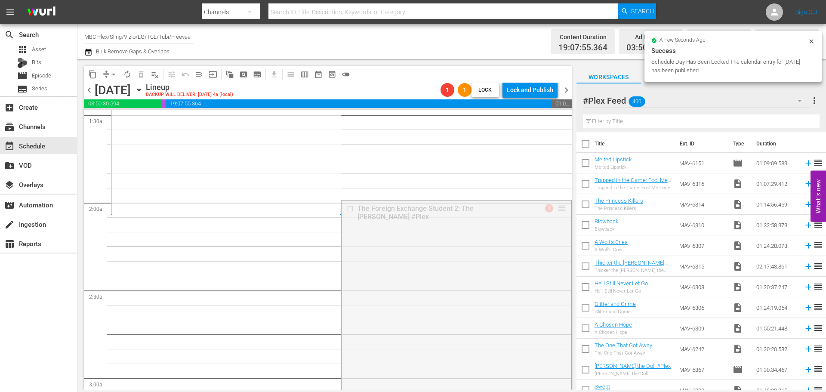
drag, startPoint x: 554, startPoint y: 207, endPoint x: 525, endPoint y: 216, distance: 30.9
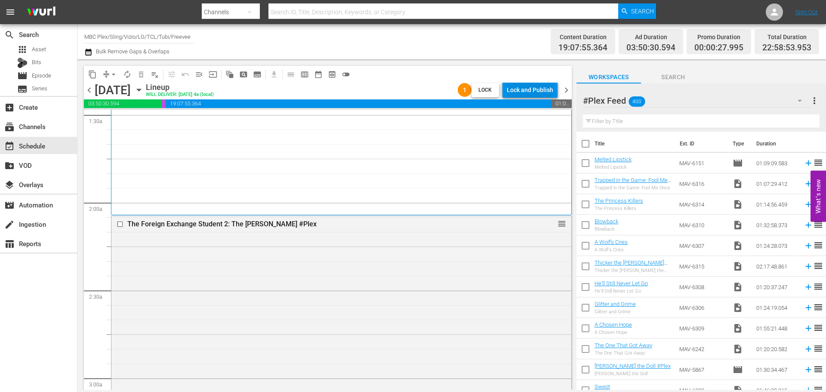
click at [538, 93] on div "Lock and Publish" at bounding box center [530, 89] width 46 height 15
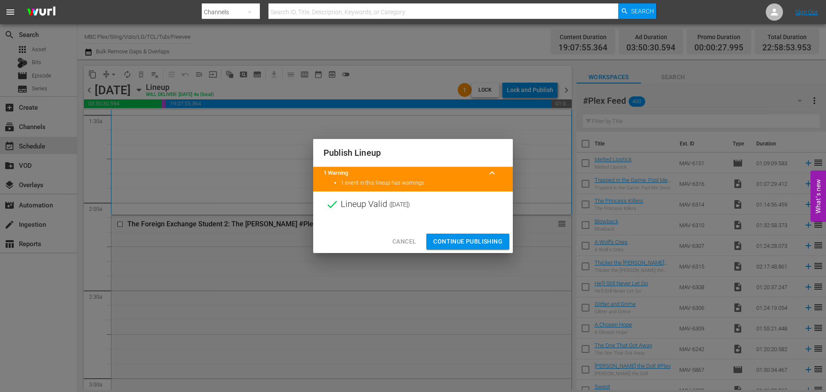
click at [469, 236] on button "Continue Publishing" at bounding box center [467, 242] width 83 height 16
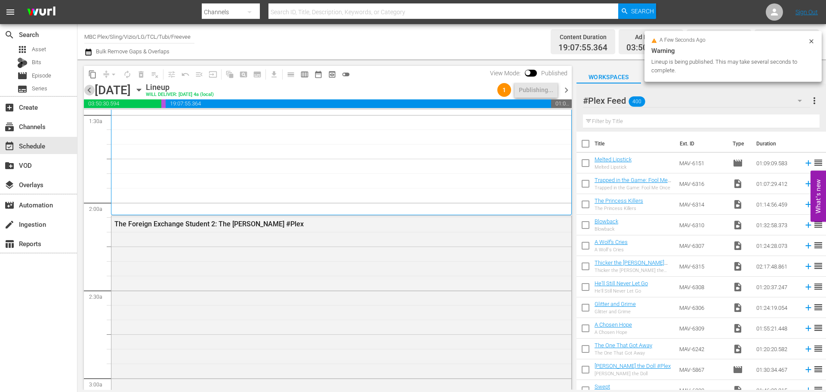
click at [86, 92] on span "chevron_left" at bounding box center [89, 90] width 11 height 11
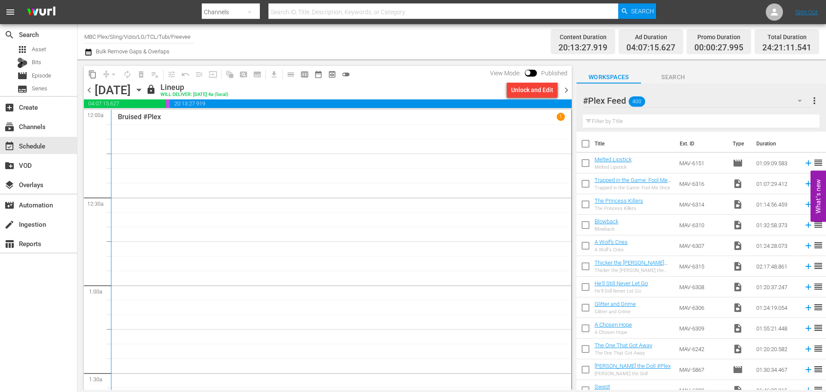
click at [567, 90] on span "chevron_right" at bounding box center [566, 90] width 11 height 11
click at [566, 90] on span "chevron_right" at bounding box center [566, 90] width 11 height 11
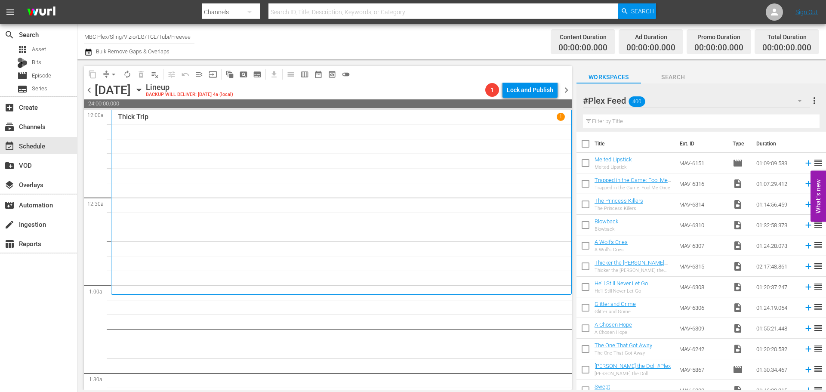
click at [141, 90] on icon "button" at bounding box center [139, 90] width 4 height 2
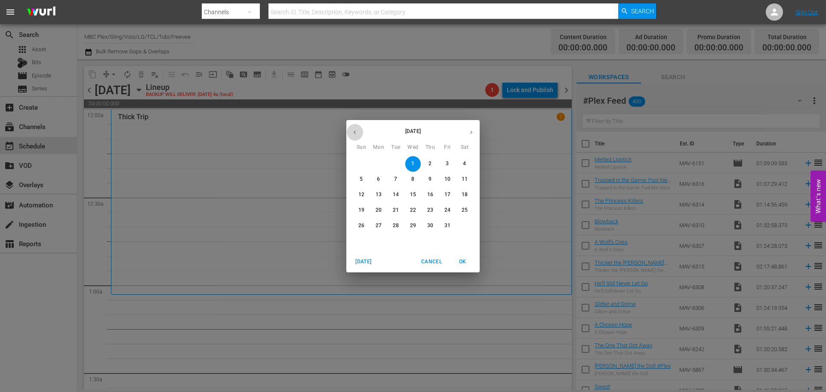
click at [358, 134] on button "button" at bounding box center [354, 132] width 17 height 17
click at [436, 228] on span "28" at bounding box center [430, 225] width 15 height 7
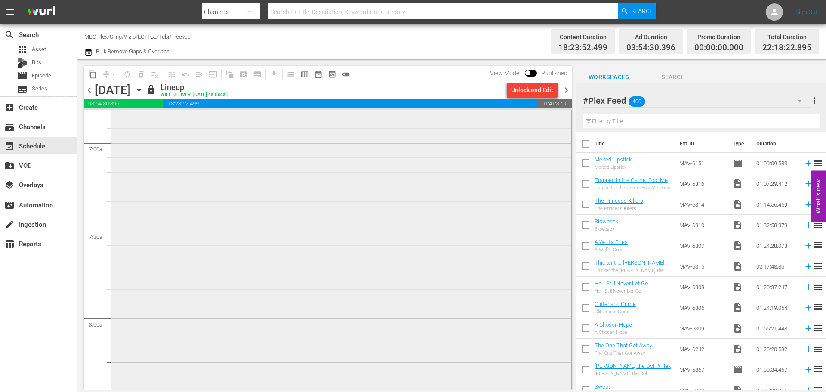
scroll to position [1377, 0]
click at [546, 88] on div "Unlock and Edit" at bounding box center [532, 89] width 42 height 15
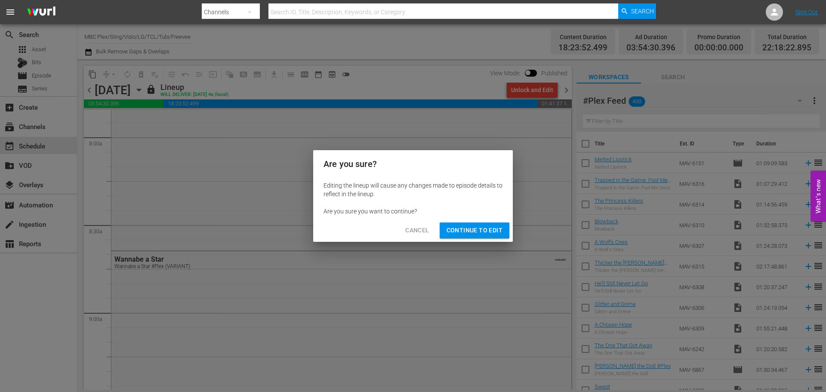
click at [480, 226] on span "Continue to Edit" at bounding box center [475, 230] width 56 height 11
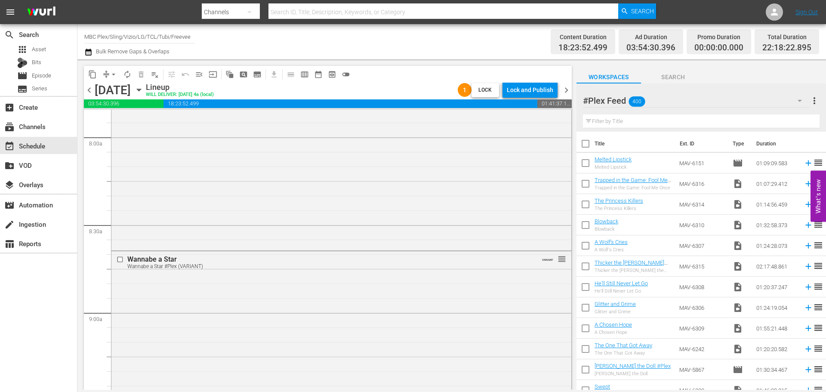
click at [666, 102] on div "#Plex Feed 400" at bounding box center [696, 101] width 227 height 24
click at [666, 102] on div "#Samsung (339) #Plex Feed (400) Default Workspace (37)" at bounding box center [413, 196] width 826 height 392
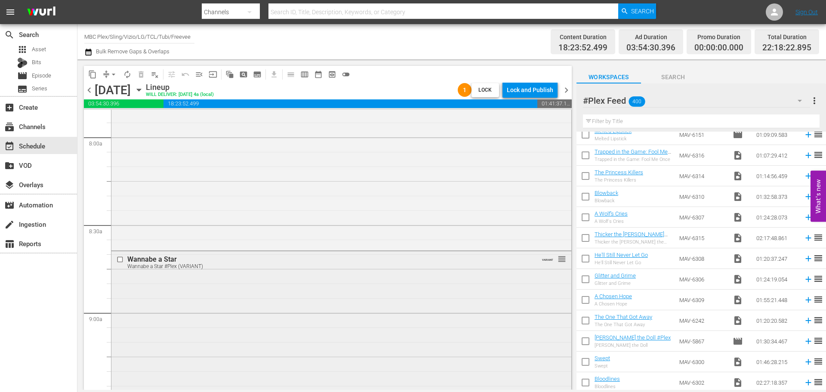
scroll to position [43, 0]
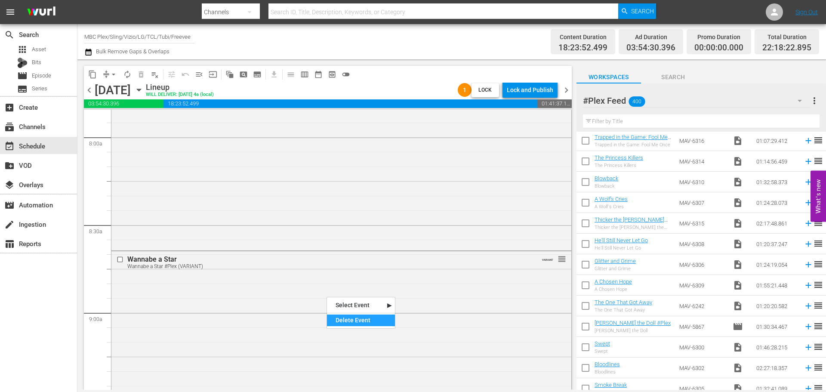
click at [328, 318] on div "Delete Event" at bounding box center [361, 321] width 68 height 12
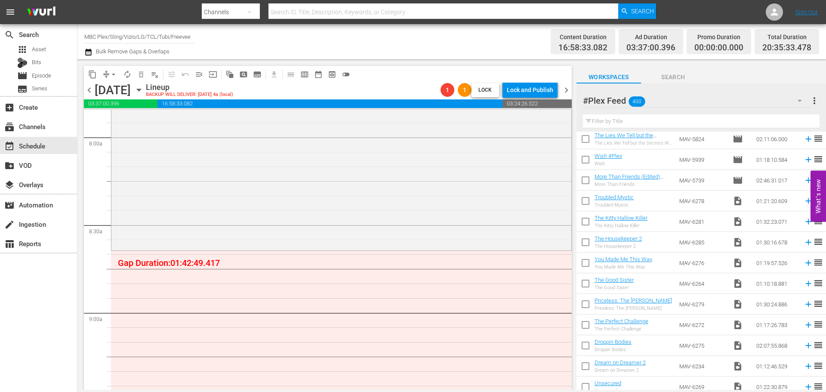
scroll to position [789, 0]
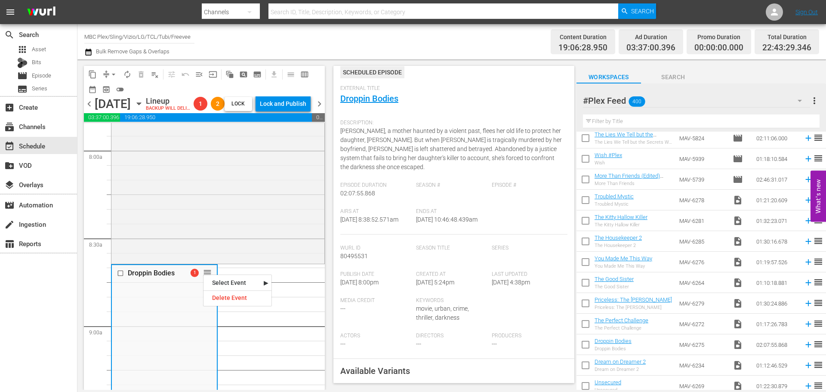
scroll to position [215, 0]
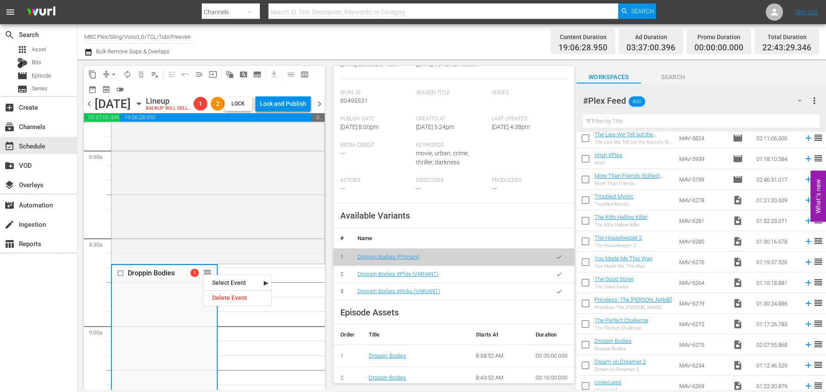
click at [556, 278] on icon "button" at bounding box center [559, 274] width 6 height 6
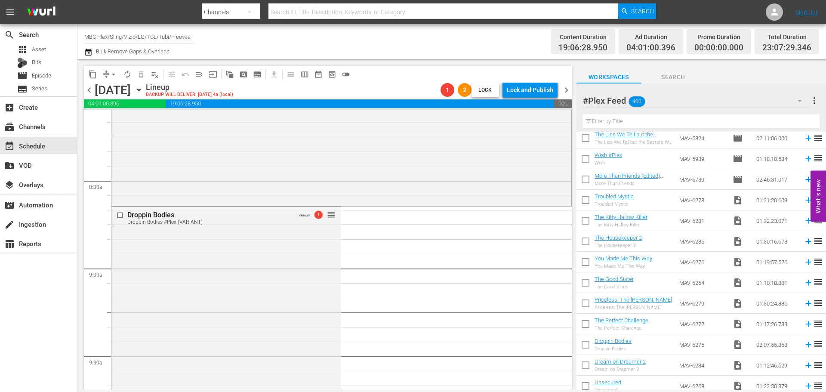
scroll to position [1463, 0]
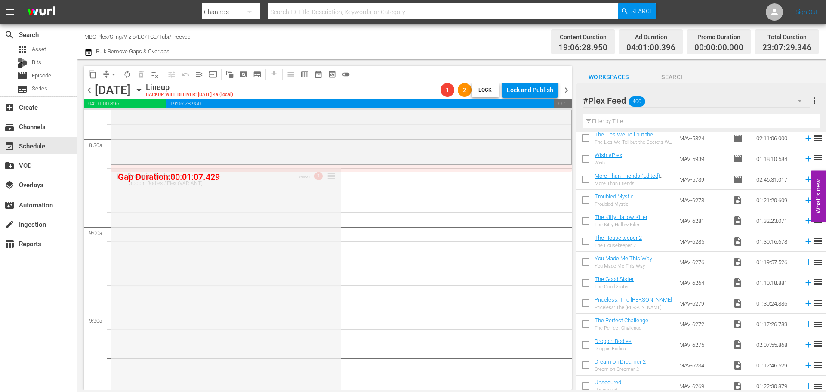
drag, startPoint x: 329, startPoint y: 176, endPoint x: 334, endPoint y: 167, distance: 10.8
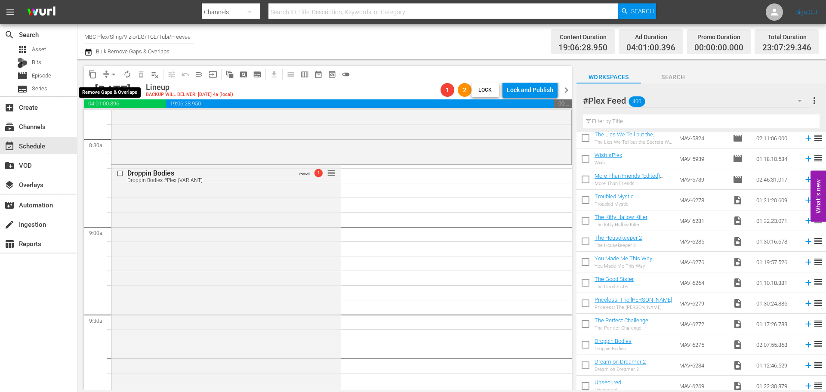
click at [103, 76] on span "compress" at bounding box center [106, 74] width 9 height 9
click at [111, 76] on span "arrow_drop_down" at bounding box center [113, 74] width 9 height 9
click at [109, 123] on li "Align to End of Previous Day" at bounding box center [114, 120] width 90 height 14
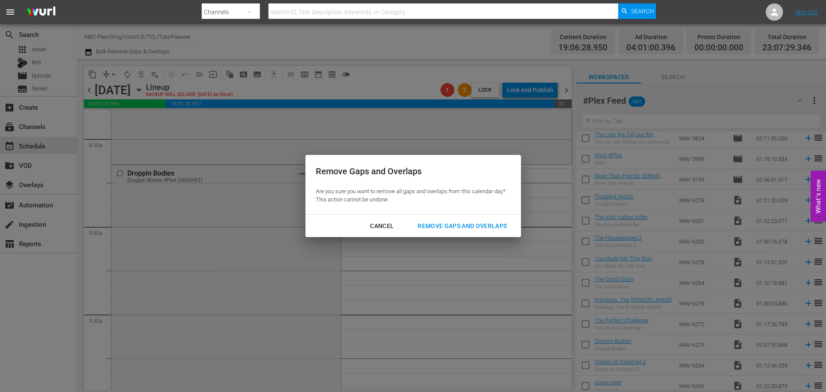
click at [437, 229] on div "Remove Gaps and Overlaps" at bounding box center [462, 226] width 103 height 11
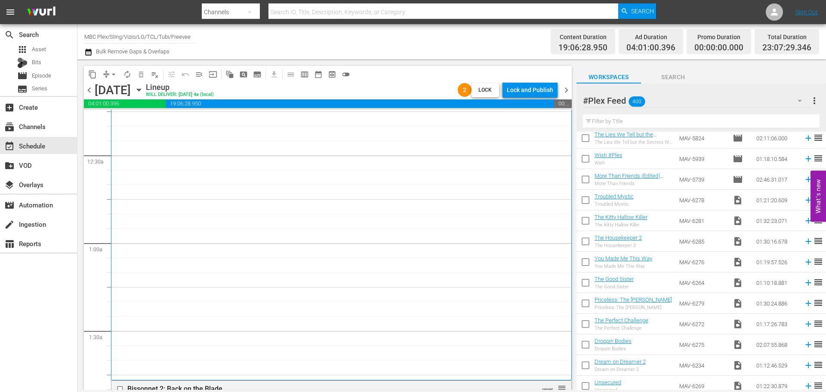
scroll to position [0, 0]
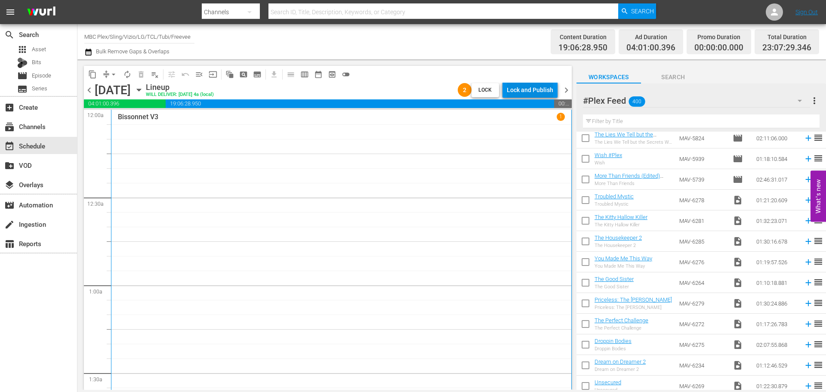
click at [534, 87] on div "Lock and Publish" at bounding box center [530, 89] width 46 height 15
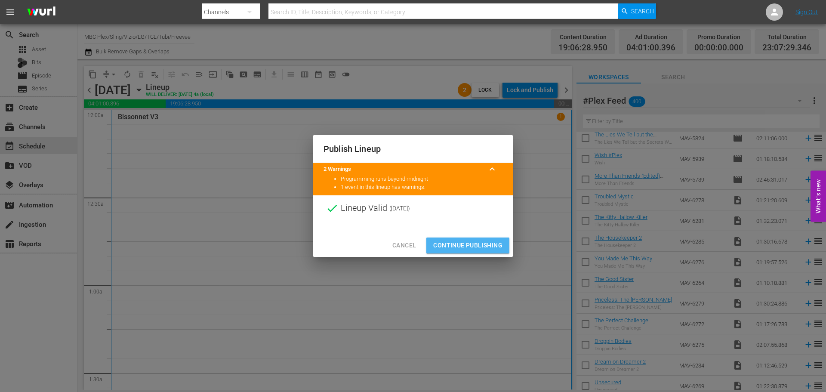
click at [445, 247] on span "Continue Publishing" at bounding box center [467, 245] width 69 height 11
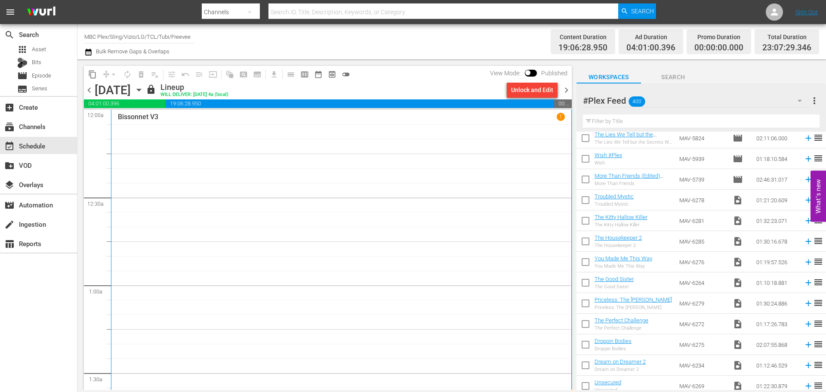
click at [568, 93] on span "chevron_right" at bounding box center [566, 90] width 11 height 11
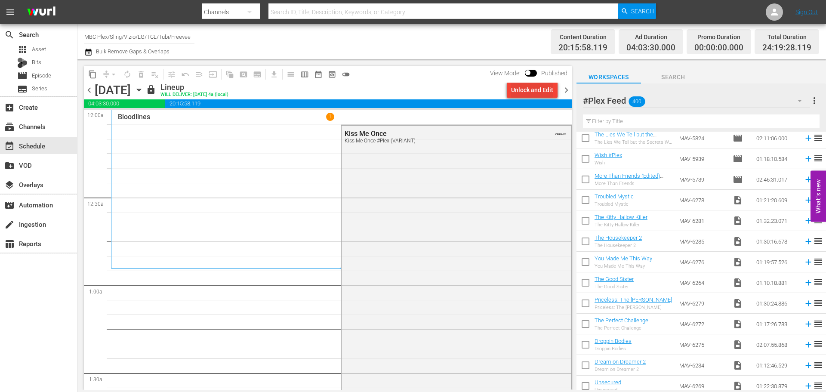
click at [539, 90] on div "Unlock and Edit" at bounding box center [532, 89] width 42 height 15
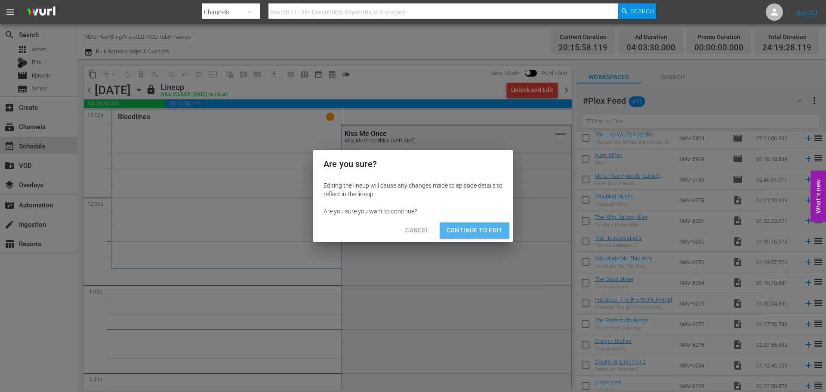
click at [488, 224] on button "Continue to Edit" at bounding box center [475, 230] width 70 height 16
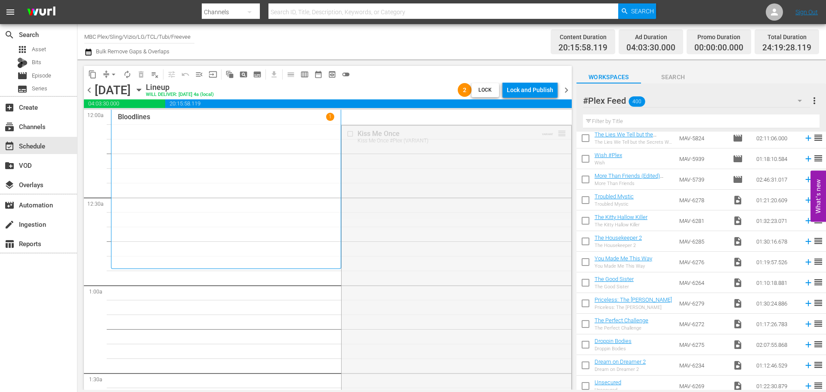
drag, startPoint x: 556, startPoint y: 135, endPoint x: 513, endPoint y: 275, distance: 146.7
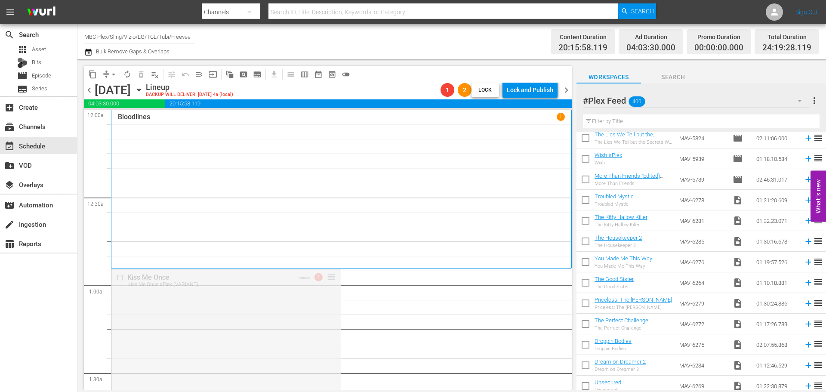
drag, startPoint x: 330, startPoint y: 278, endPoint x: 329, endPoint y: 286, distance: 7.3
drag, startPoint x: 328, startPoint y: 292, endPoint x: 333, endPoint y: 275, distance: 18.3
click at [117, 74] on span "arrow_drop_down" at bounding box center [113, 74] width 9 height 9
click at [124, 121] on li "Align to End of Previous Day" at bounding box center [114, 120] width 90 height 14
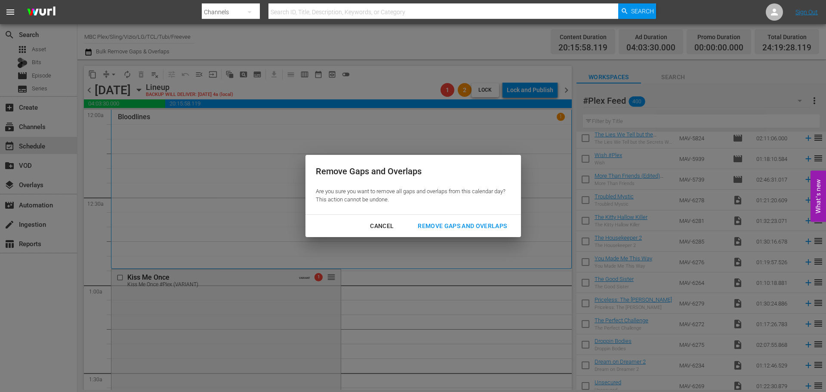
click at [429, 224] on div "Remove Gaps and Overlaps" at bounding box center [462, 226] width 103 height 11
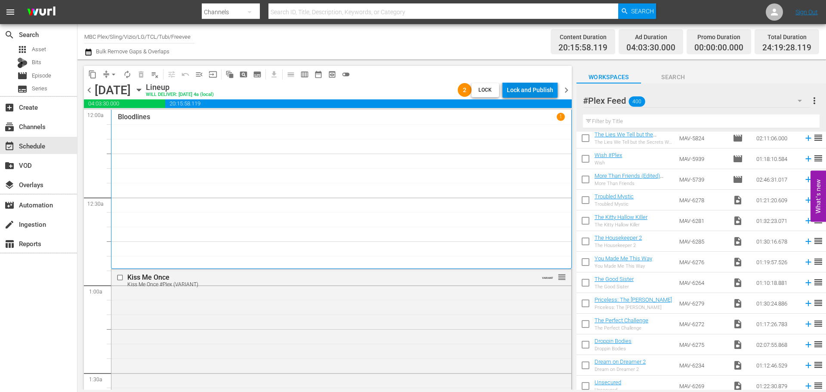
click at [528, 88] on div "Lock and Publish" at bounding box center [530, 89] width 46 height 15
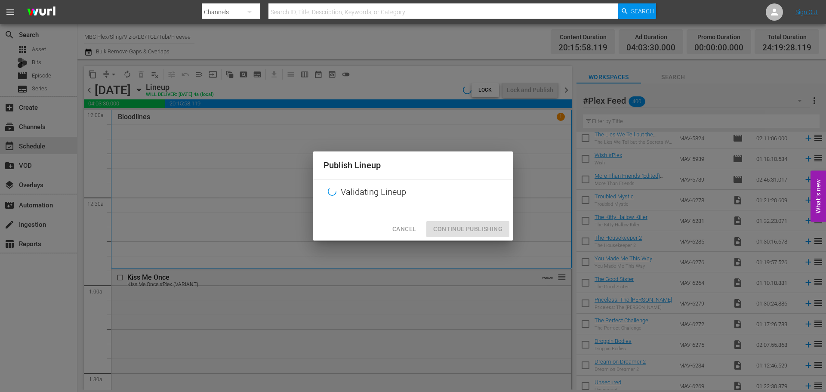
click at [457, 230] on div "Cancel Continue Publishing" at bounding box center [413, 229] width 200 height 23
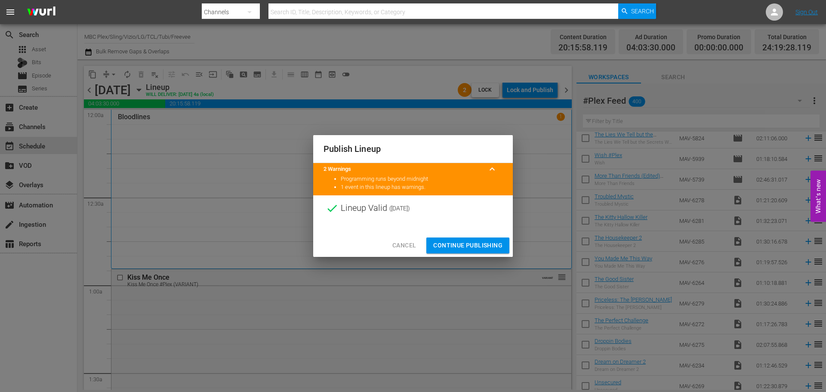
click at [483, 250] on span "Continue Publishing" at bounding box center [467, 245] width 69 height 11
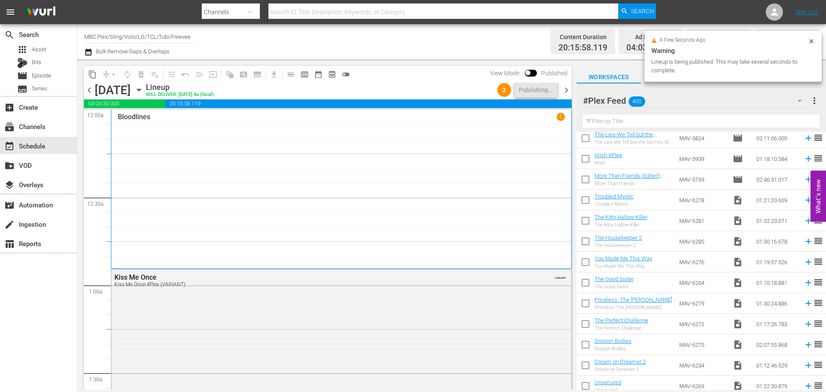
click at [566, 90] on span "chevron_right" at bounding box center [566, 90] width 11 height 11
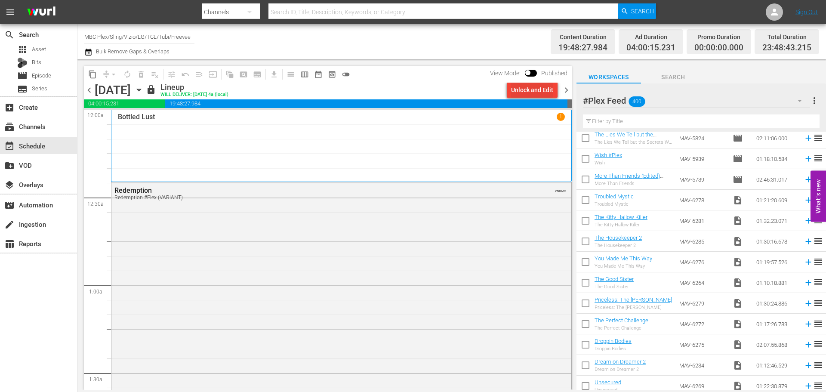
click at [531, 87] on div "Unlock and Edit" at bounding box center [532, 89] width 42 height 15
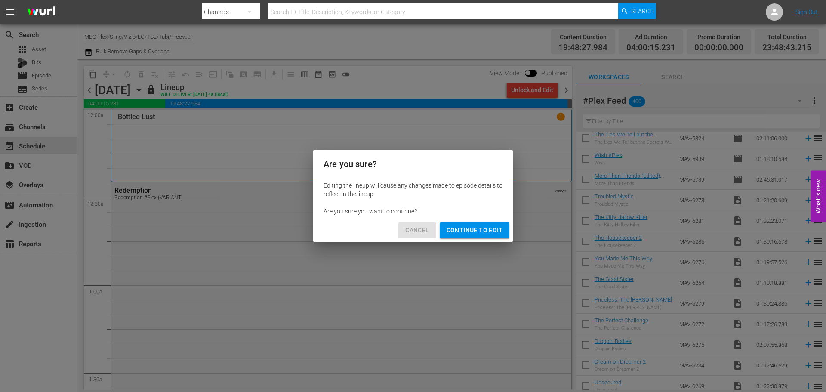
click at [416, 235] on span "Cancel" at bounding box center [417, 230] width 24 height 11
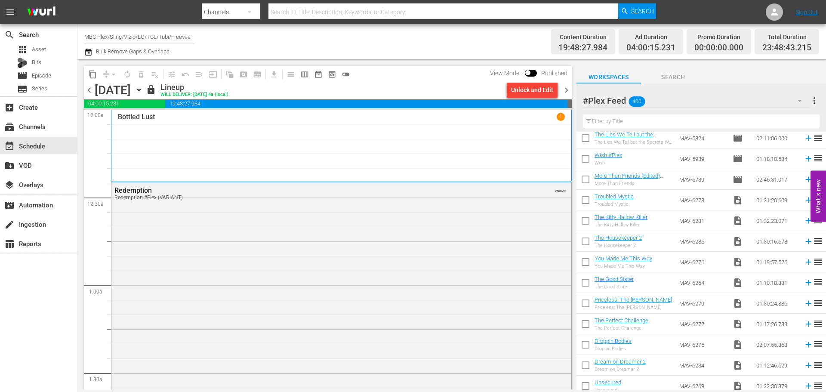
click at [89, 90] on span "chevron_left" at bounding box center [89, 90] width 11 height 11
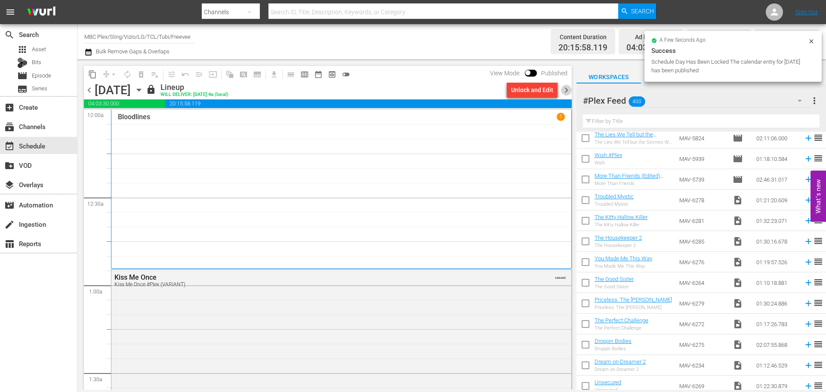
click at [566, 87] on span "chevron_right" at bounding box center [566, 90] width 11 height 11
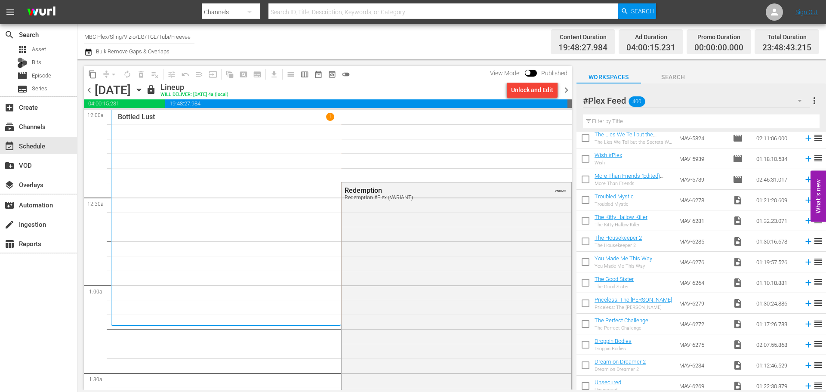
click at [515, 89] on div "Unlock and Edit" at bounding box center [532, 89] width 42 height 15
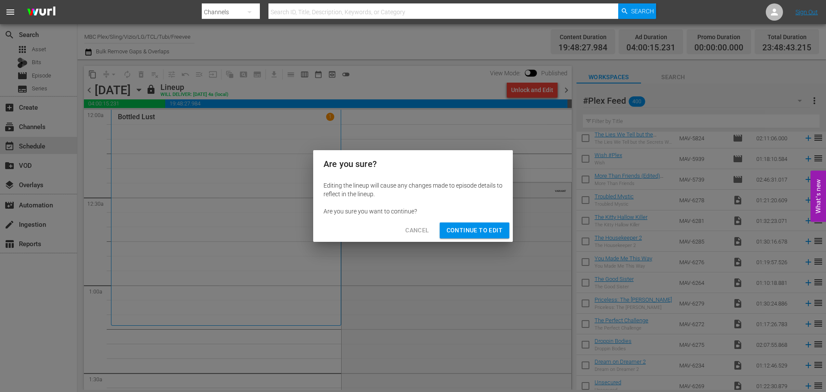
click at [494, 234] on span "Continue to Edit" at bounding box center [475, 230] width 56 height 11
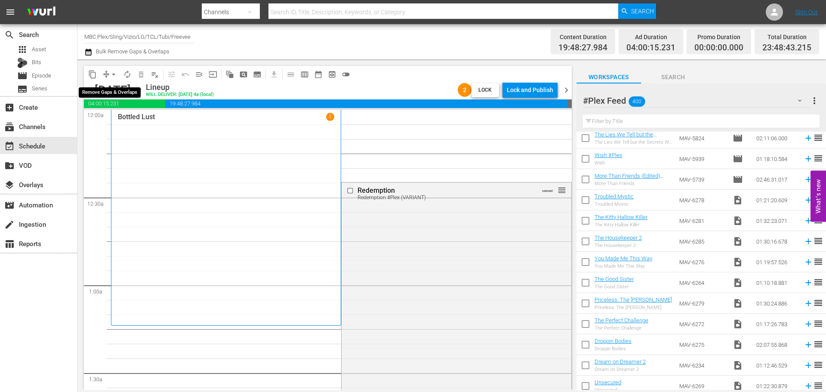
click at [112, 75] on span "arrow_drop_down" at bounding box center [113, 74] width 9 height 9
click at [140, 117] on li "Align to End of Previous Day" at bounding box center [114, 120] width 90 height 14
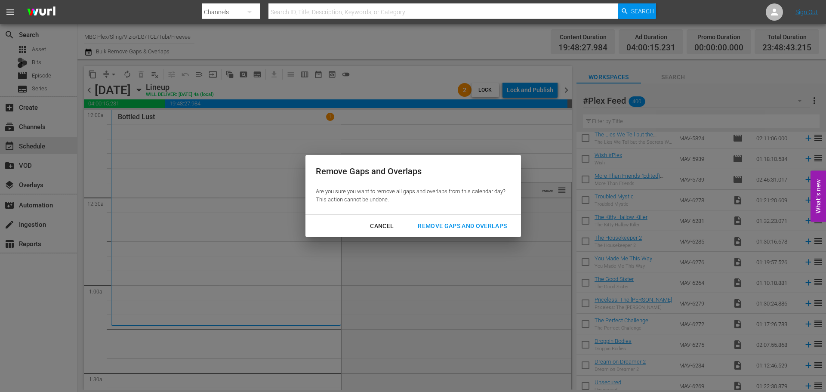
click at [434, 219] on button "Remove Gaps and Overlaps" at bounding box center [463, 226] width 110 height 16
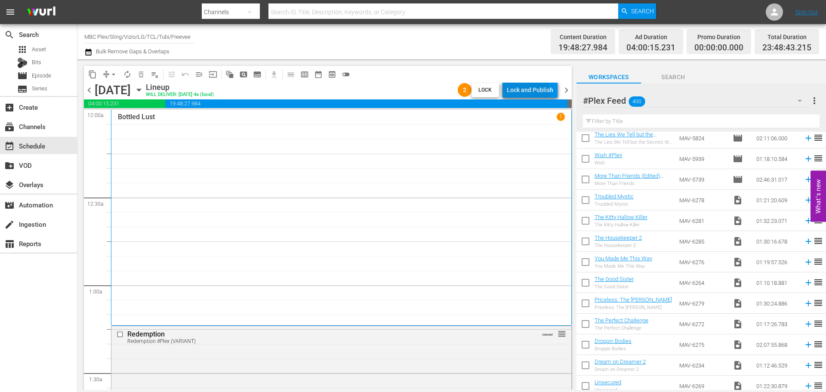
click at [526, 93] on div "Lock and Publish" at bounding box center [530, 89] width 46 height 15
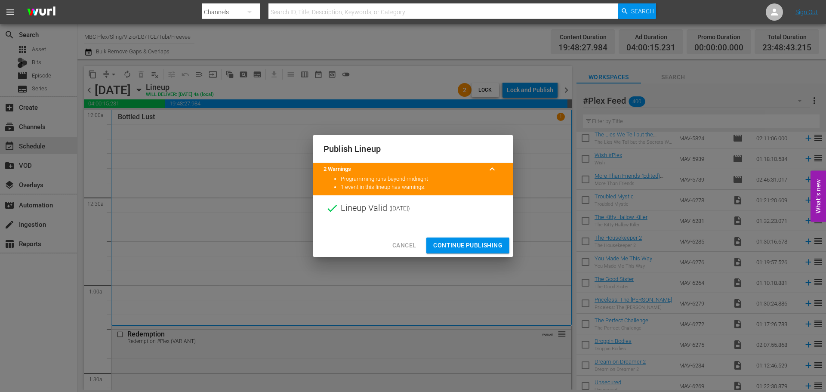
click at [474, 244] on span "Continue Publishing" at bounding box center [467, 245] width 69 height 11
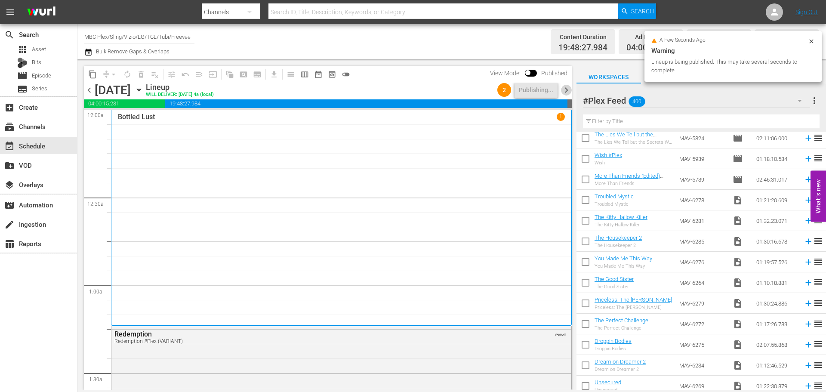
click at [568, 89] on span "chevron_right" at bounding box center [566, 90] width 11 height 11
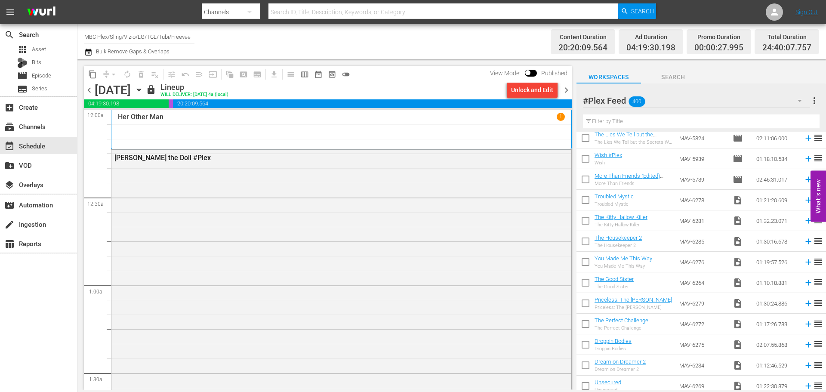
click at [91, 90] on span "chevron_left" at bounding box center [89, 90] width 11 height 11
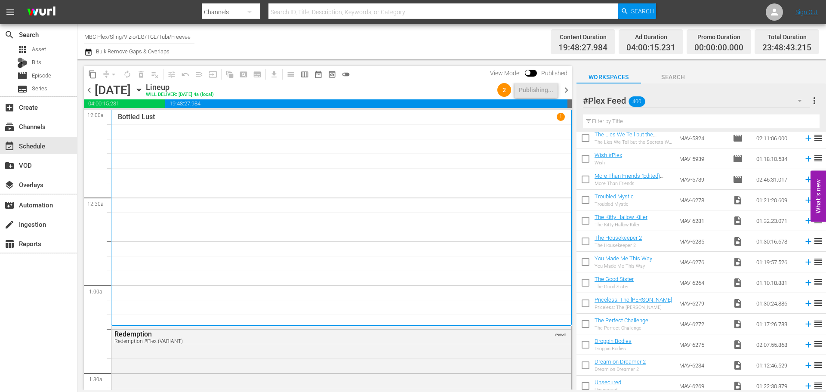
click at [565, 88] on span "chevron_right" at bounding box center [566, 90] width 11 height 11
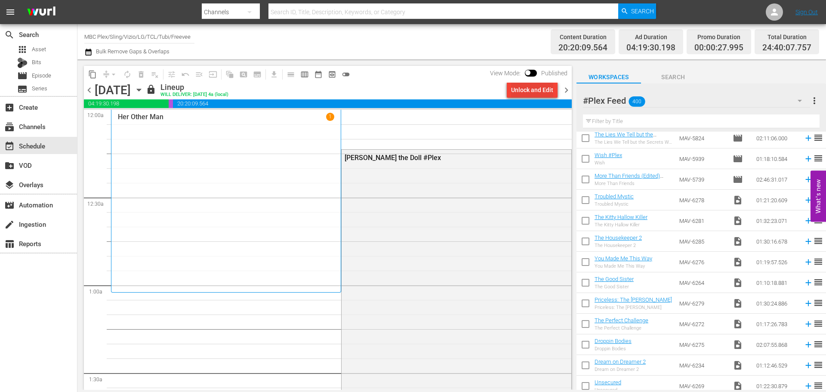
click at [545, 92] on div "Unlock and Edit" at bounding box center [532, 89] width 42 height 15
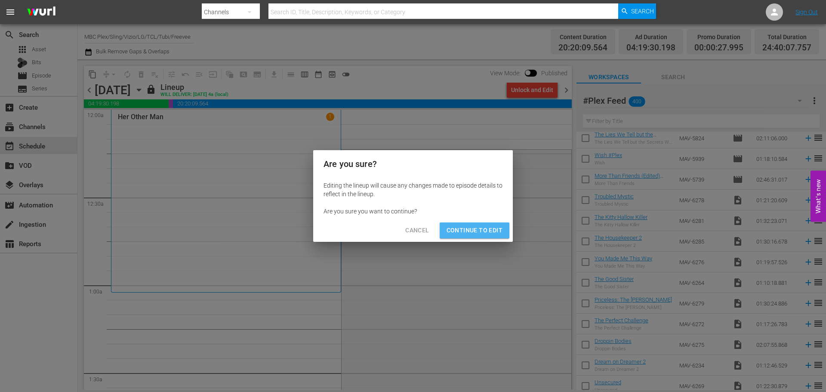
click at [490, 230] on span "Continue to Edit" at bounding box center [475, 230] width 56 height 11
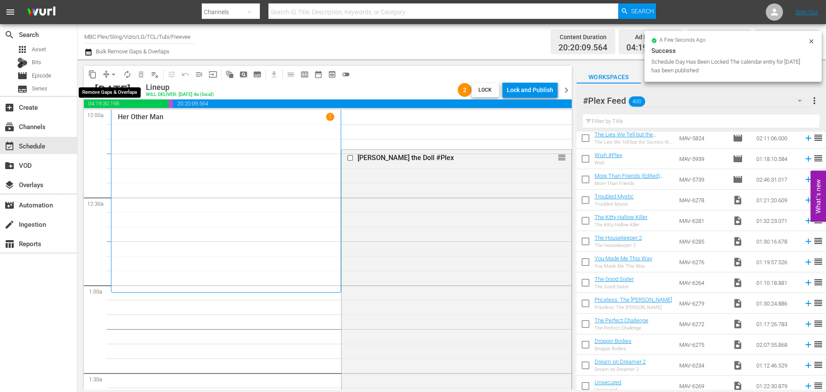
click at [110, 71] on span "arrow_drop_down" at bounding box center [113, 74] width 9 height 9
click at [146, 123] on li "Align to End of Previous Day" at bounding box center [114, 120] width 90 height 14
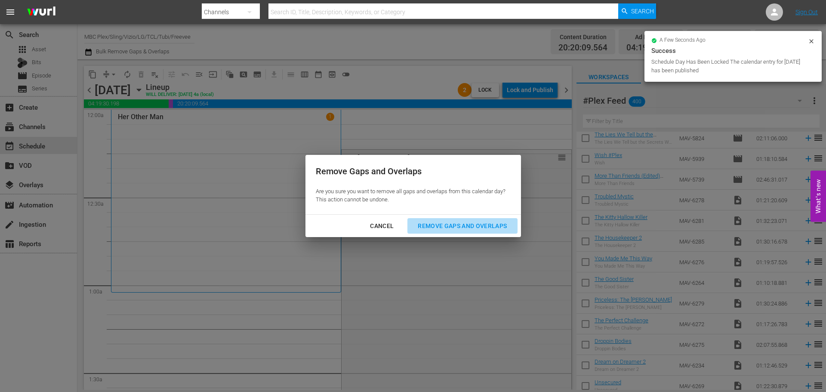
click at [436, 221] on div "Remove Gaps and Overlaps" at bounding box center [462, 226] width 103 height 11
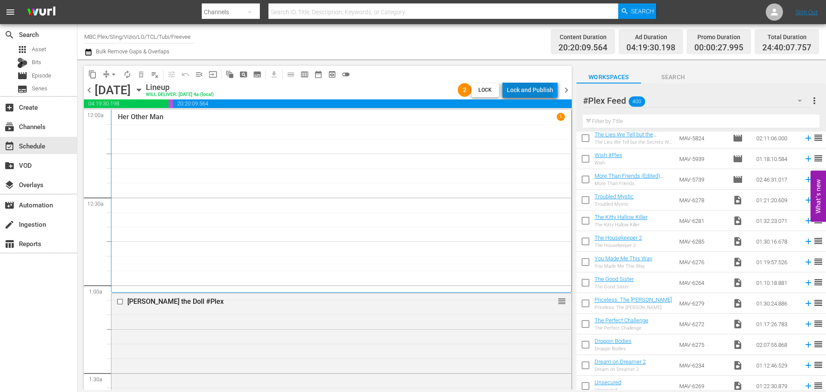
click at [531, 88] on div "Lock and Publish" at bounding box center [530, 89] width 46 height 15
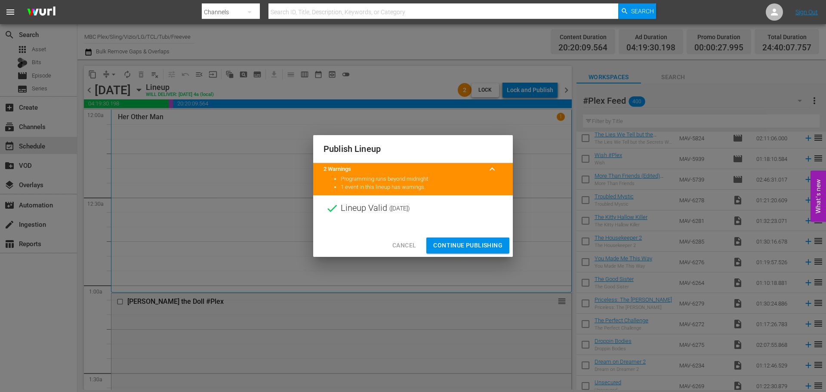
click at [449, 250] on span "Continue Publishing" at bounding box center [467, 245] width 69 height 11
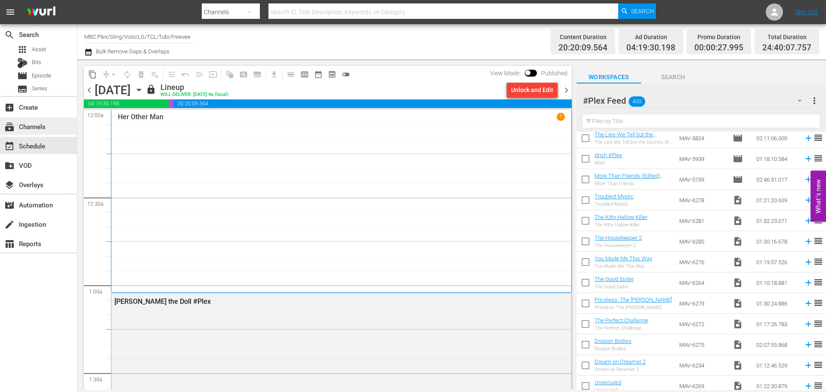
click at [53, 125] on div "subscriptions Channels" at bounding box center [38, 125] width 77 height 17
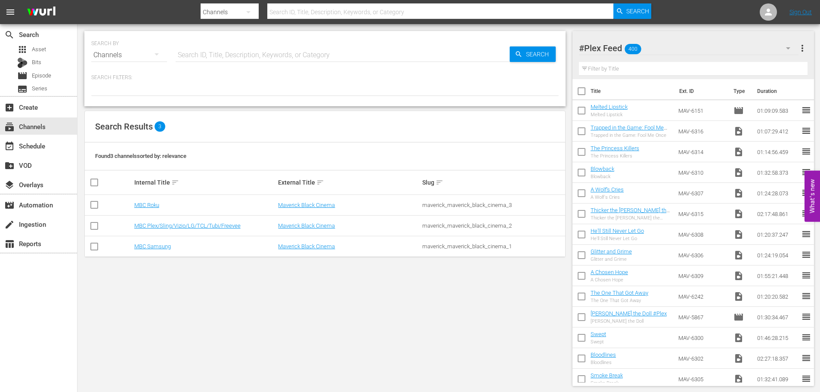
click at [147, 242] on td "MBC Samsung" at bounding box center [205, 246] width 144 height 21
click at [147, 246] on link "MBC Samsung" at bounding box center [152, 246] width 37 height 6
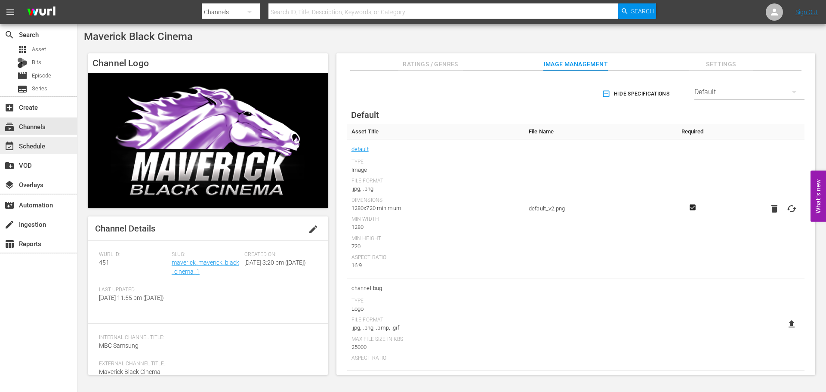
click at [21, 145] on div "event_available Schedule" at bounding box center [24, 145] width 48 height 8
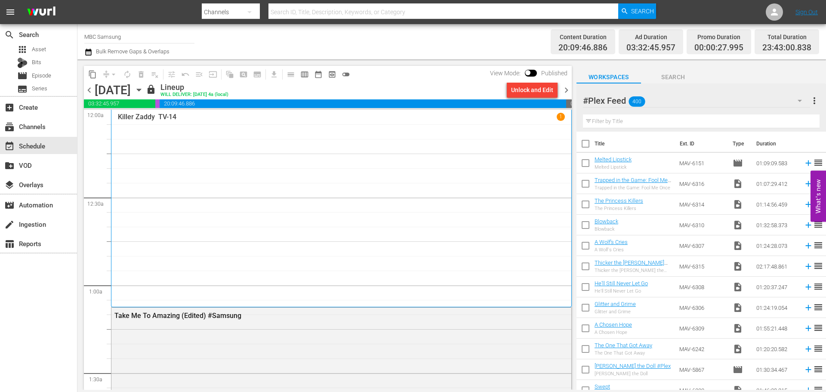
click at [144, 90] on icon "button" at bounding box center [138, 89] width 9 height 9
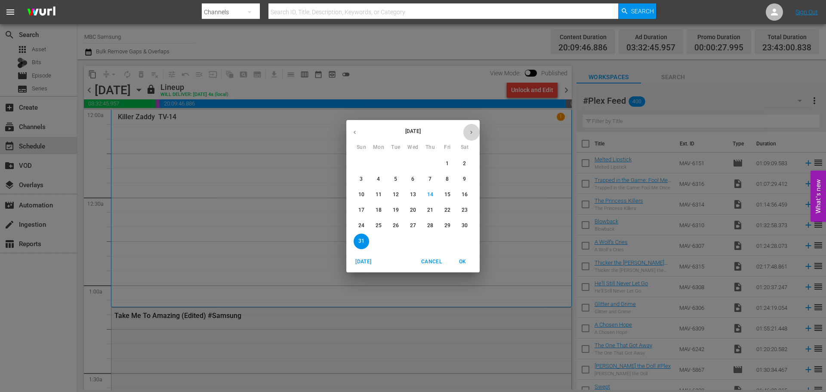
click at [474, 133] on icon "button" at bounding box center [471, 132] width 6 height 6
click at [394, 179] on p "9" at bounding box center [395, 179] width 3 height 7
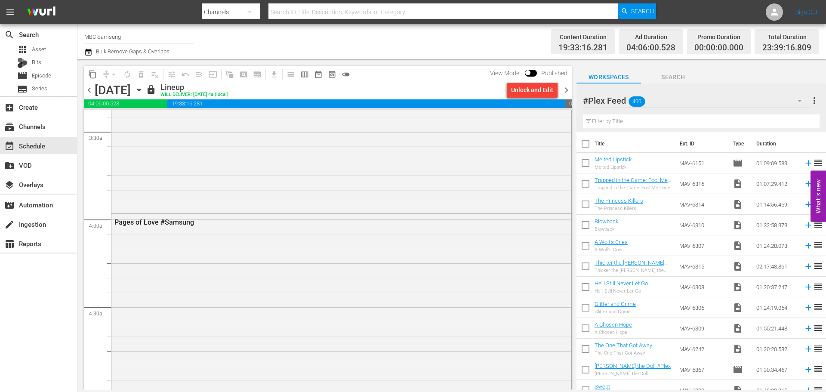
scroll to position [578, 0]
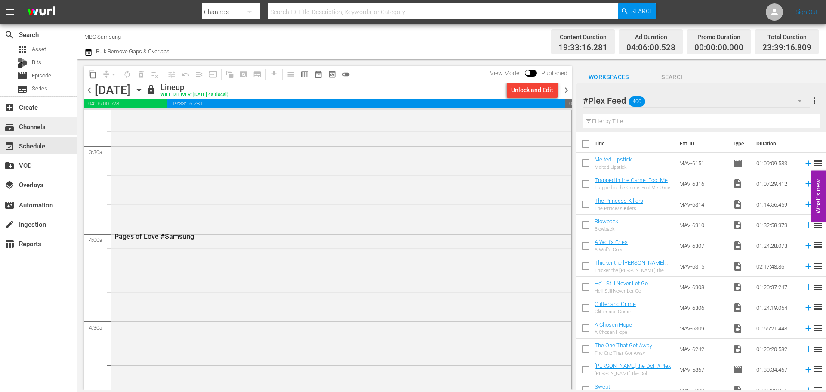
click at [60, 126] on div "subscriptions Channels" at bounding box center [38, 125] width 77 height 17
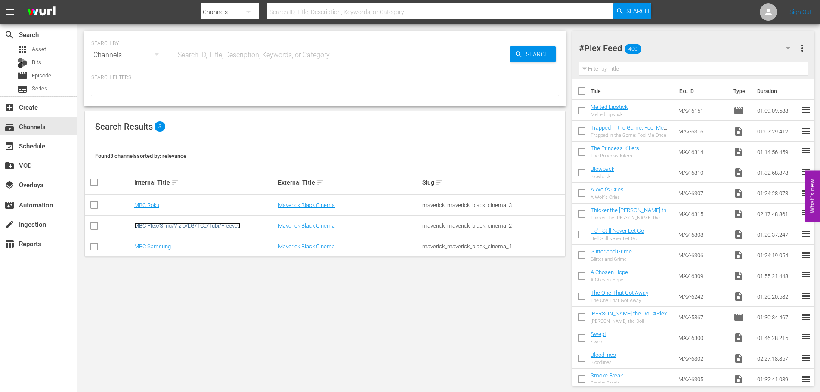
click at [192, 225] on link "MBC Plex/Sling/Vizio/LG/TCL/Tubi/Freevee" at bounding box center [187, 225] width 106 height 6
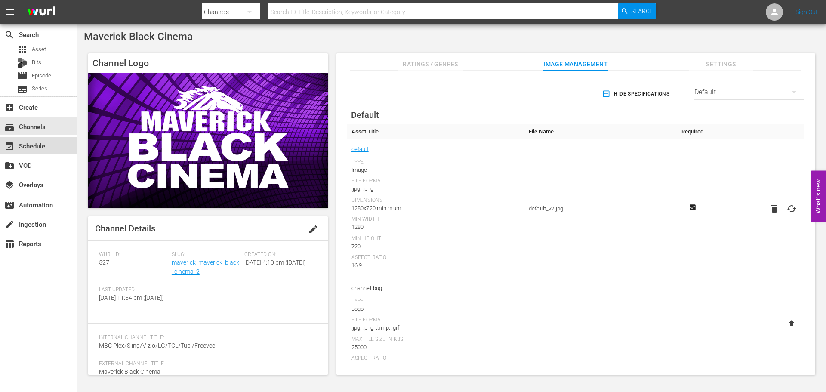
click at [50, 147] on div "event_available Schedule" at bounding box center [38, 145] width 77 height 17
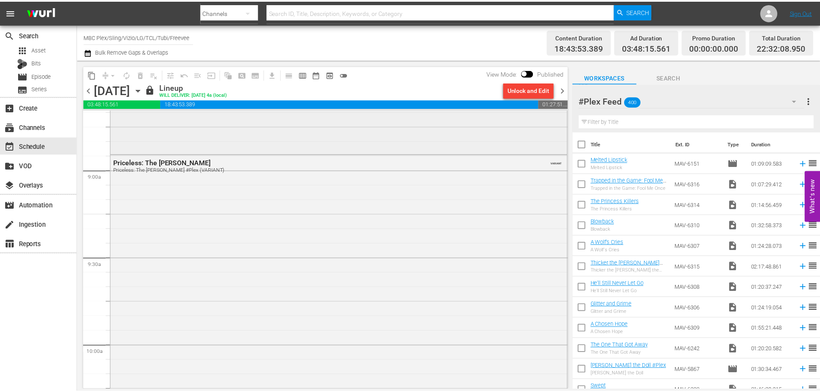
scroll to position [1549, 0]
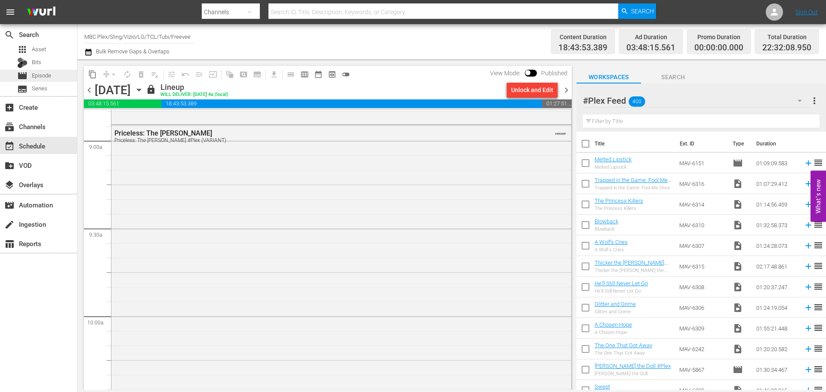
click at [35, 79] on span "Episode" at bounding box center [41, 75] width 19 height 9
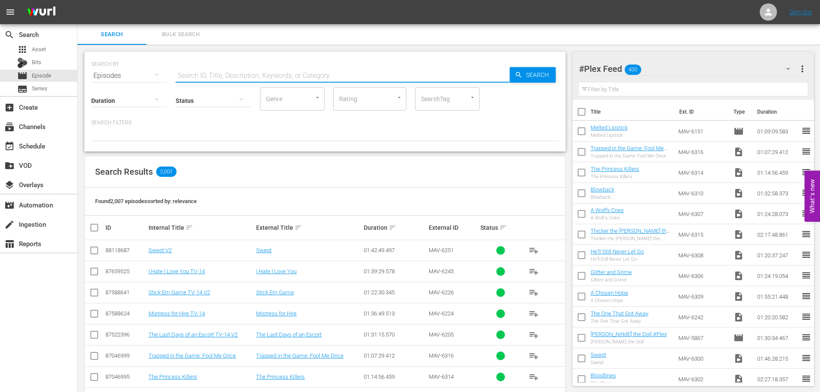
click at [266, 75] on input "text" at bounding box center [343, 75] width 334 height 21
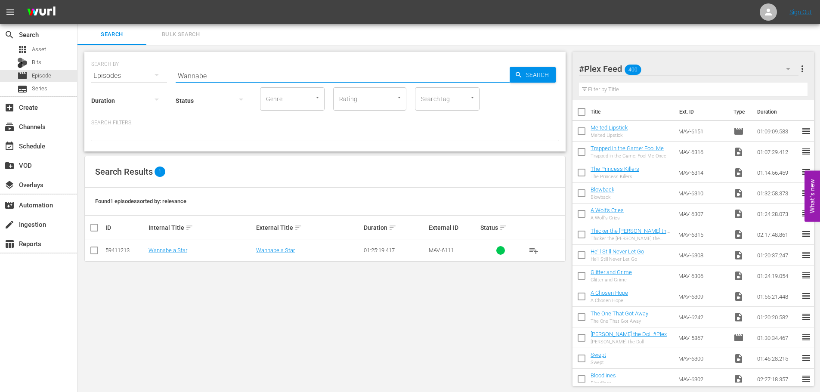
type input "Wannabe"
click at [205, 272] on div "SEARCH BY Search By Episodes Search ID, Title, Description, Keywords, or Catego…" at bounding box center [324, 219] width 495 height 348
click at [168, 249] on link "Wannabe a Star" at bounding box center [167, 250] width 39 height 6
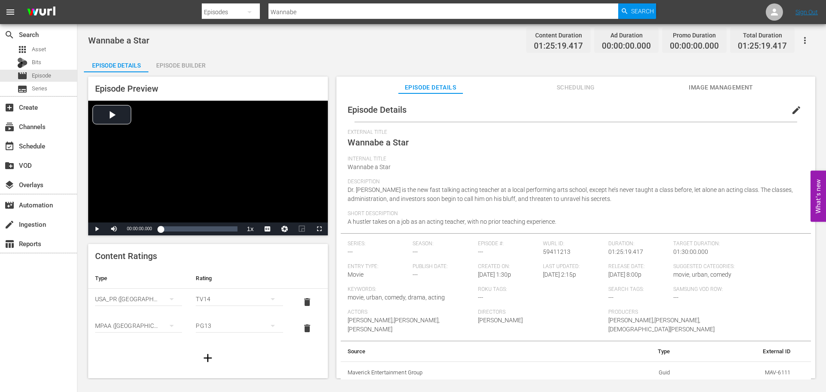
click at [554, 87] on span "Scheduling" at bounding box center [576, 87] width 65 height 11
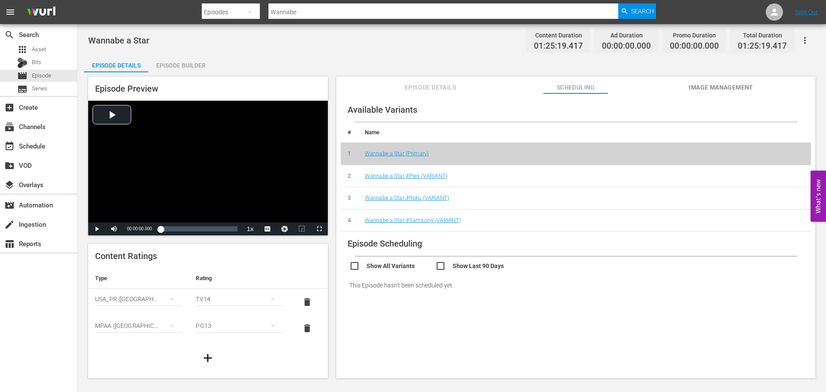
click at [416, 213] on td "Wannabe a Star #Samsung (VARIANT)" at bounding box center [584, 220] width 453 height 22
click at [413, 220] on link "Wannabe a Star #Samsung (VARIANT)" at bounding box center [413, 220] width 96 height 6
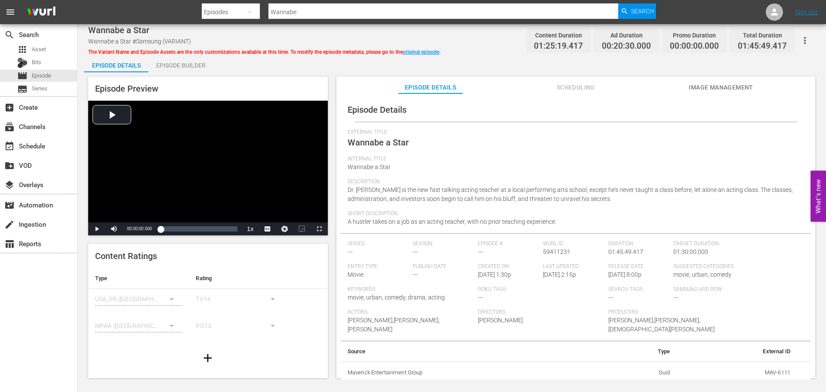
click at [559, 88] on span "Scheduling" at bounding box center [576, 87] width 65 height 11
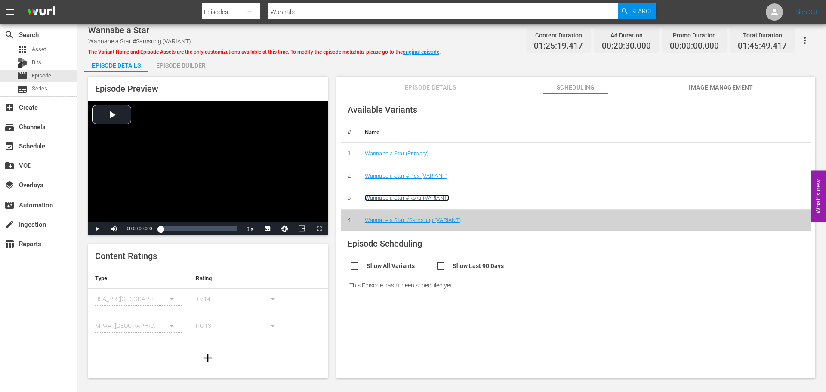
click at [405, 198] on link "Wannabe a Star #Roku (VARIANT)" at bounding box center [407, 198] width 84 height 6
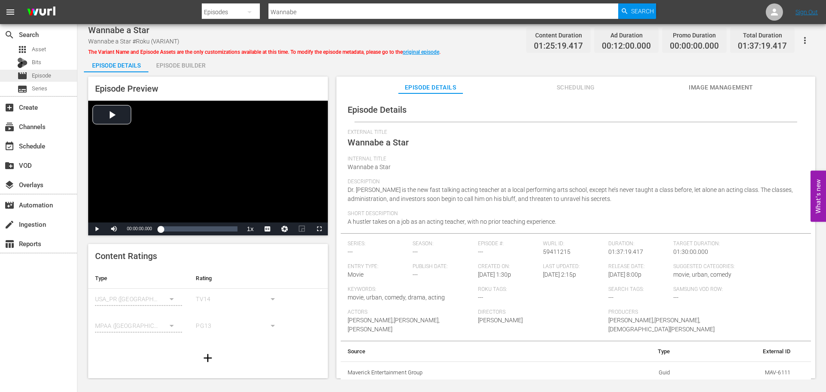
click at [62, 78] on div "movie Episode" at bounding box center [38, 76] width 77 height 12
